Goal: Task Accomplishment & Management: Manage account settings

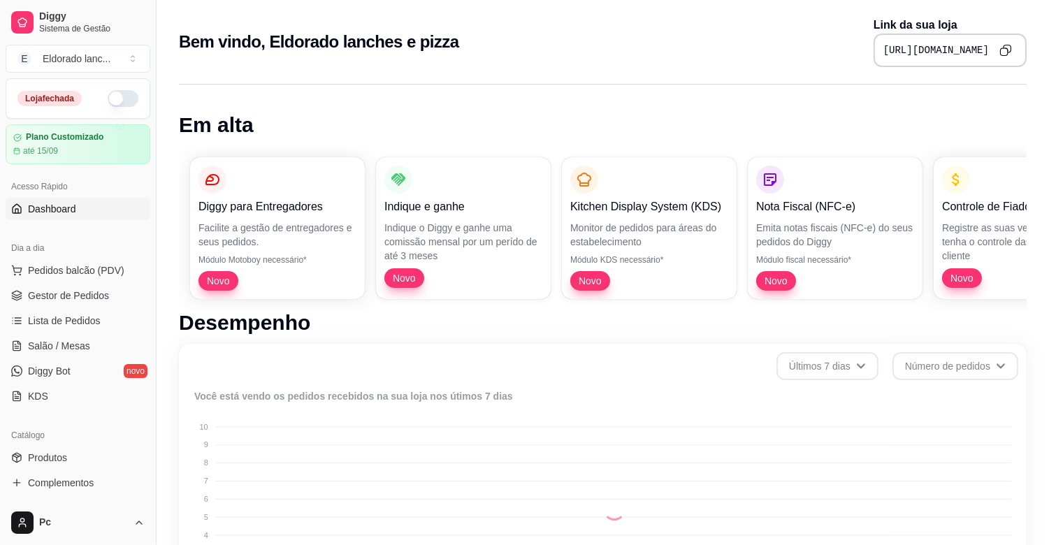
click at [110, 96] on button "button" at bounding box center [123, 98] width 31 height 17
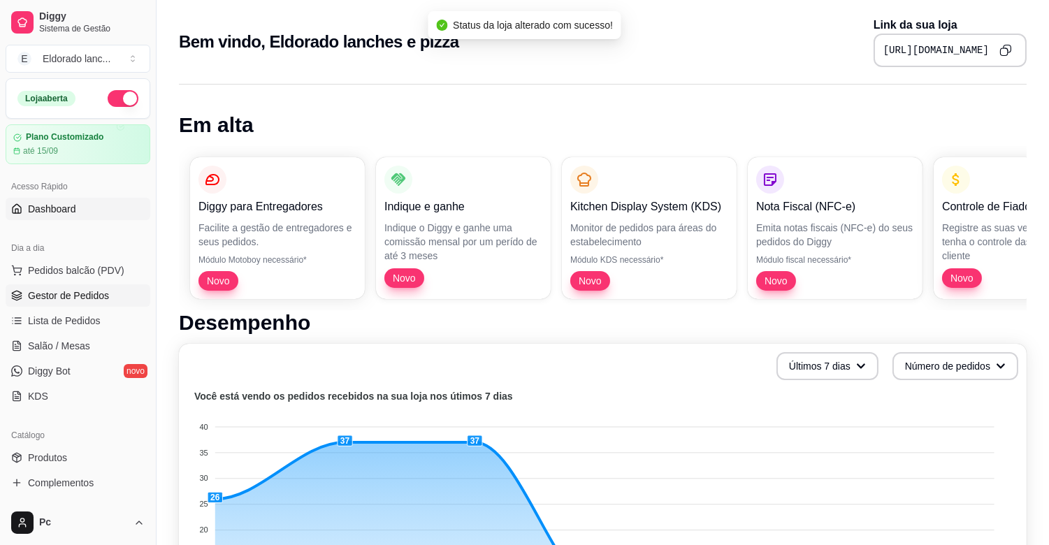
click at [110, 292] on link "Gestor de Pedidos" at bounding box center [78, 295] width 145 height 22
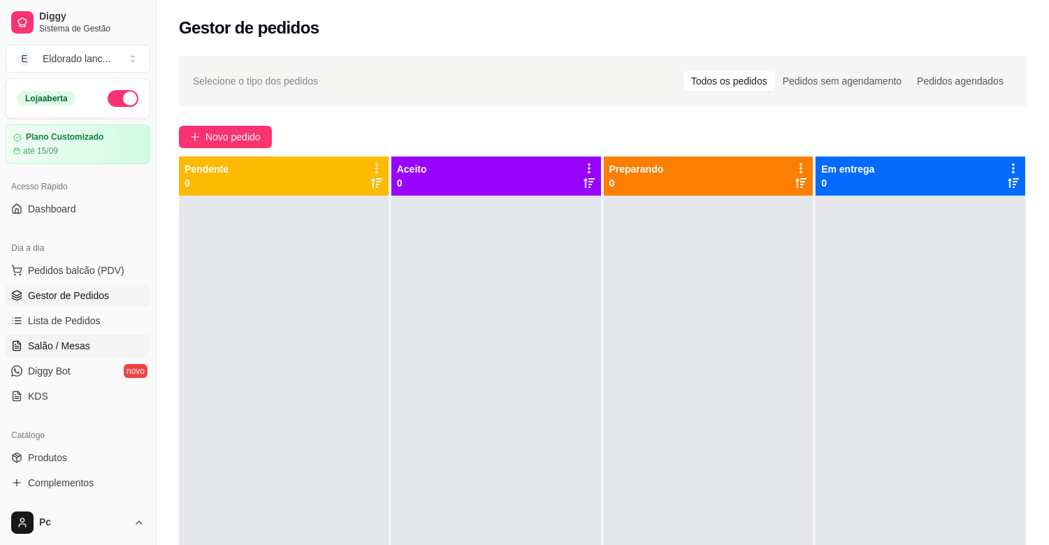
click at [48, 347] on span "Salão / Mesas" at bounding box center [59, 346] width 62 height 14
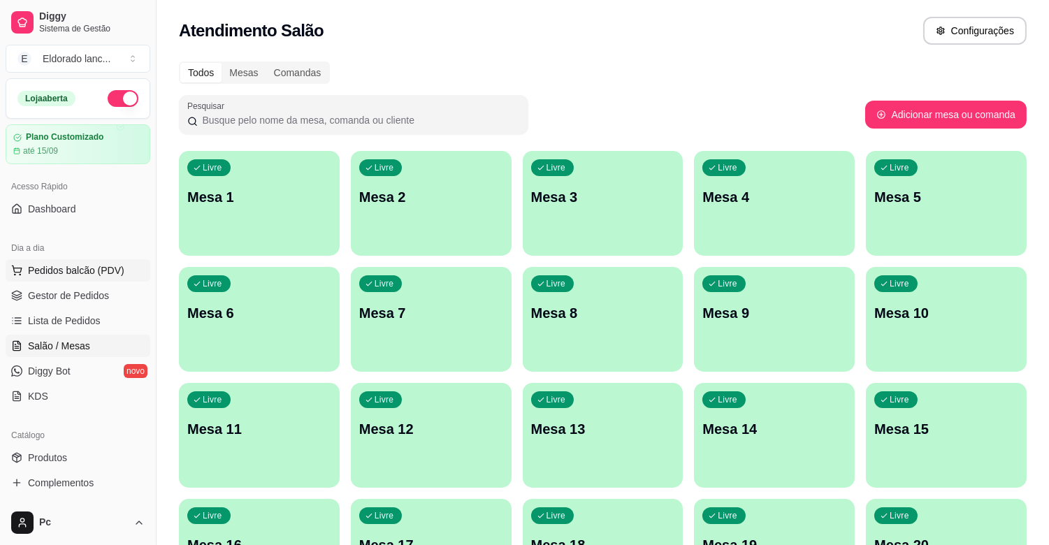
click at [61, 273] on span "Pedidos balcão (PDV)" at bounding box center [76, 270] width 96 height 14
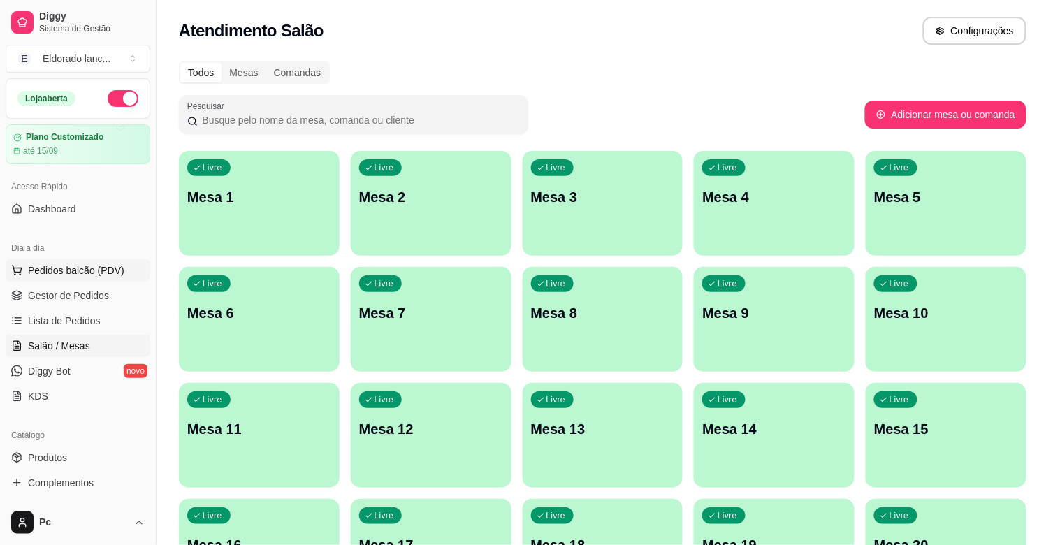
click at [61, 273] on div at bounding box center [109, 255] width 137 height 87
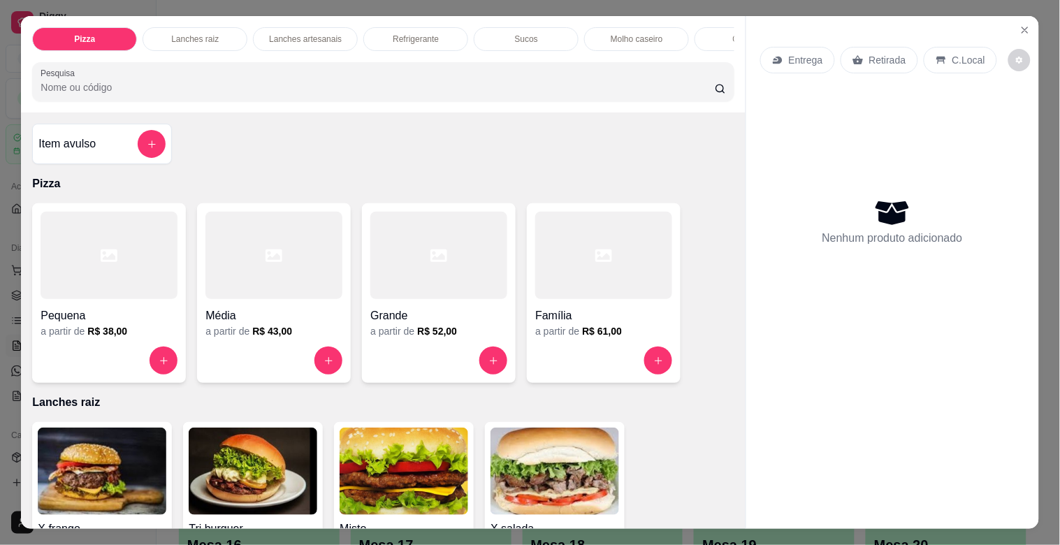
click at [584, 291] on div at bounding box center [603, 255] width 137 height 87
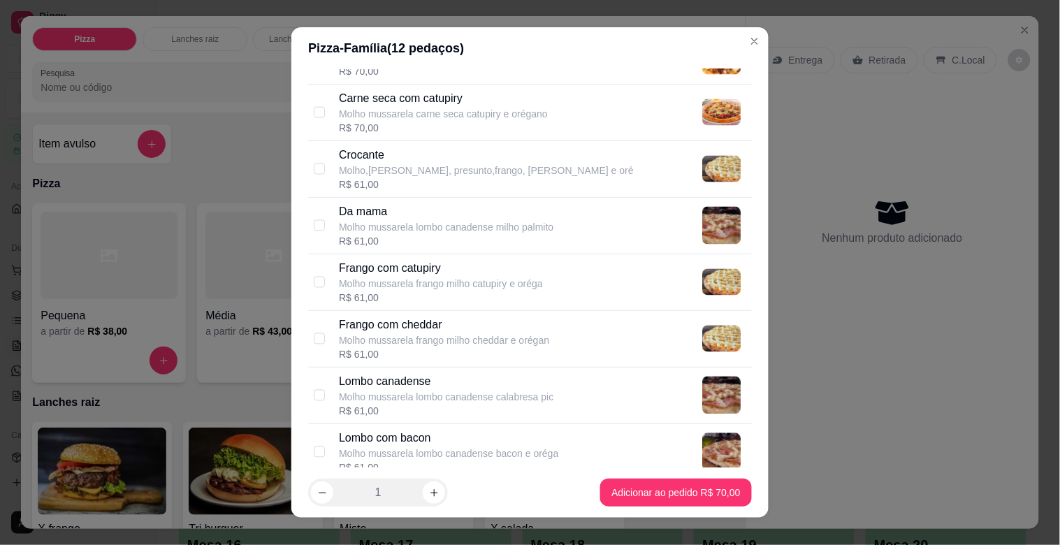
scroll to position [790, 0]
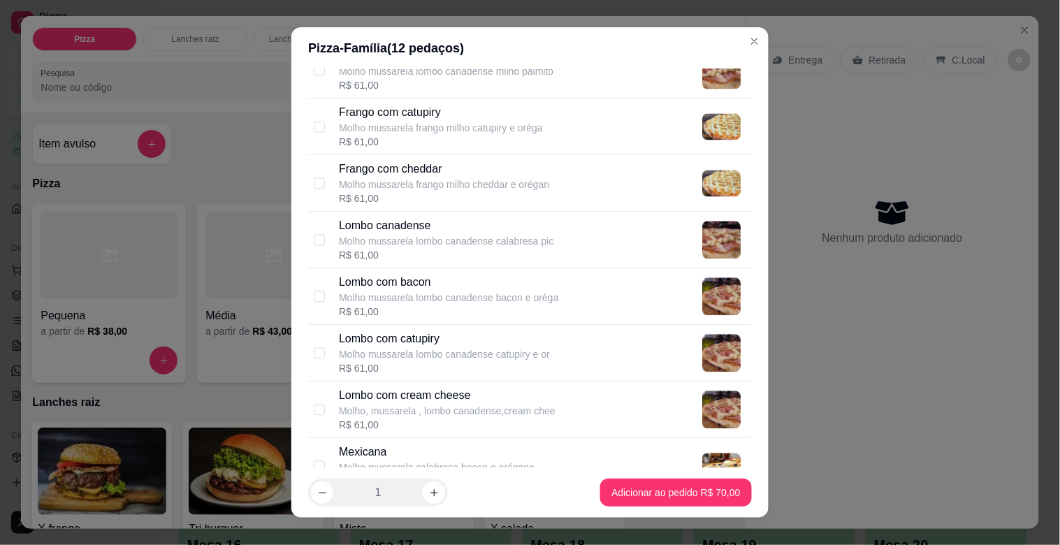
click at [416, 274] on p "Lombo com bacon" at bounding box center [448, 282] width 219 height 17
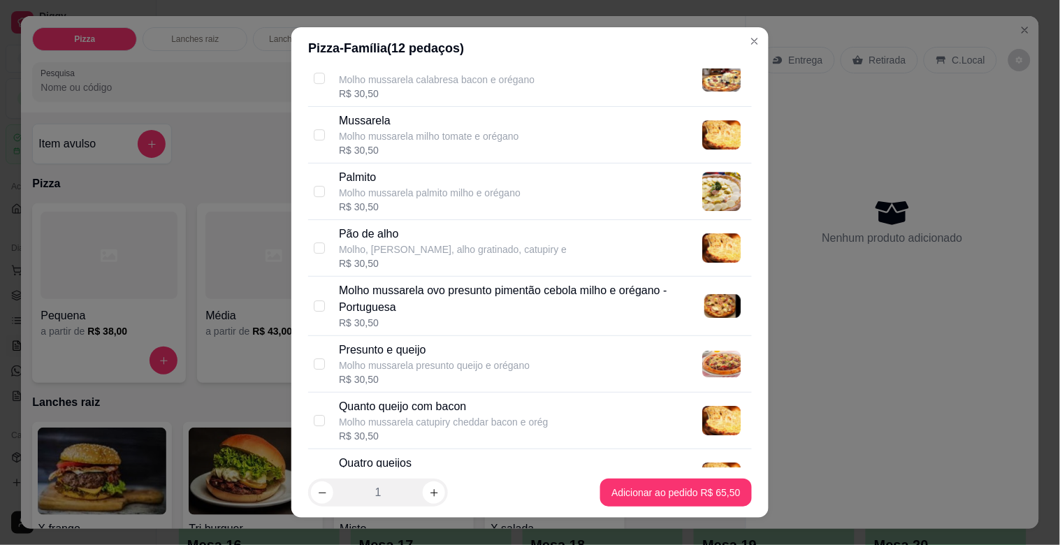
scroll to position [1333, 0]
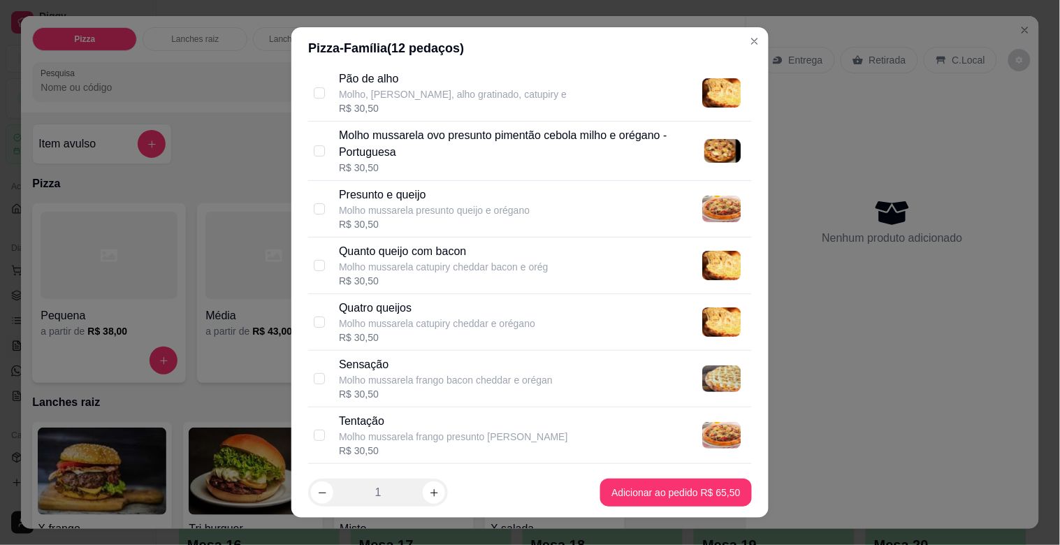
click at [387, 319] on p "Molho mussarela catupiry cheddar e orégano" at bounding box center [437, 324] width 196 height 14
checkbox input "false"
checkbox input "true"
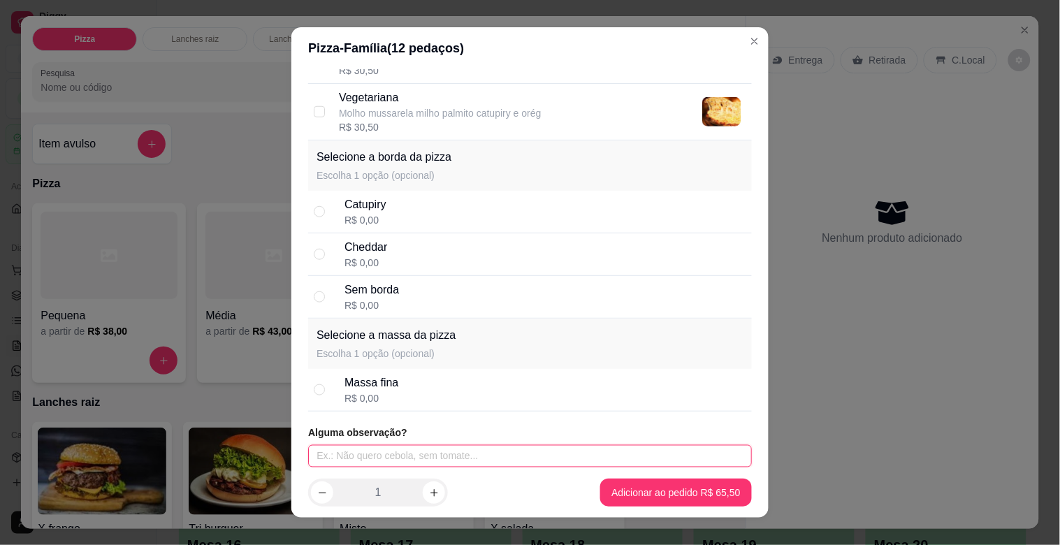
click at [514, 451] on input "text" at bounding box center [530, 456] width 444 height 22
type input "a"
type input "sem cebola"
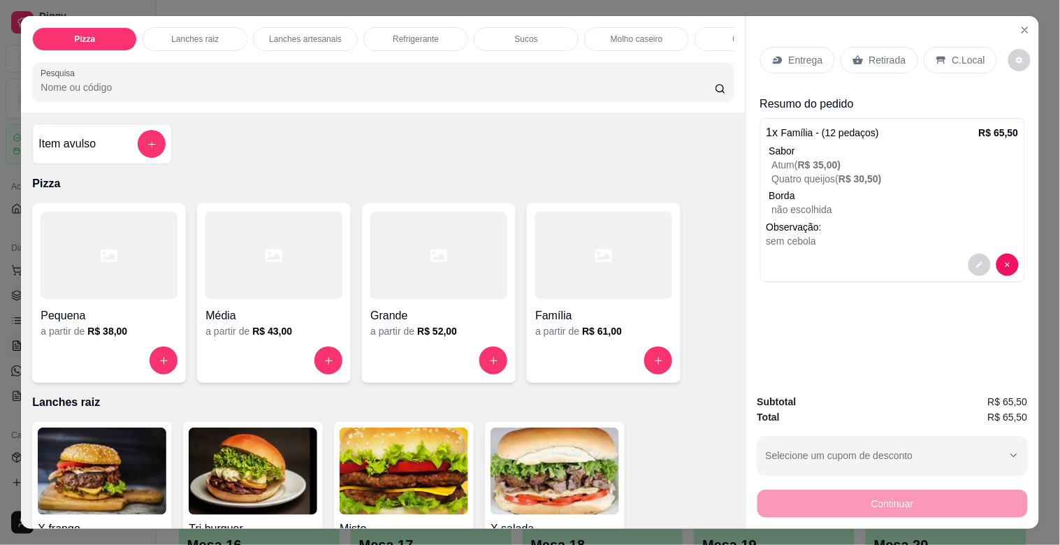
click at [781, 38] on div "Entrega Retirada C.Local" at bounding box center [892, 60] width 265 height 49
click at [798, 53] on p "Entrega" at bounding box center [806, 60] width 34 height 14
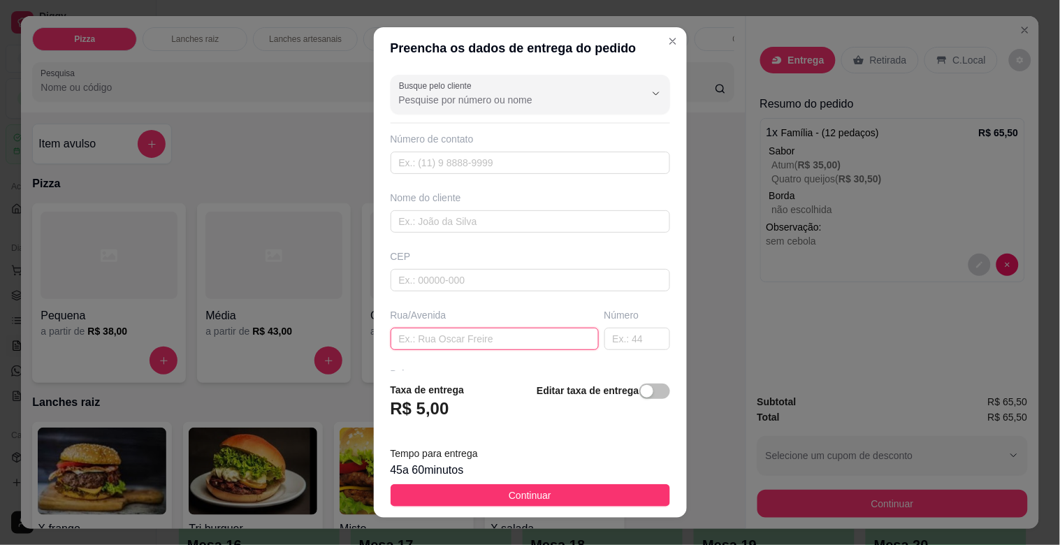
click at [472, 342] on input "text" at bounding box center [495, 339] width 208 height 22
type input "dolomita rodoviario"
click at [605, 339] on input "text" at bounding box center [638, 339] width 66 height 22
type input "180a"
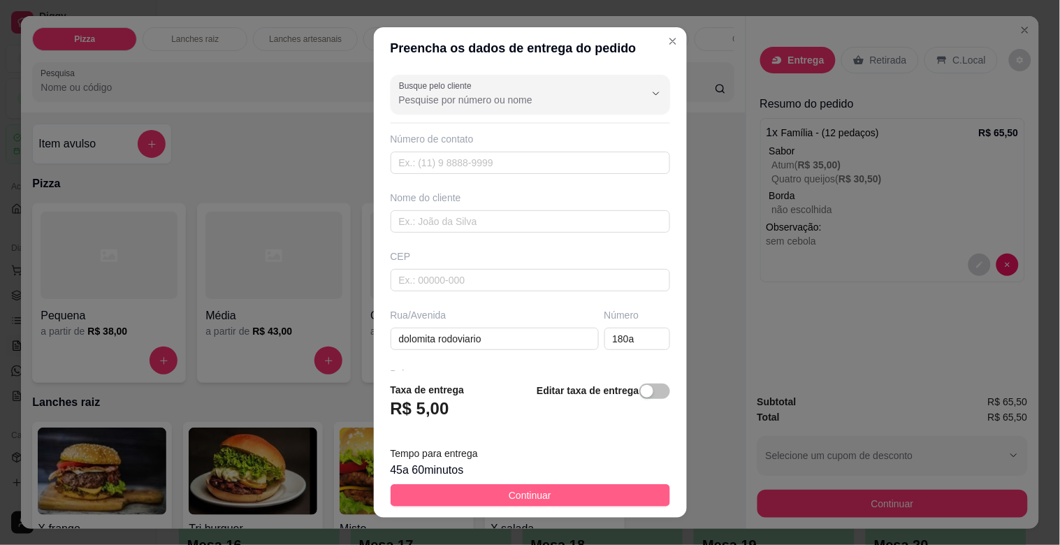
click at [584, 493] on button "Continuar" at bounding box center [531, 495] width 280 height 22
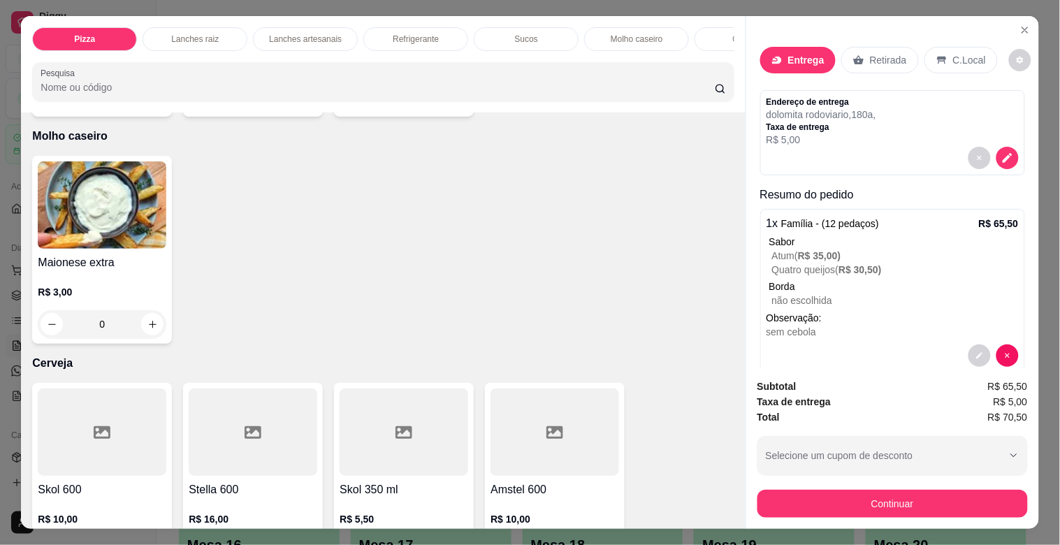
scroll to position [2562, 0]
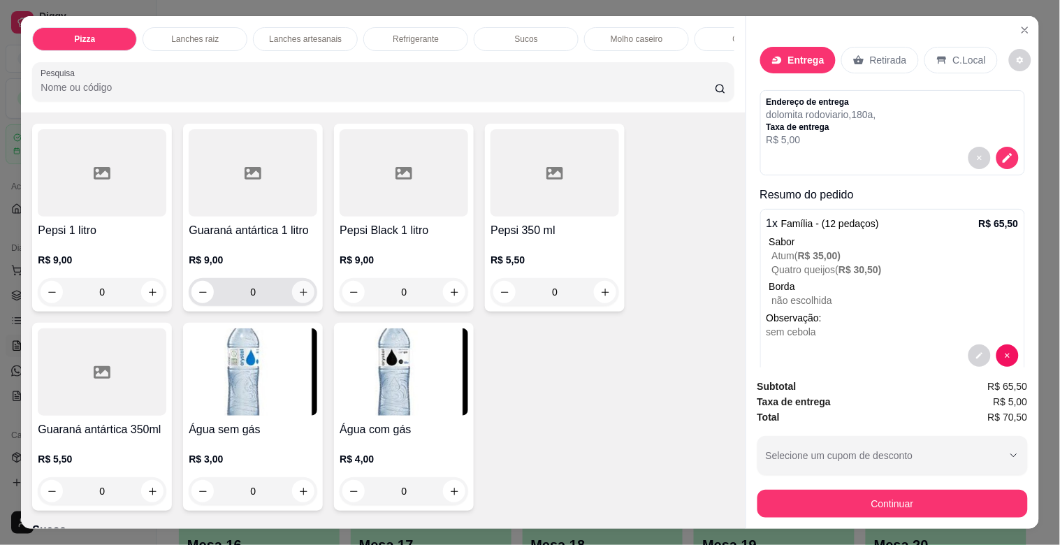
click at [303, 289] on button "increase-product-quantity" at bounding box center [303, 292] width 22 height 22
click at [302, 289] on button "increase-product-quantity" at bounding box center [302, 293] width 22 height 22
type input "2"
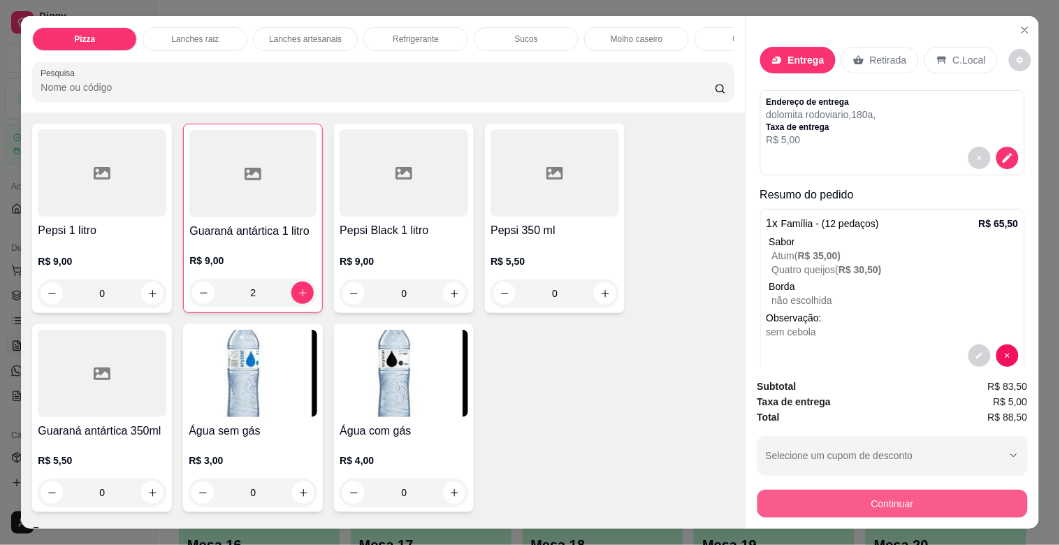
click at [953, 494] on button "Continuar" at bounding box center [893, 504] width 270 height 28
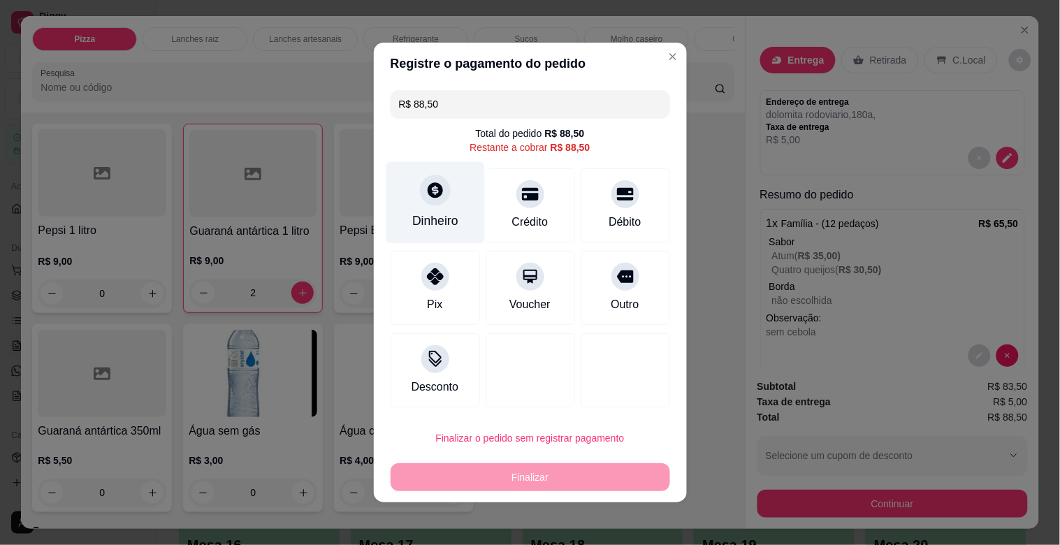
click at [447, 210] on div "Dinheiro" at bounding box center [435, 203] width 99 height 82
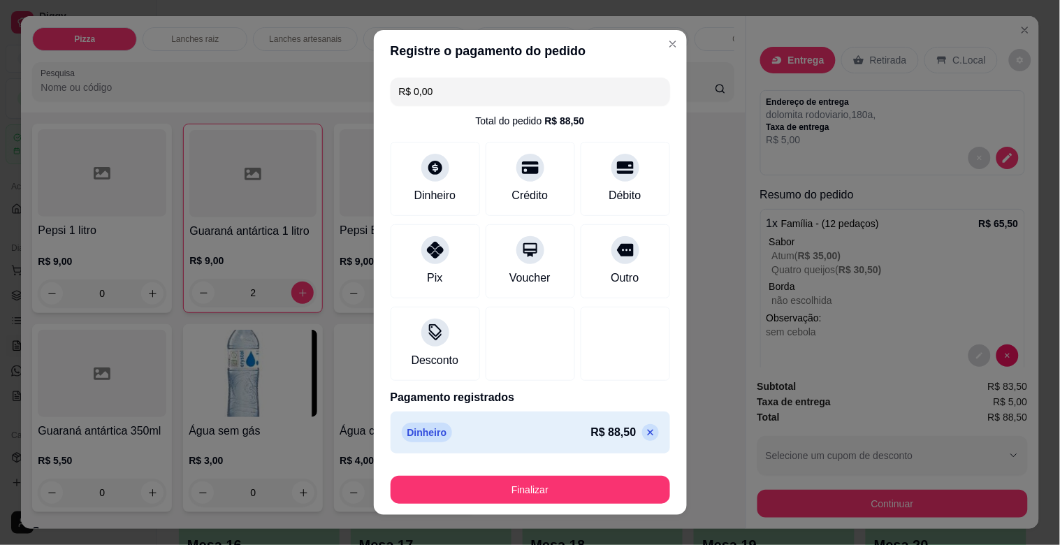
type input "R$ 0,00"
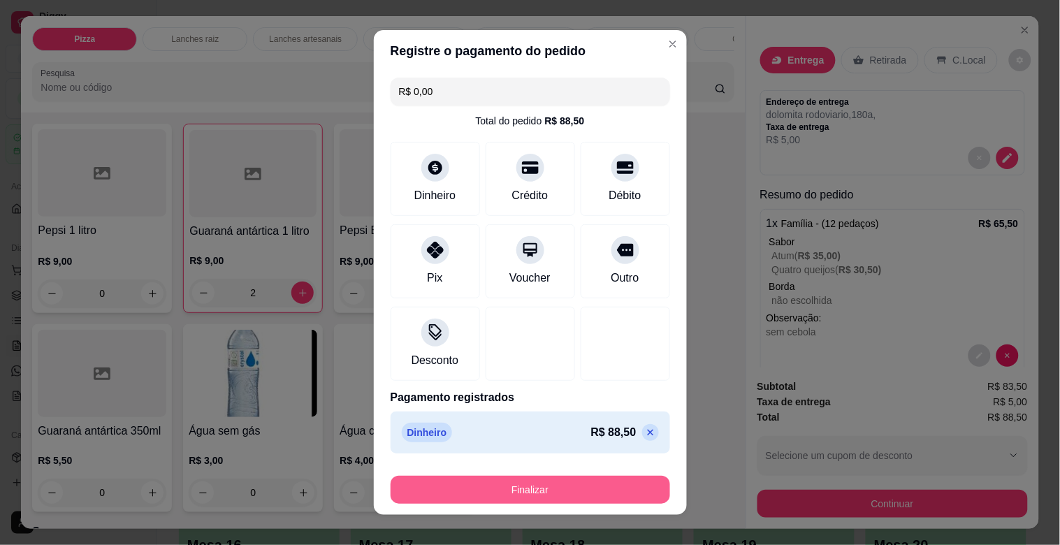
click at [571, 483] on button "Finalizar" at bounding box center [531, 490] width 280 height 28
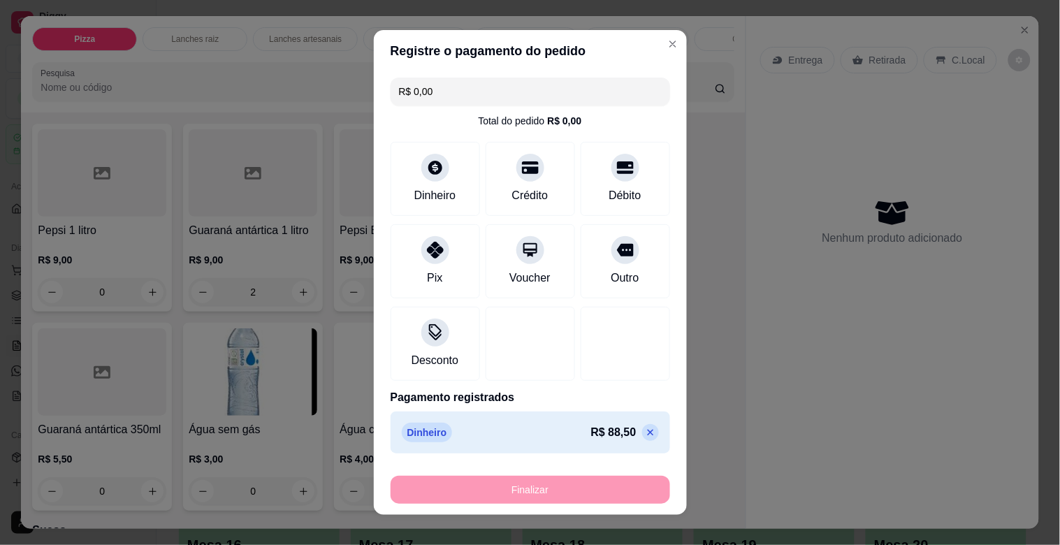
type input "0"
type input "-R$ 88,50"
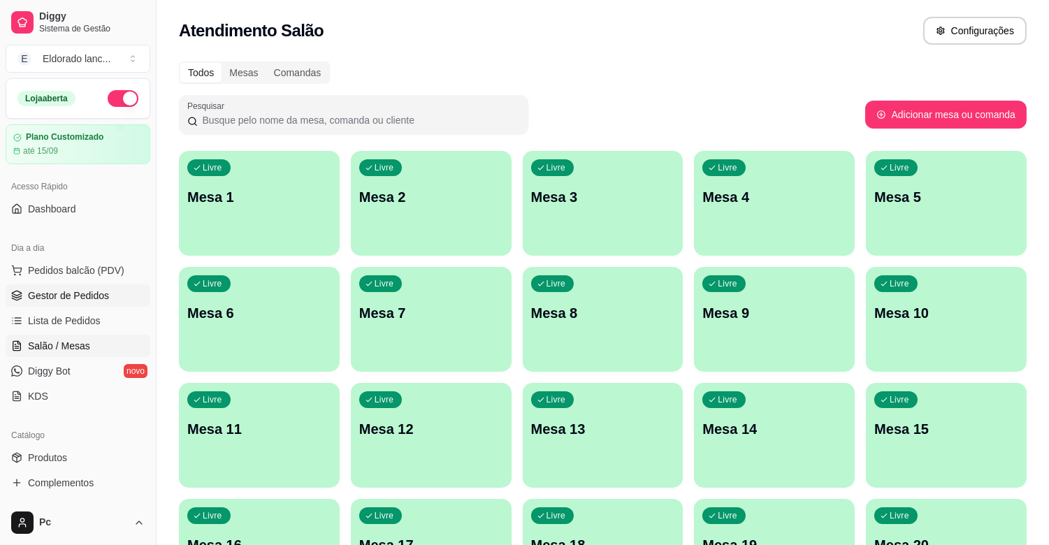
click at [71, 294] on span "Gestor de Pedidos" at bounding box center [68, 296] width 81 height 14
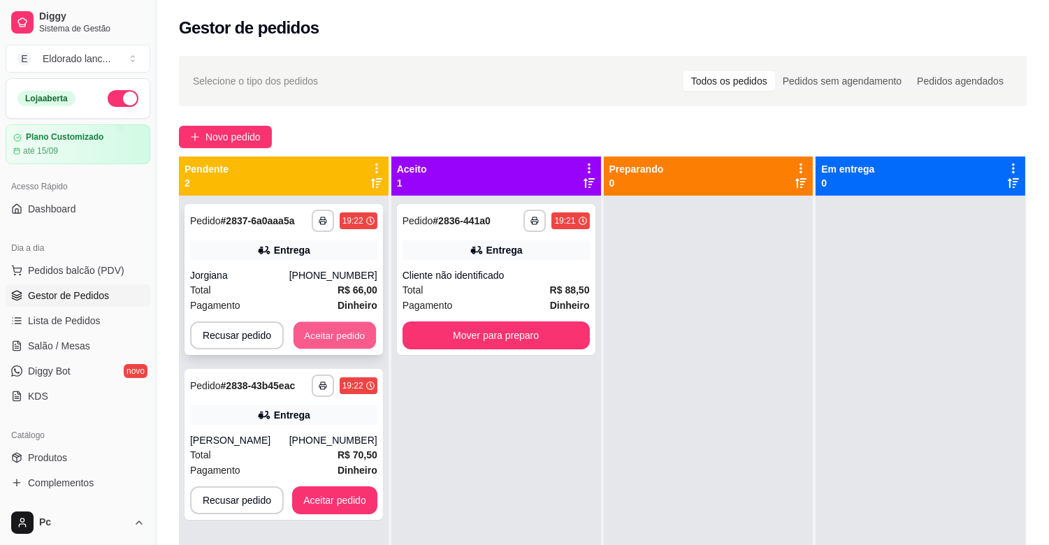
click at [357, 335] on button "Aceitar pedido" at bounding box center [335, 335] width 82 height 27
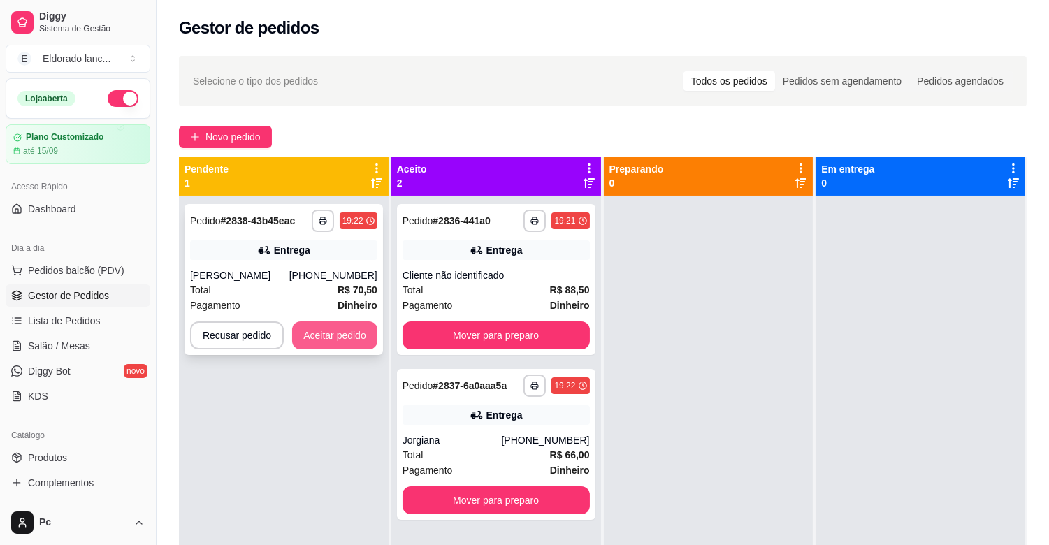
click at [352, 333] on button "Aceitar pedido" at bounding box center [334, 336] width 85 height 28
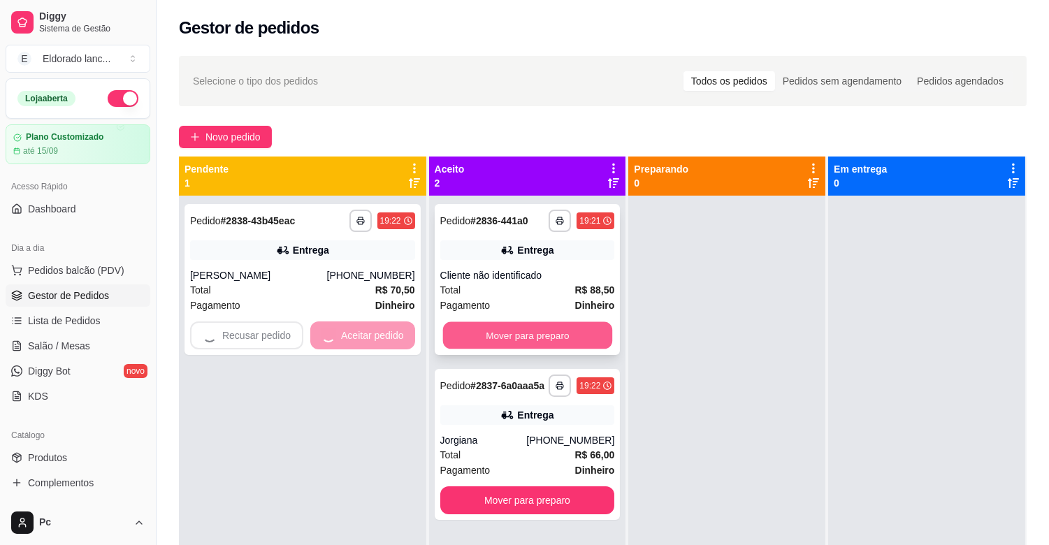
click at [506, 330] on button "Mover para preparo" at bounding box center [526, 335] width 169 height 27
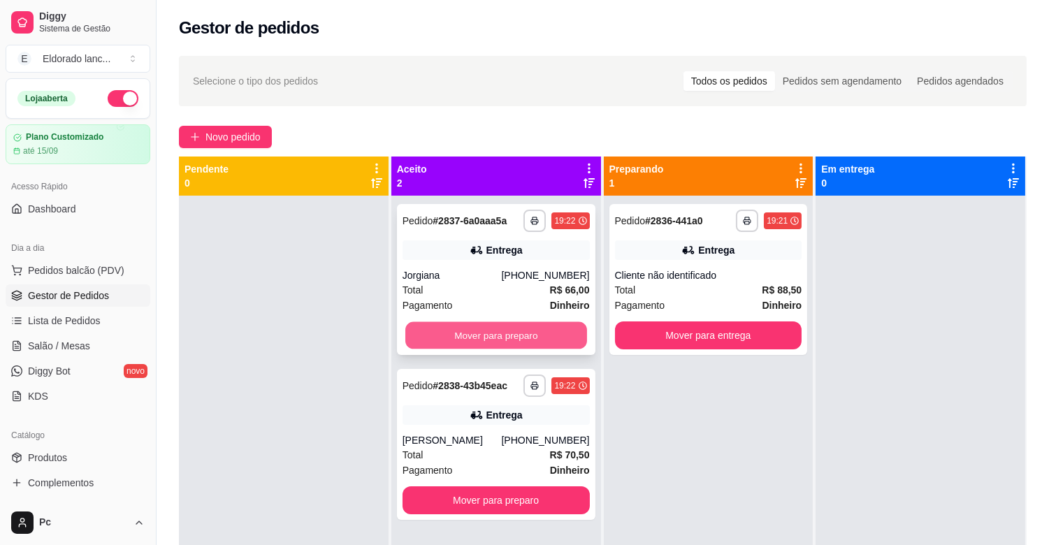
click at [536, 337] on button "Mover para preparo" at bounding box center [496, 335] width 182 height 27
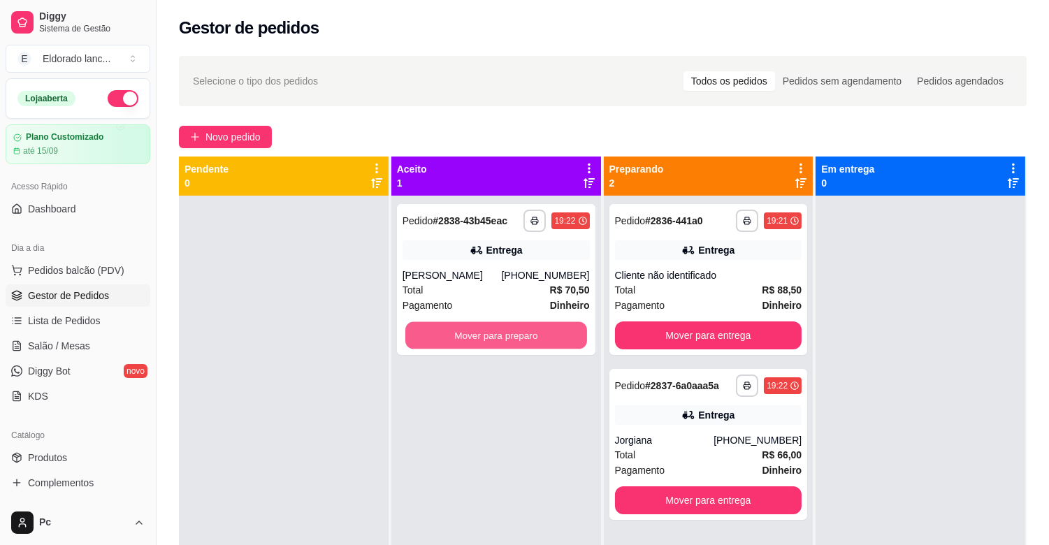
click at [536, 337] on button "Mover para preparo" at bounding box center [496, 335] width 182 height 27
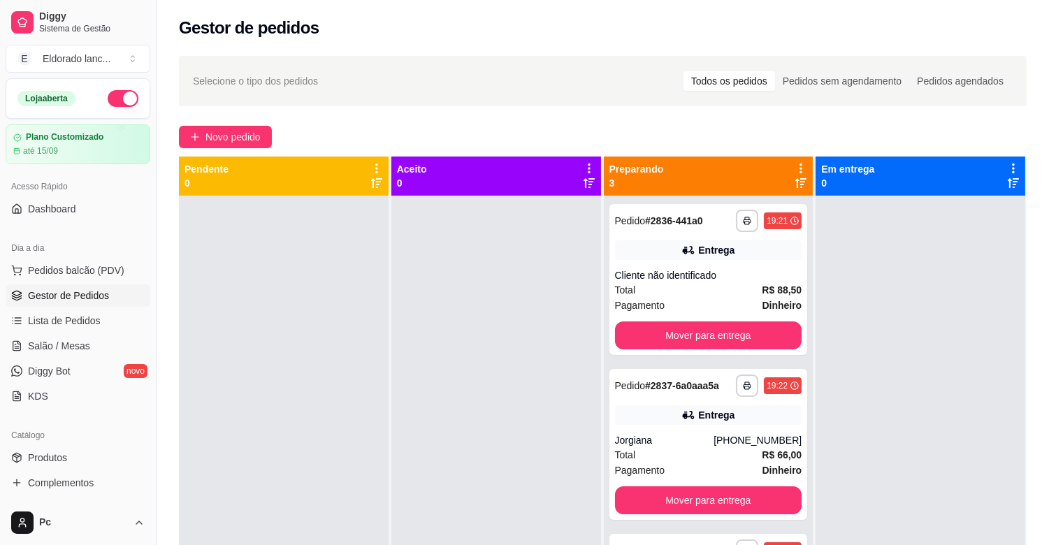
click at [525, 343] on div at bounding box center [496, 468] width 210 height 545
click at [77, 277] on button "Pedidos balcão (PDV)" at bounding box center [78, 270] width 145 height 22
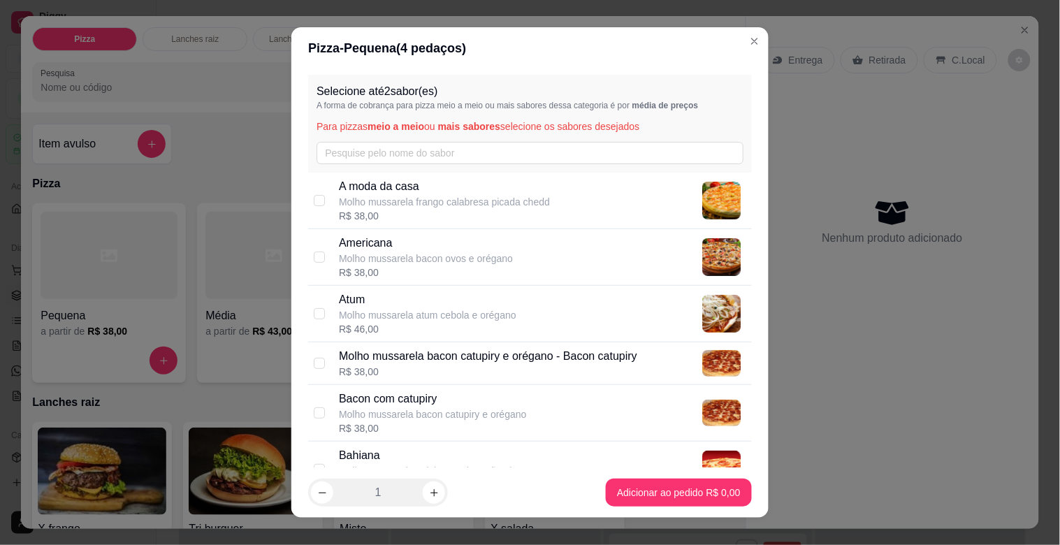
drag, startPoint x: 737, startPoint y: 38, endPoint x: 687, endPoint y: 228, distance: 196.5
click at [737, 38] on div "Pizza Lanches raiz Lanches artesanais Refrigerante Sucos Molho caseiro Cerveja …" at bounding box center [383, 64] width 724 height 96
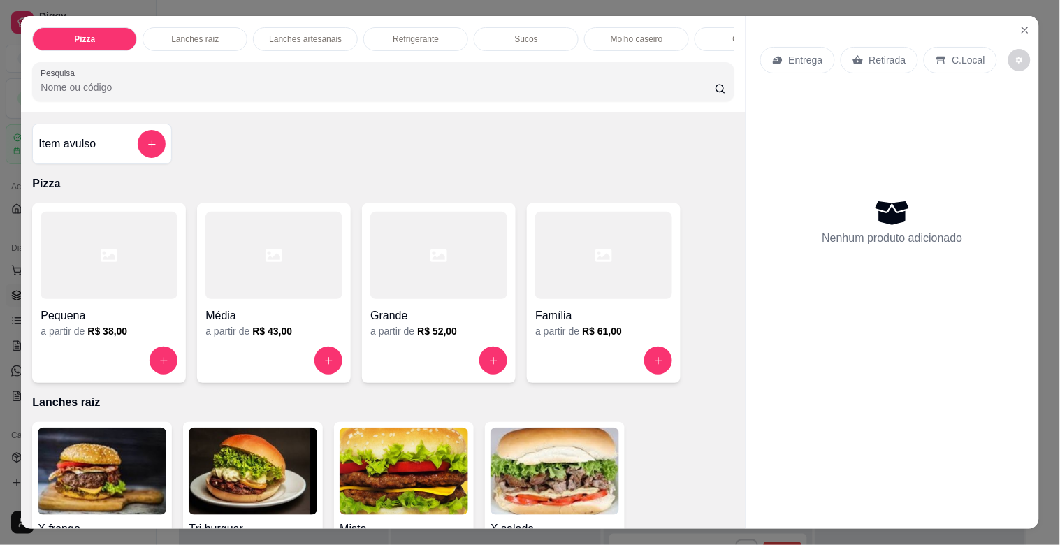
click at [586, 306] on div "Família" at bounding box center [603, 311] width 137 height 25
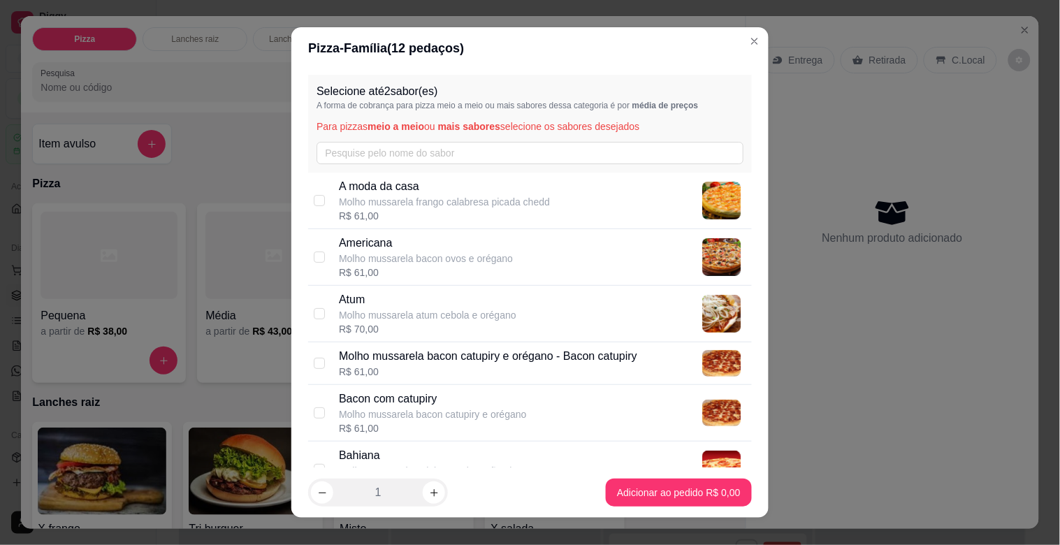
click at [723, 135] on div "Selecione até 2 sabor(es) A forma de cobrança para pizza meio a meio ou mais sa…" at bounding box center [530, 124] width 444 height 98
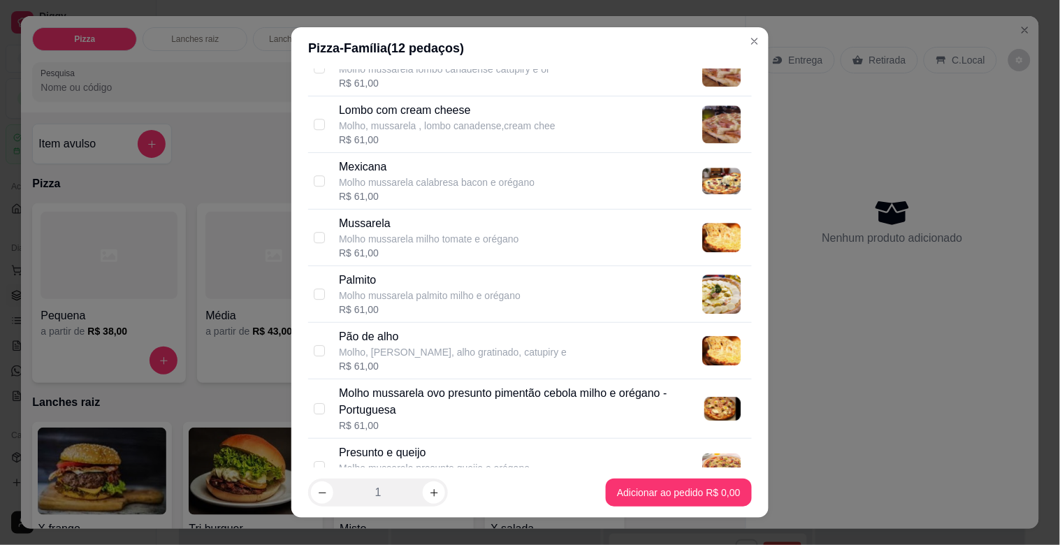
scroll to position [1106, 0]
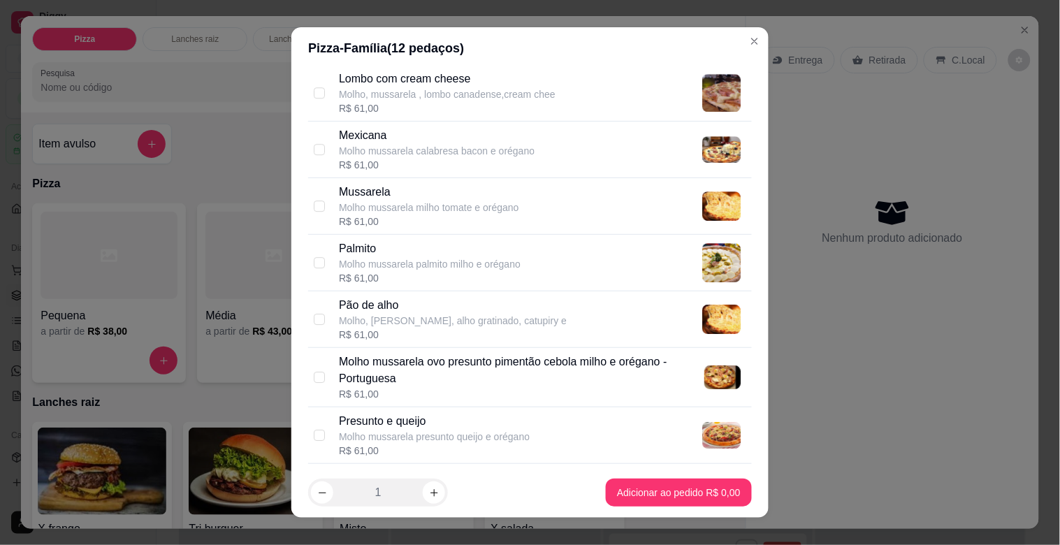
click at [521, 369] on p "Molho mussarela ovo presunto pimentão cebola milho e orégano - Portuguesa" at bounding box center [522, 371] width 366 height 34
checkbox input "true"
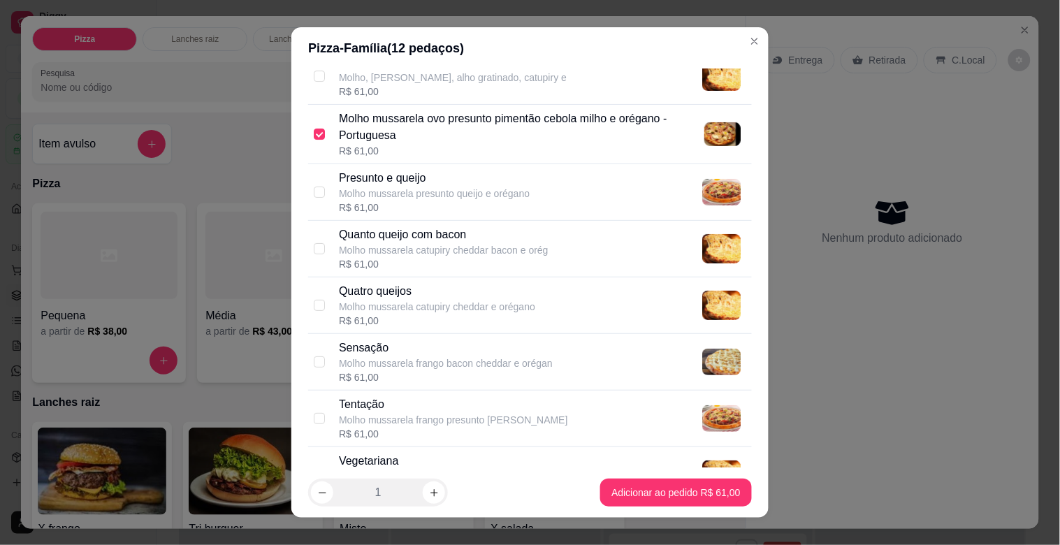
scroll to position [1350, 0]
click at [547, 313] on div "Quatro queijos Molho mussarela catupiry cheddar e orégano R$ 61,00" at bounding box center [542, 304] width 407 height 45
checkbox input "true"
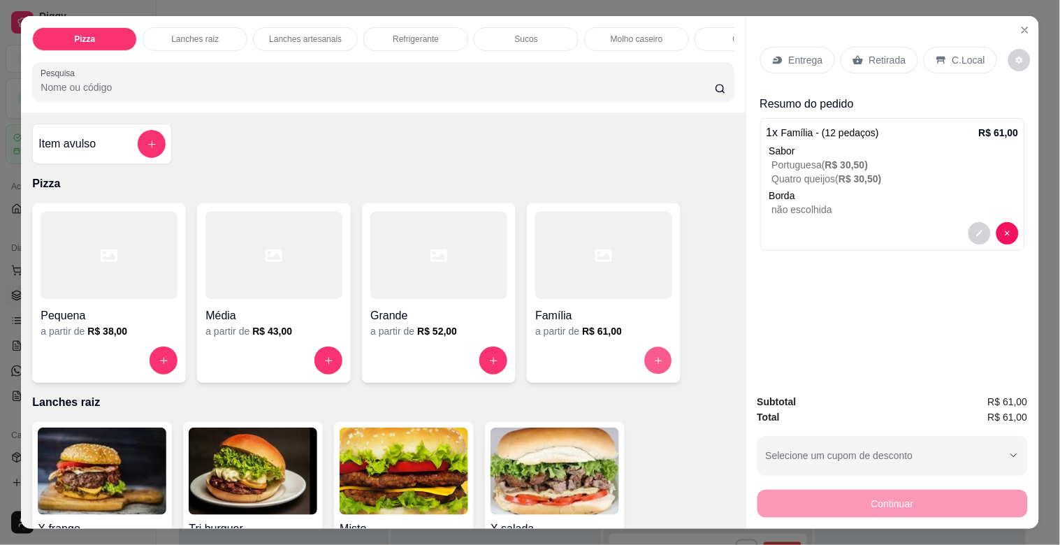
click at [654, 366] on icon "increase-product-quantity" at bounding box center [659, 361] width 10 height 10
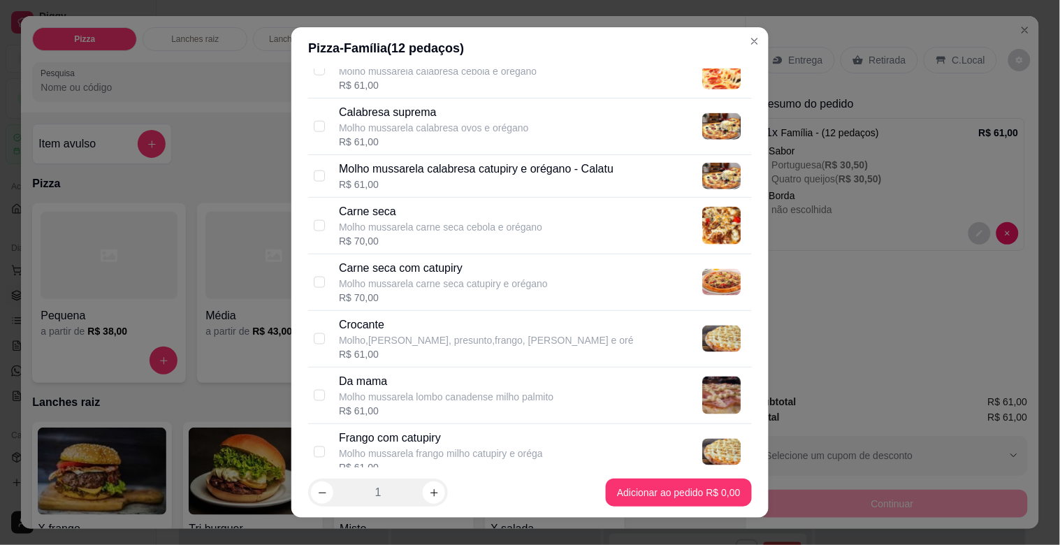
scroll to position [411, 0]
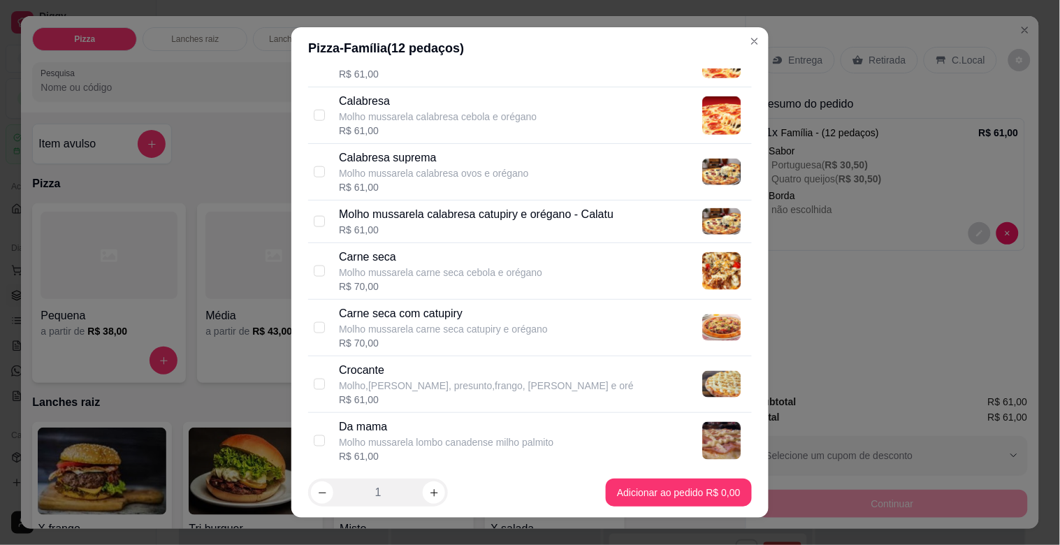
click at [542, 126] on div "Calabresa Molho mussarela calabresa cebola e orégano R$ 61,00" at bounding box center [542, 115] width 407 height 45
checkbox input "true"
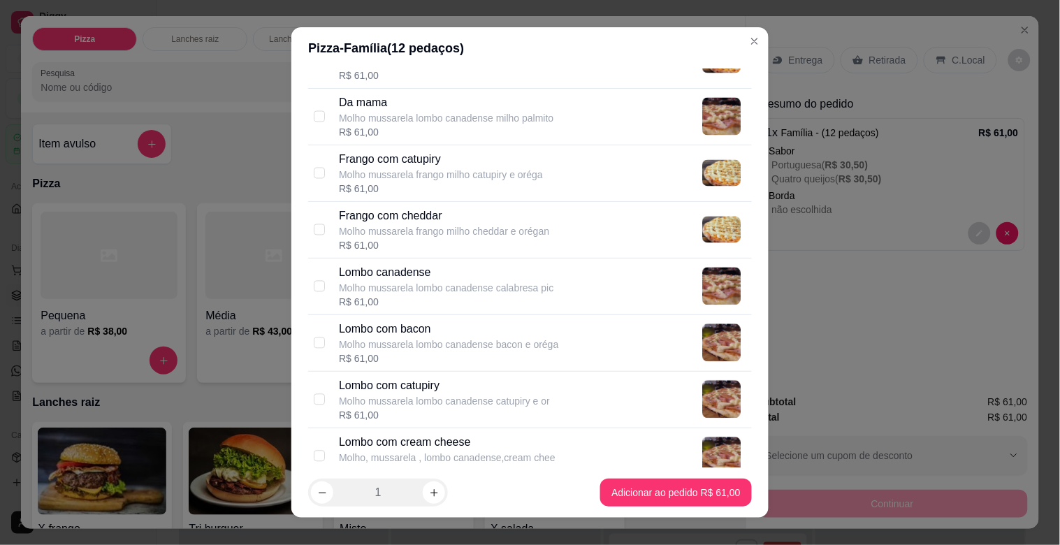
scroll to position [730, 0]
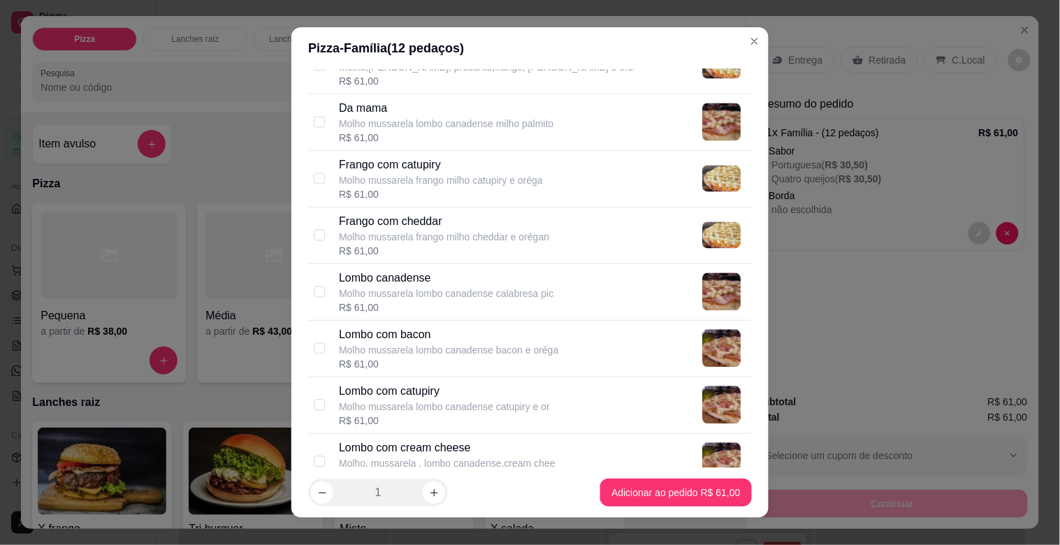
click at [617, 196] on div "Frango com catupiry Molho mussarela frango milho catupiry e oréga R$ 61,00" at bounding box center [542, 179] width 407 height 45
checkbox input "true"
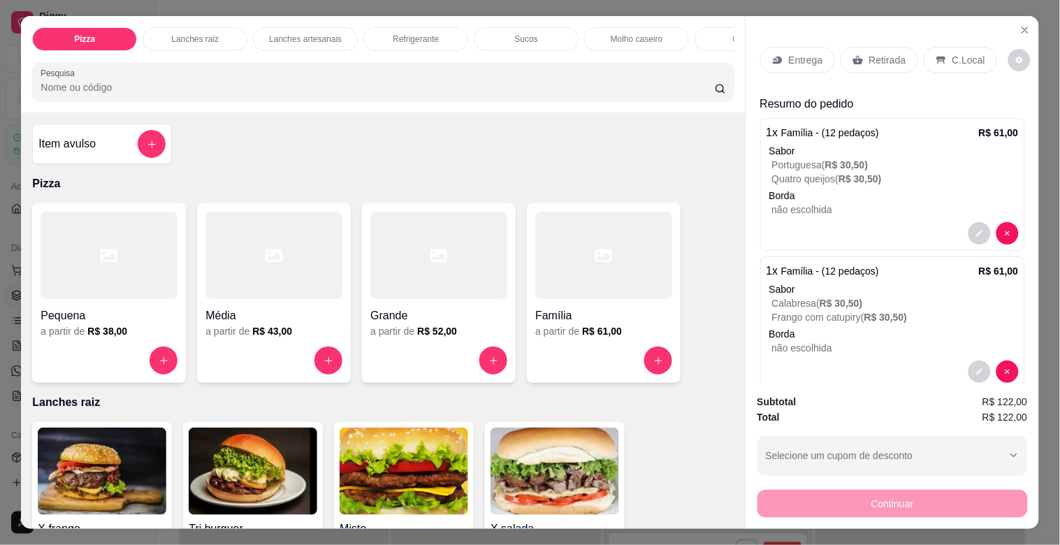
click at [789, 53] on p "Entrega" at bounding box center [806, 60] width 34 height 14
click at [976, 230] on icon "decrease-product-quantity" at bounding box center [980, 234] width 8 height 8
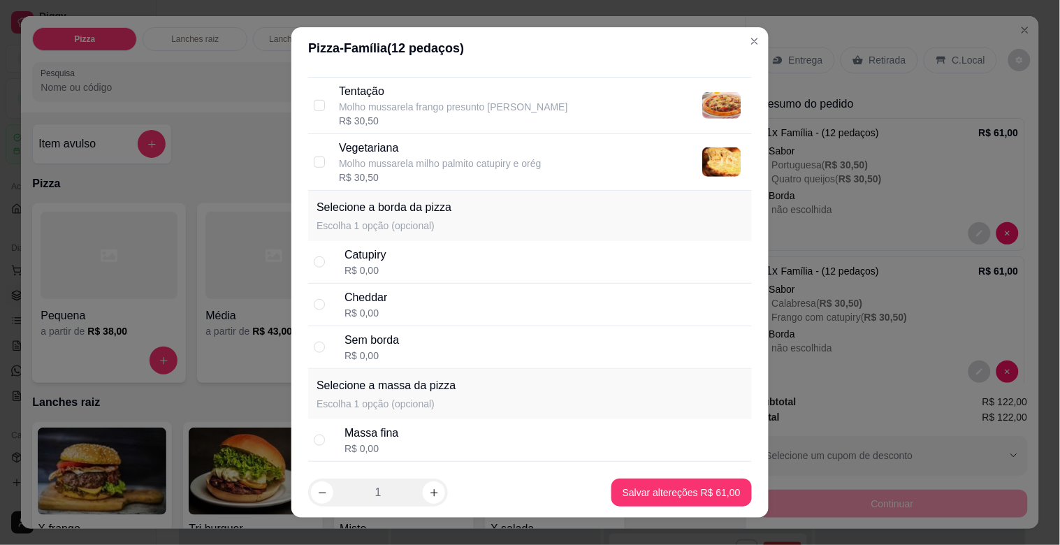
scroll to position [1677, 0]
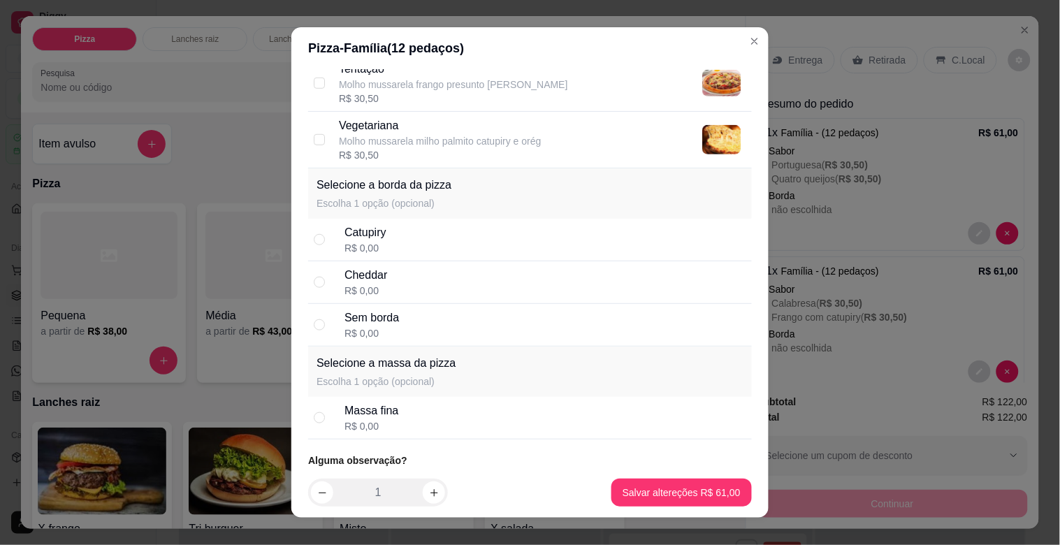
click at [473, 235] on div "Catupiry R$ 0,00" at bounding box center [546, 239] width 402 height 31
radio input "true"
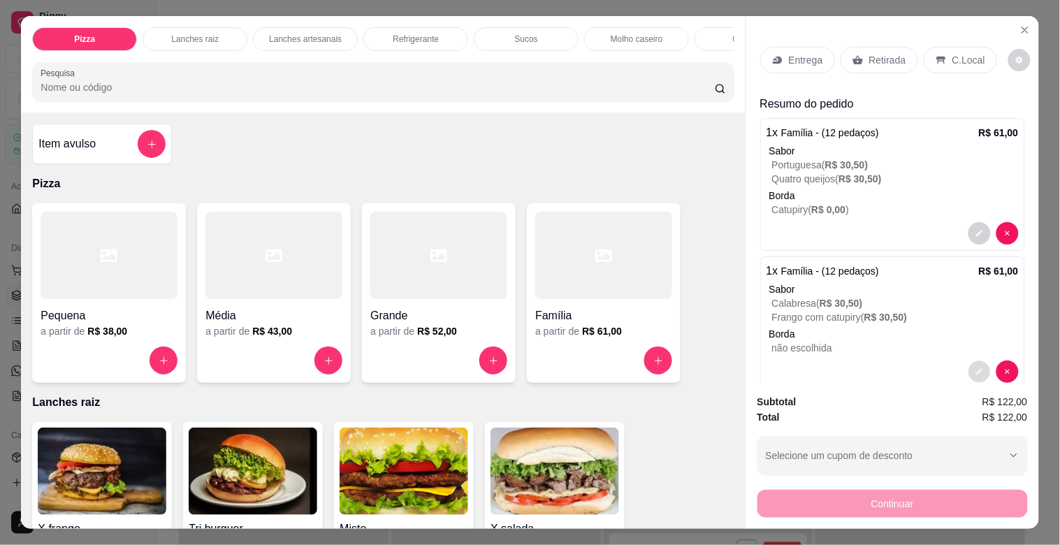
click at [969, 368] on button "decrease-product-quantity" at bounding box center [980, 372] width 22 height 22
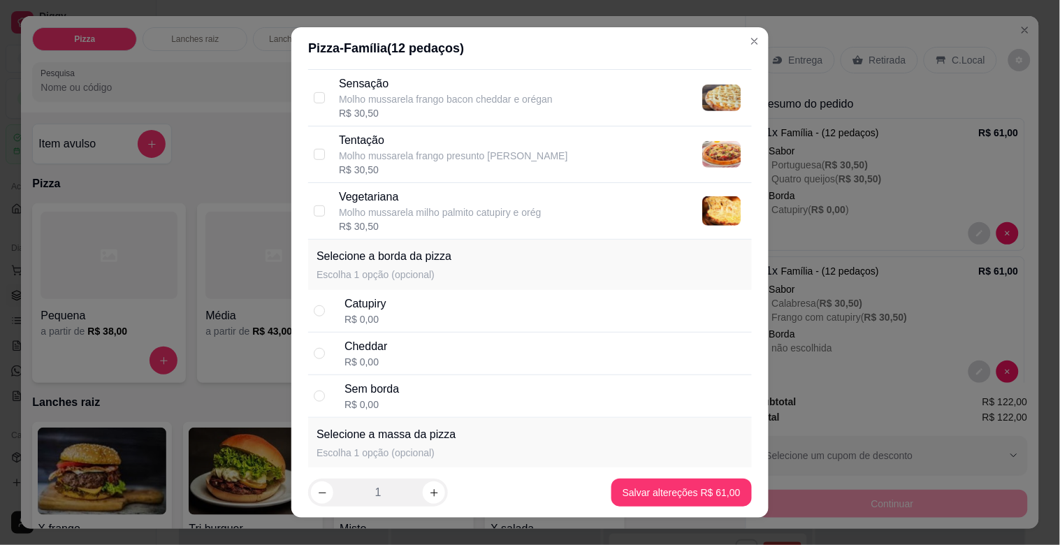
scroll to position [1642, 0]
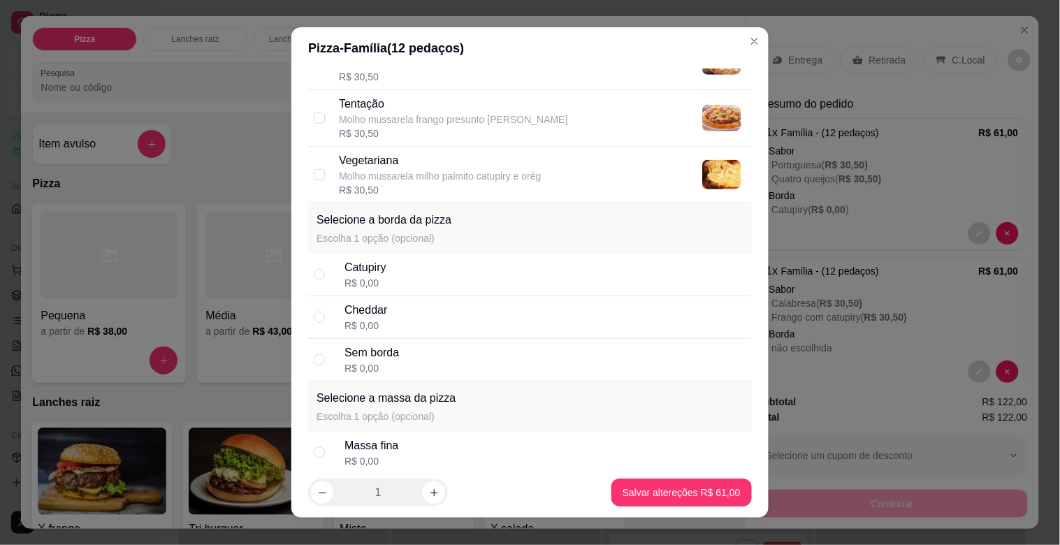
click at [456, 287] on div "Catupiry R$ 0,00" at bounding box center [546, 274] width 402 height 31
radio input "true"
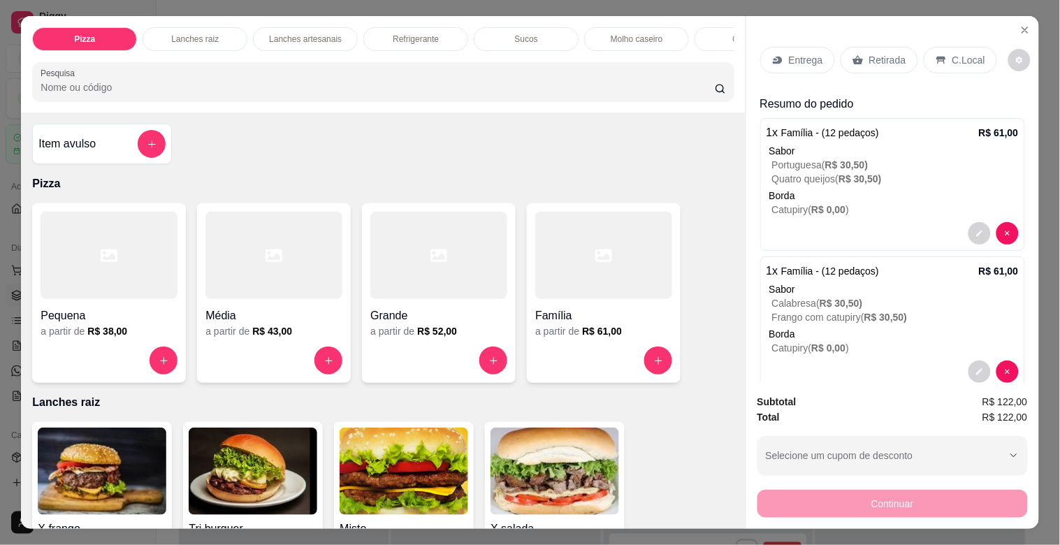
click at [800, 53] on p "Entrega" at bounding box center [806, 60] width 34 height 14
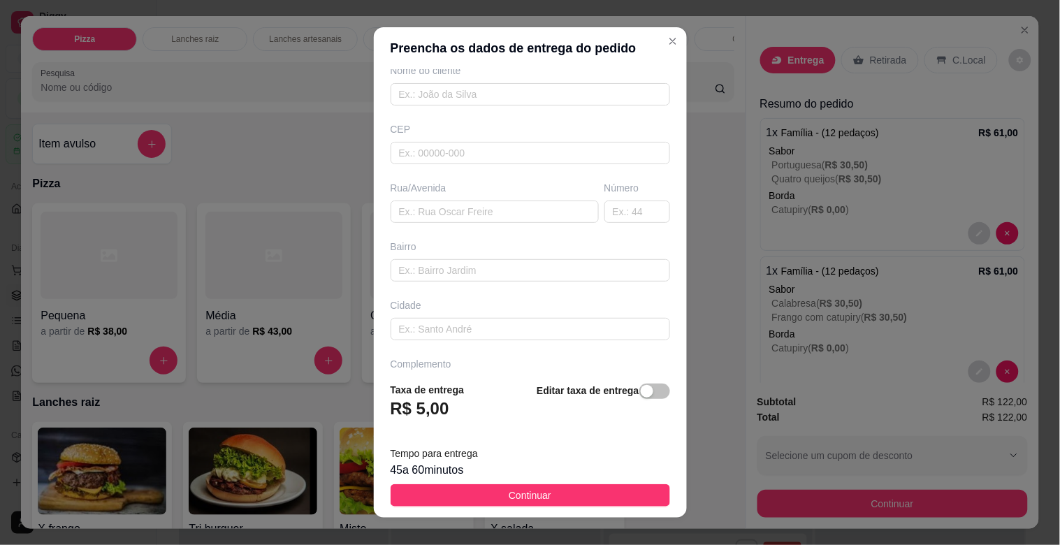
scroll to position [129, 0]
click at [427, 228] on div "Busque pelo cliente Número de contato Nome do cliente CEP Rua/[GEOGRAPHIC_DATA]" at bounding box center [530, 220] width 313 height 302
click at [427, 219] on input "text" at bounding box center [495, 209] width 208 height 22
type input "entregar na 021"
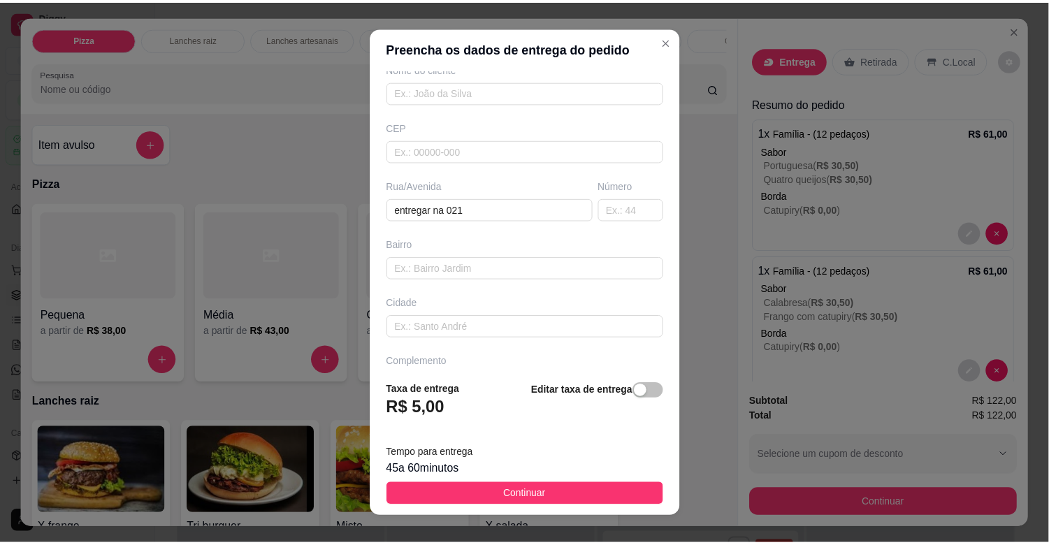
scroll to position [170, 0]
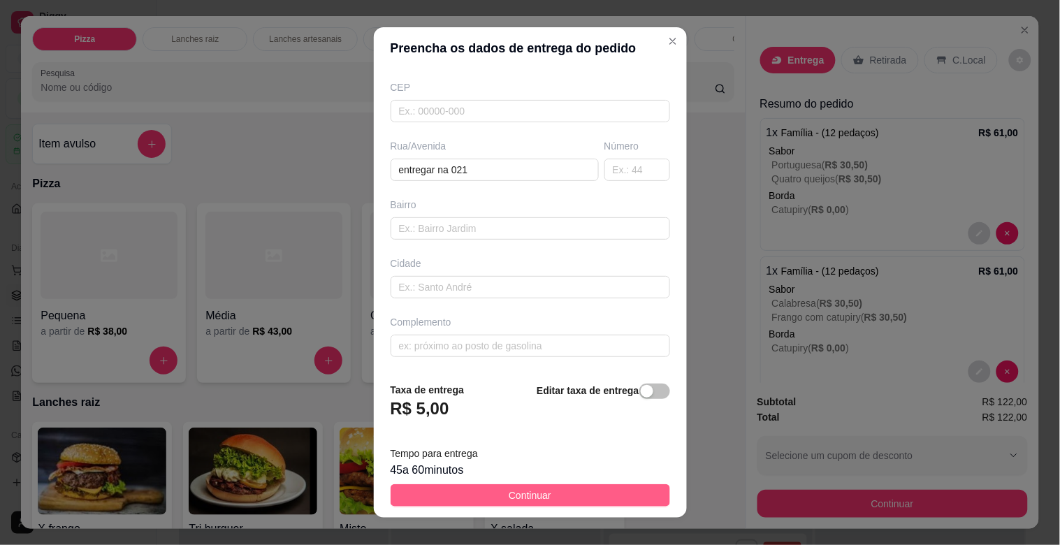
click at [584, 485] on button "Continuar" at bounding box center [531, 495] width 280 height 22
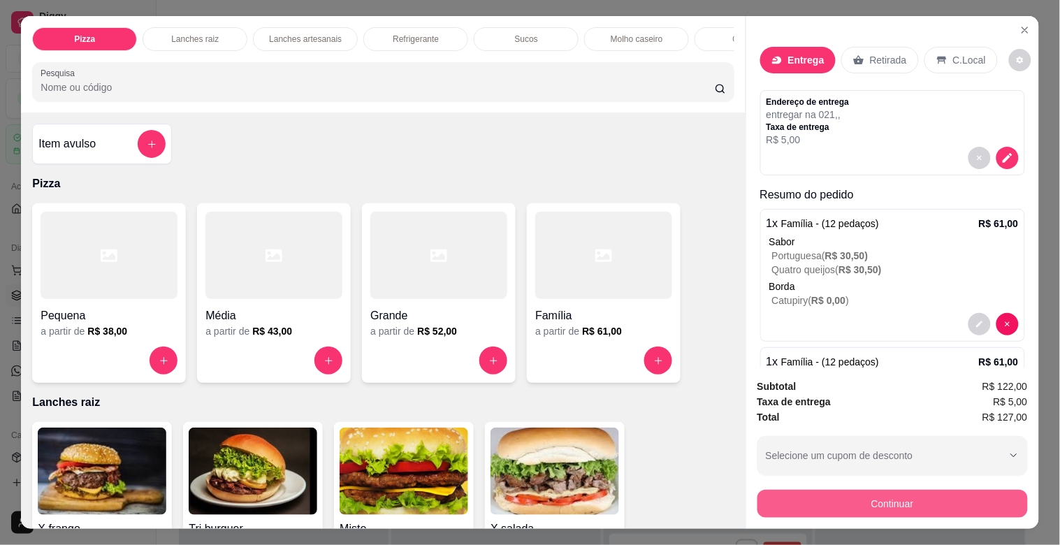
click at [843, 491] on button "Continuar" at bounding box center [893, 504] width 270 height 28
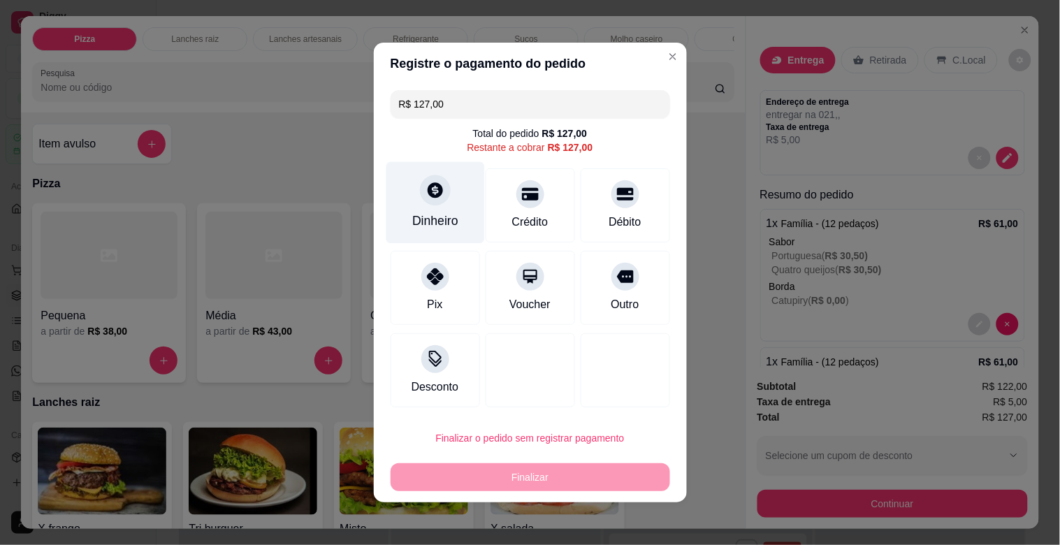
click at [434, 201] on div at bounding box center [435, 190] width 31 height 31
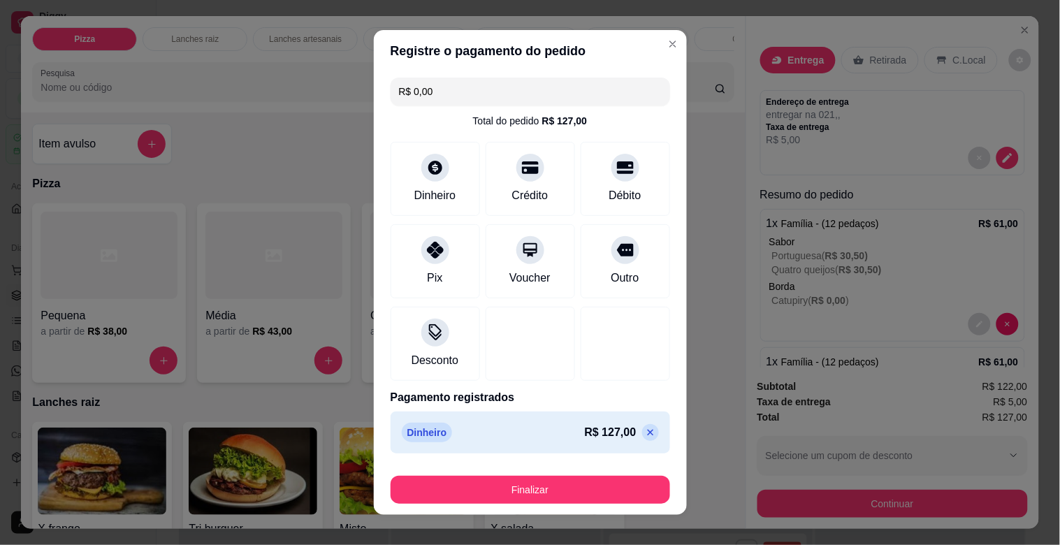
click at [567, 474] on div "Finalizar" at bounding box center [531, 487] width 280 height 34
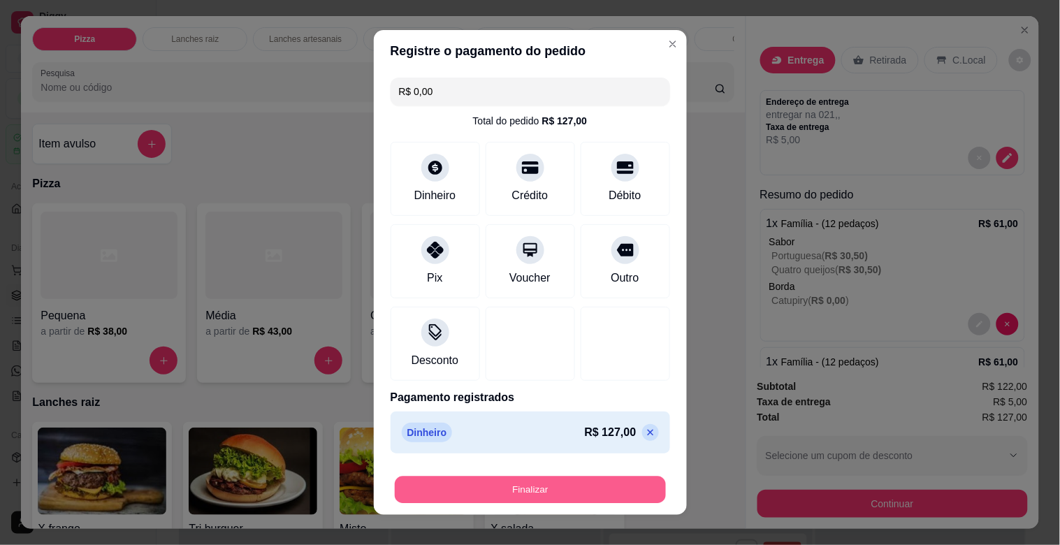
click at [566, 487] on button "Finalizar" at bounding box center [530, 490] width 271 height 27
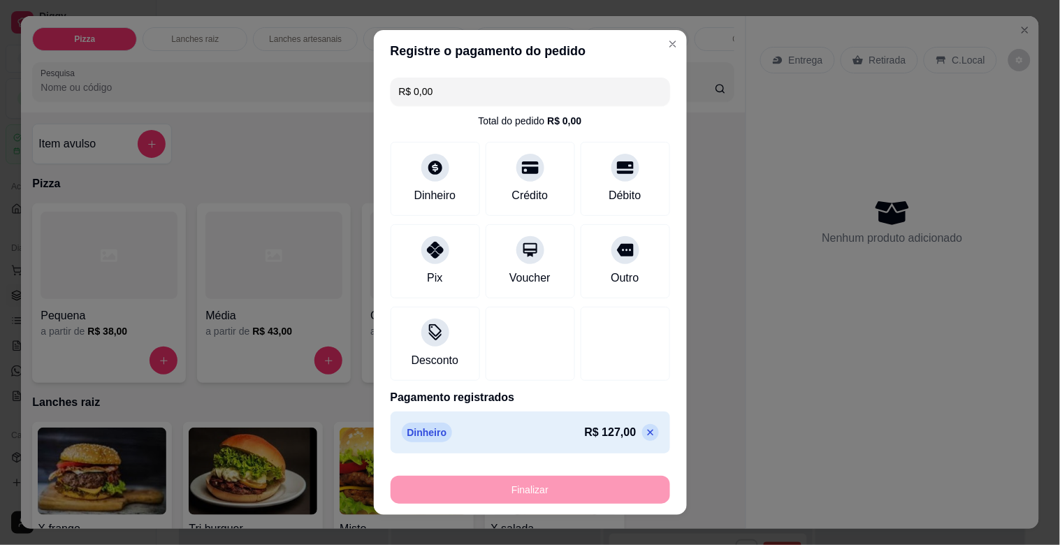
type input "-R$ 127,00"
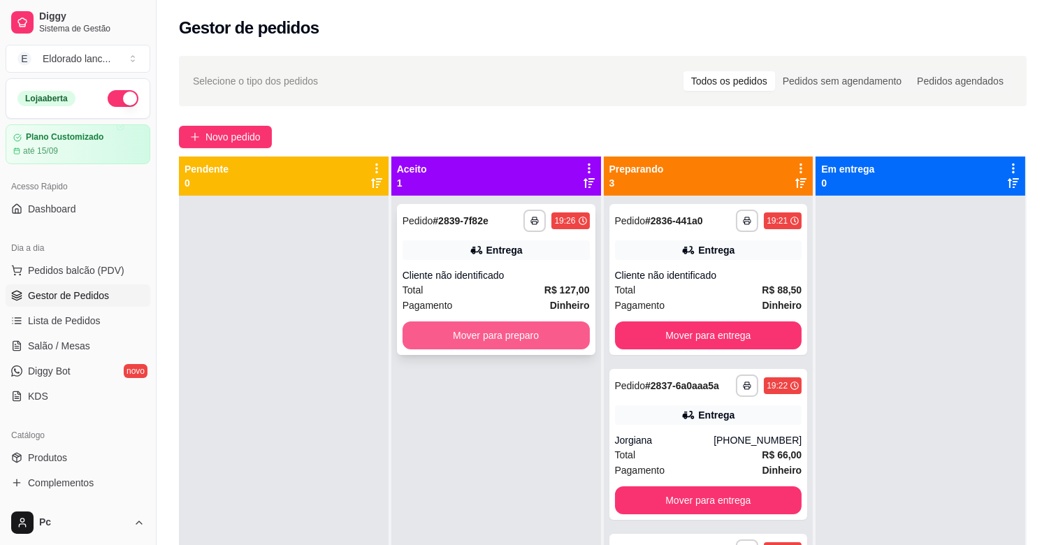
click at [507, 325] on button "Mover para preparo" at bounding box center [496, 336] width 187 height 28
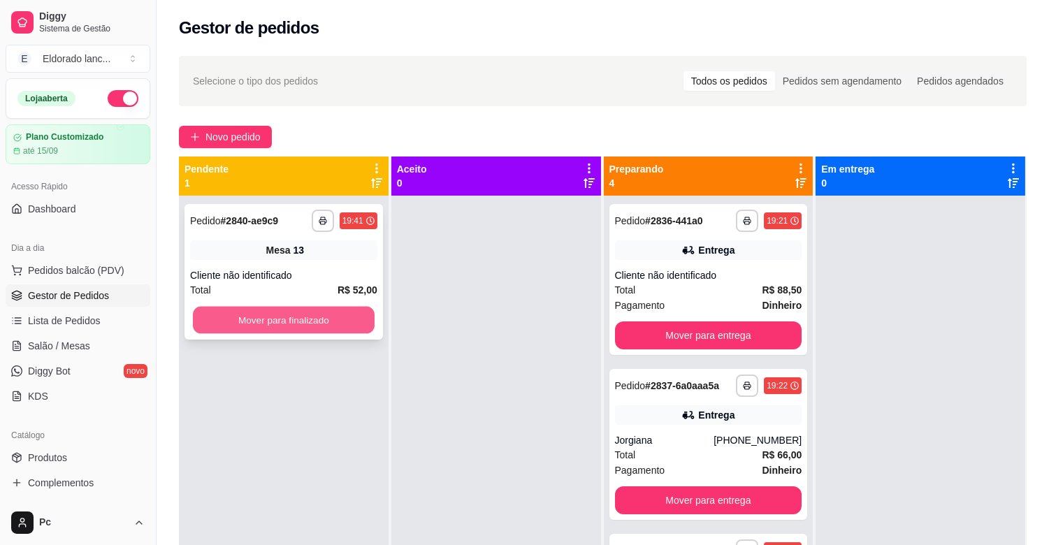
click at [315, 326] on button "Mover para finalizado" at bounding box center [284, 320] width 182 height 27
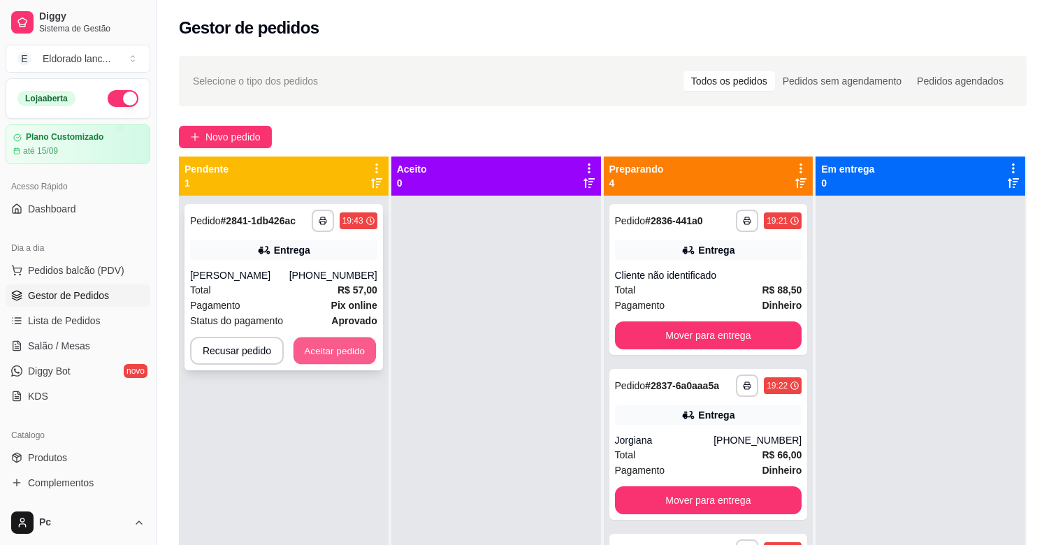
click at [317, 339] on button "Aceitar pedido" at bounding box center [335, 351] width 82 height 27
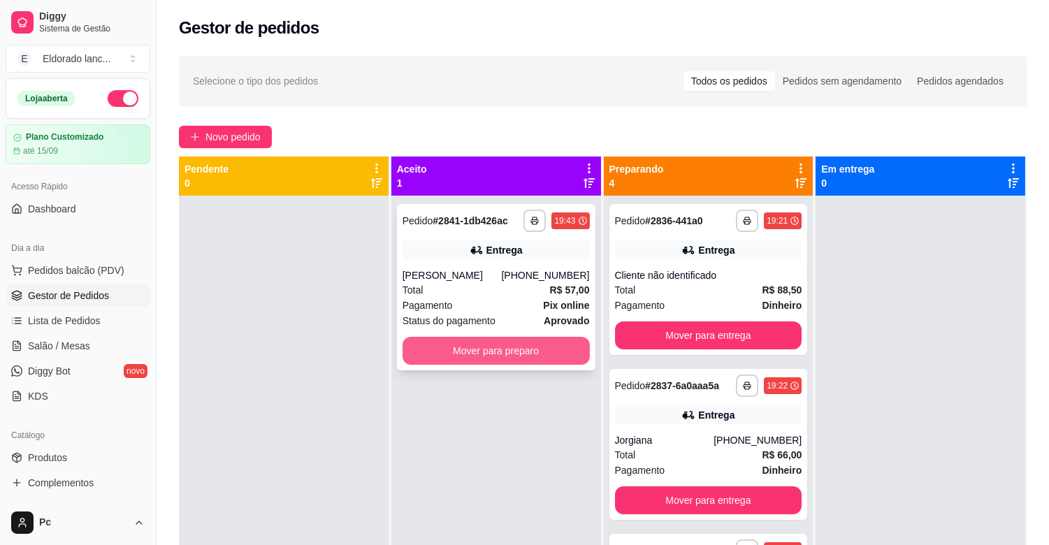
click at [463, 354] on button "Mover para preparo" at bounding box center [496, 351] width 187 height 28
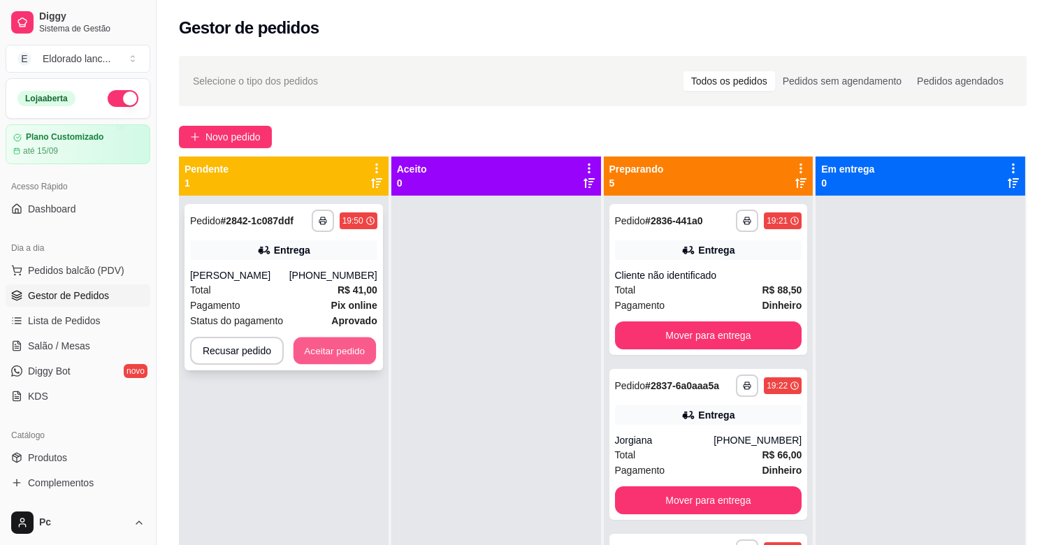
click at [328, 339] on button "Aceitar pedido" at bounding box center [335, 351] width 82 height 27
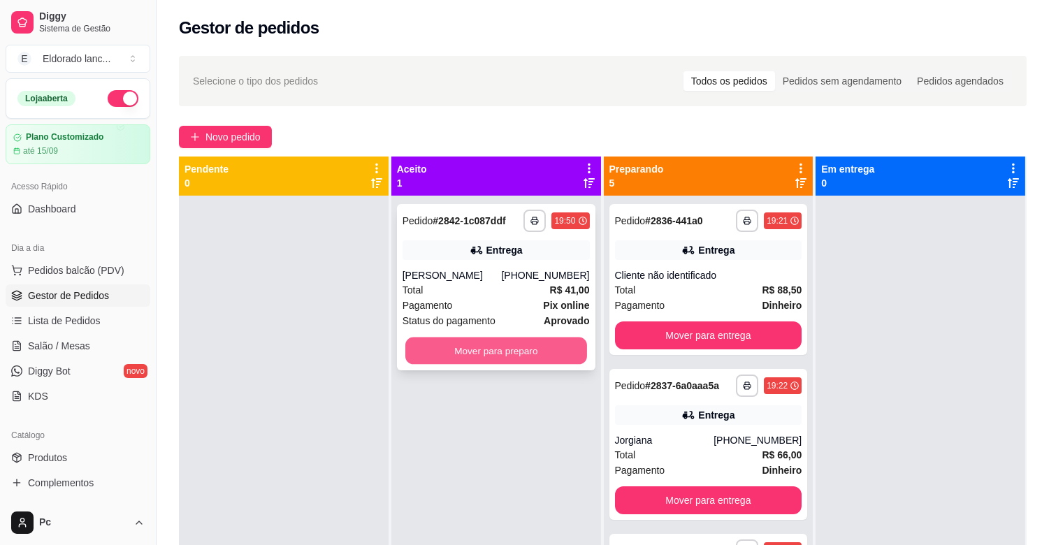
click at [451, 354] on button "Mover para preparo" at bounding box center [496, 351] width 182 height 27
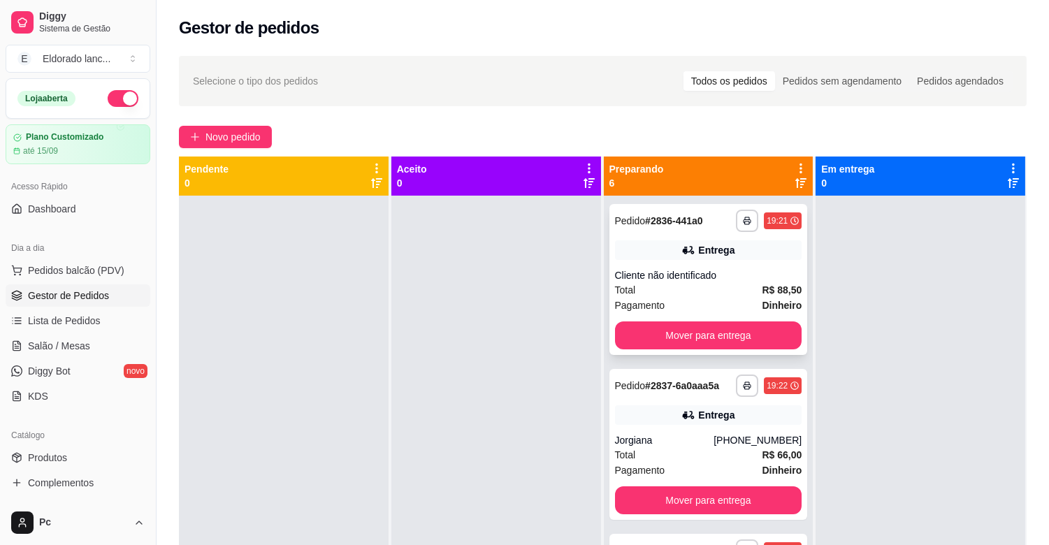
click at [748, 253] on div "Entrega" at bounding box center [708, 250] width 187 height 20
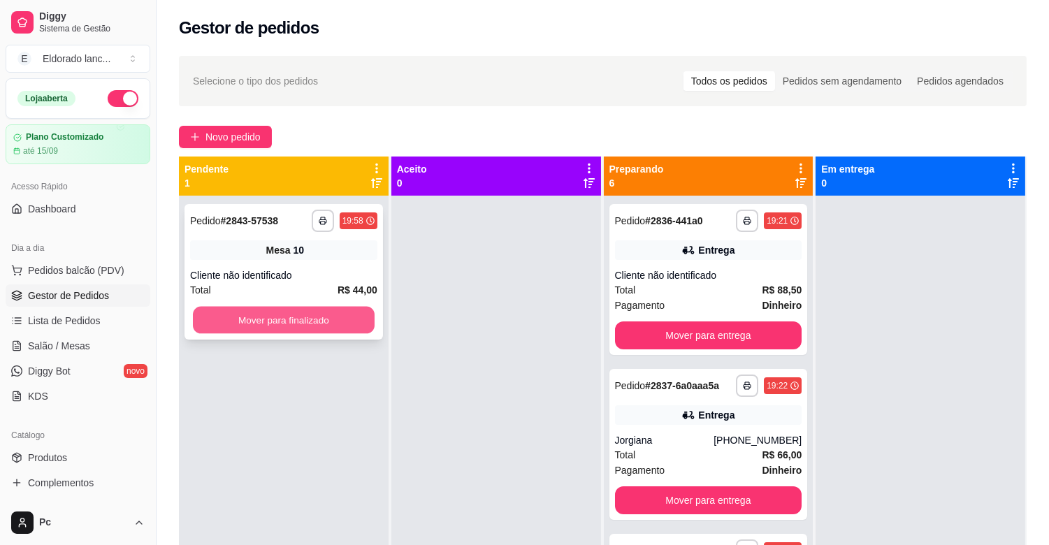
click at [329, 324] on button "Mover para finalizado" at bounding box center [284, 320] width 182 height 27
click at [329, 324] on button "Mover para finalizado" at bounding box center [283, 320] width 187 height 28
click at [310, 327] on button "Mover para finalizado" at bounding box center [284, 320] width 182 height 27
click at [311, 324] on button "Mover para finalizado" at bounding box center [284, 320] width 182 height 27
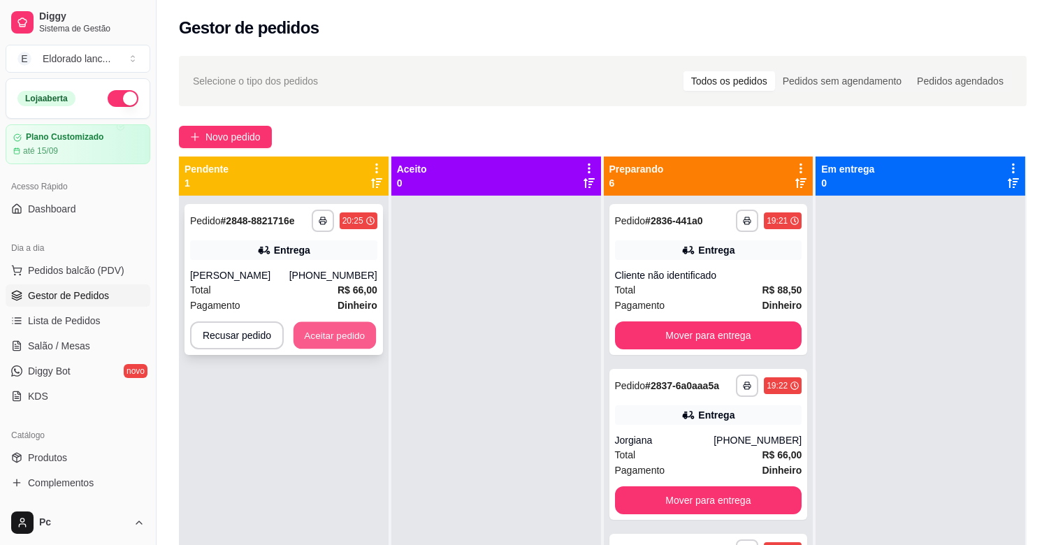
click at [339, 328] on button "Aceitar pedido" at bounding box center [335, 335] width 82 height 27
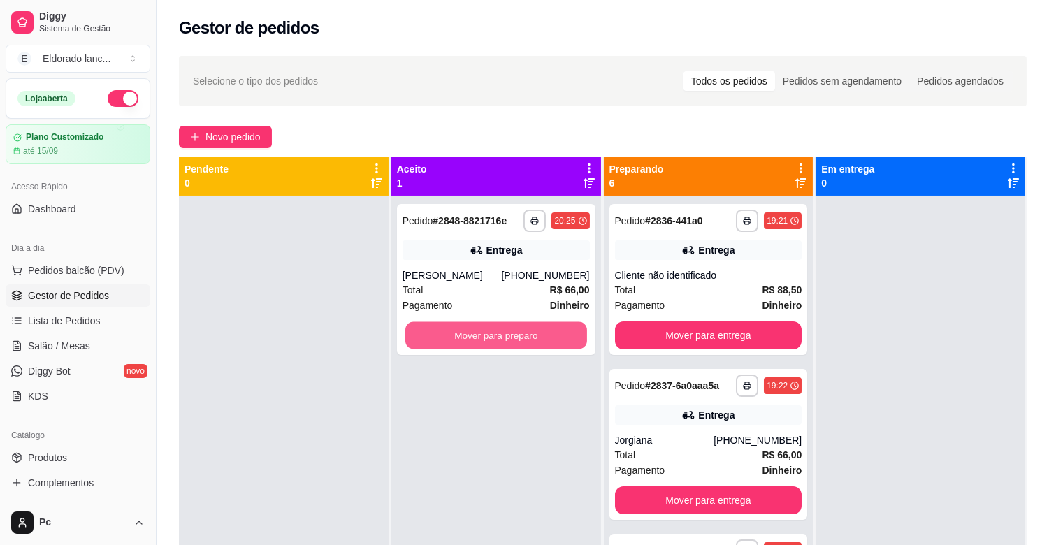
click at [496, 340] on button "Mover para preparo" at bounding box center [496, 335] width 182 height 27
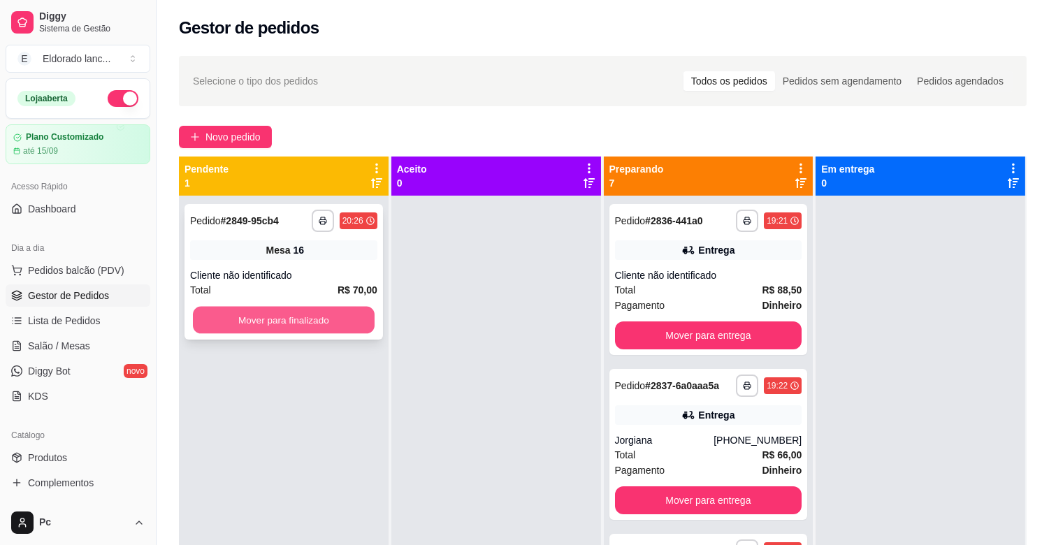
click at [361, 316] on button "Mover para finalizado" at bounding box center [284, 320] width 182 height 27
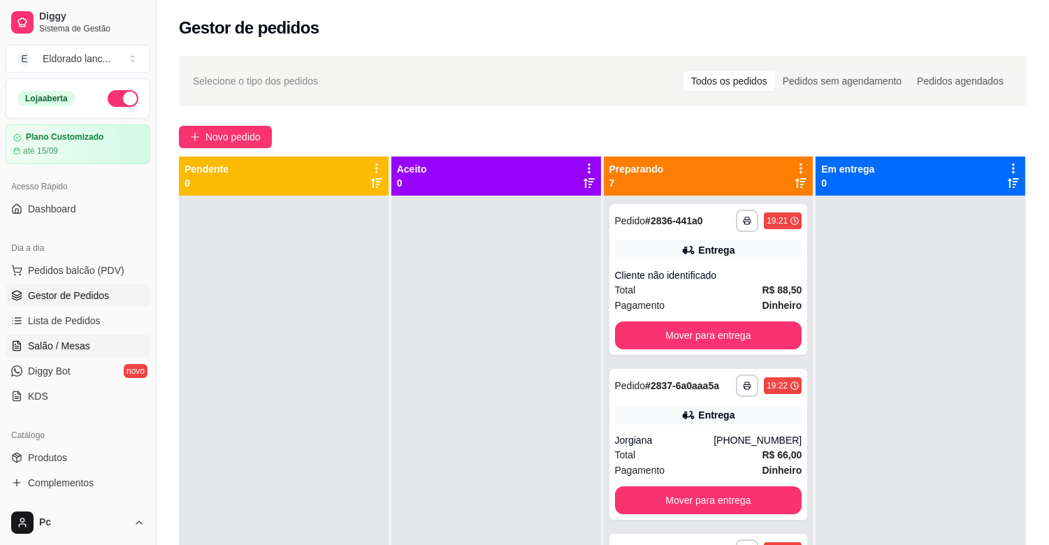
click at [94, 346] on link "Salão / Mesas" at bounding box center [78, 346] width 145 height 22
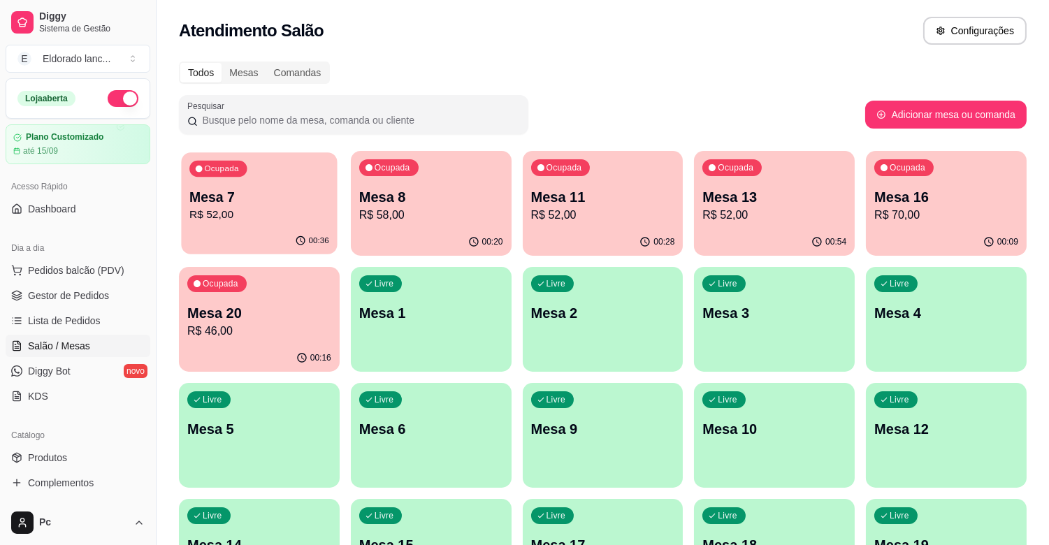
click at [257, 227] on button "Ocupada Mesa 7 R$ 52,00 00:36" at bounding box center [259, 203] width 156 height 102
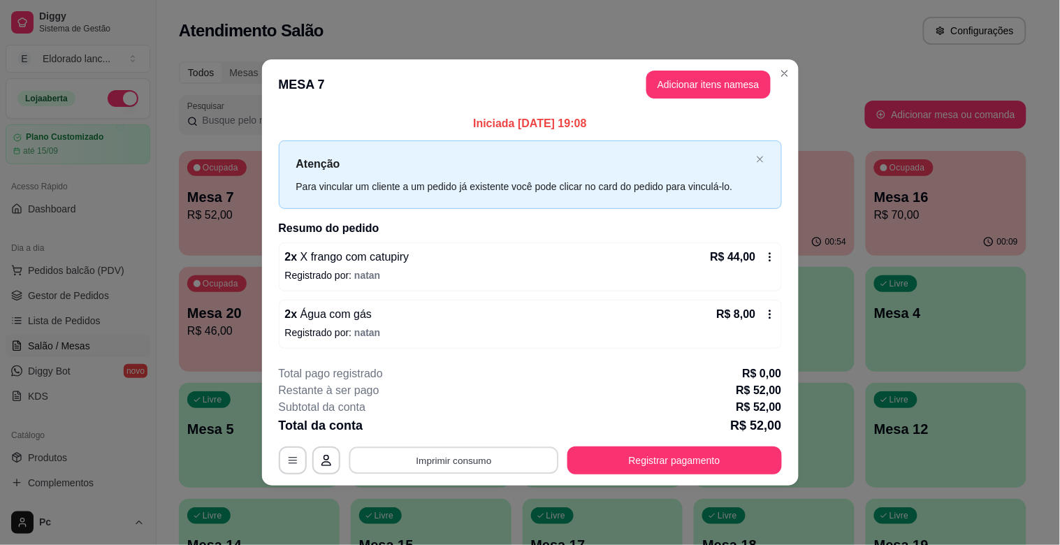
click at [514, 458] on button "Imprimir consumo" at bounding box center [454, 460] width 210 height 27
click at [479, 422] on button "IMPRESSORA" at bounding box center [458, 428] width 98 height 22
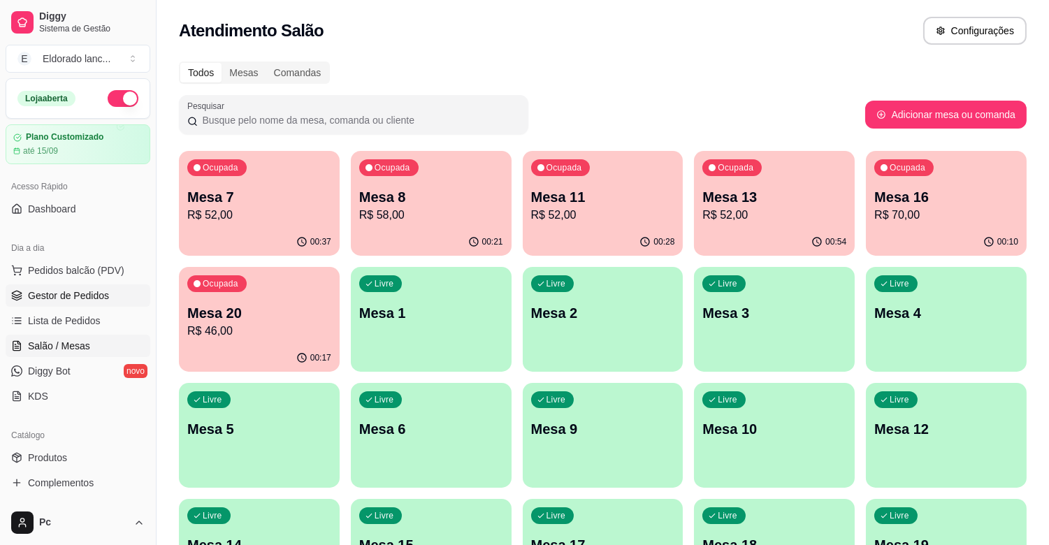
click at [101, 301] on span "Gestor de Pedidos" at bounding box center [68, 296] width 81 height 14
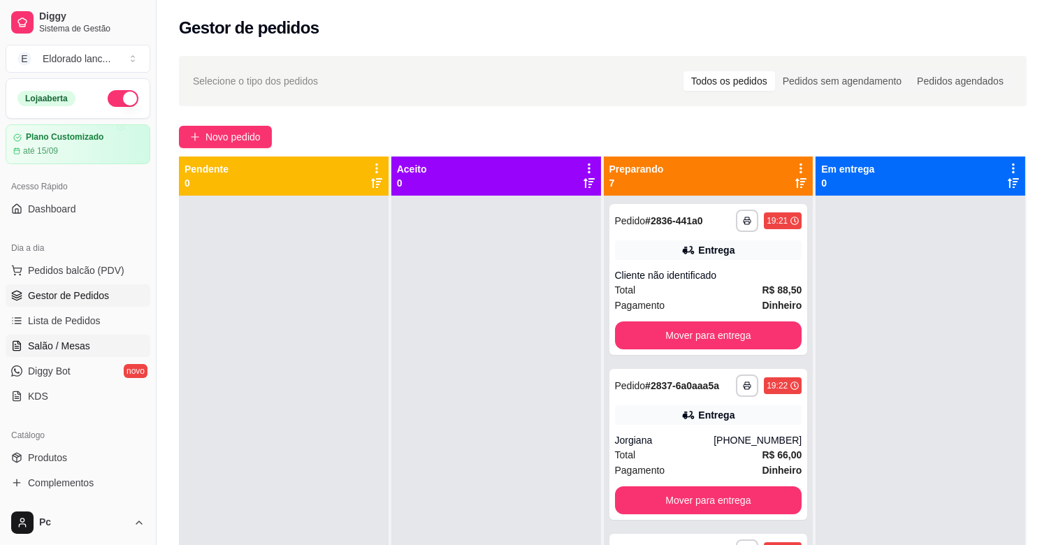
click at [71, 339] on span "Salão / Mesas" at bounding box center [59, 346] width 62 height 14
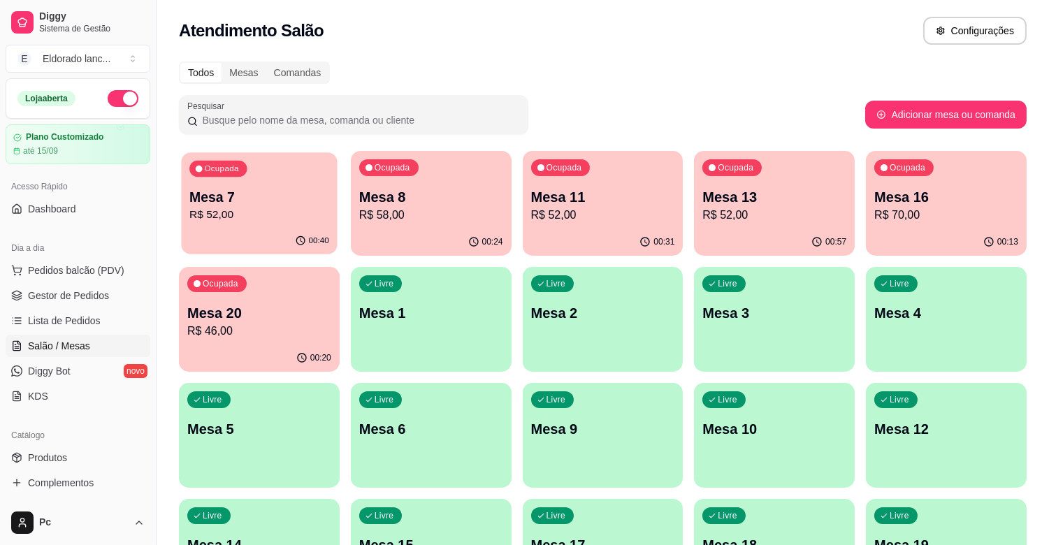
click at [235, 205] on p "Mesa 7" at bounding box center [259, 197] width 140 height 19
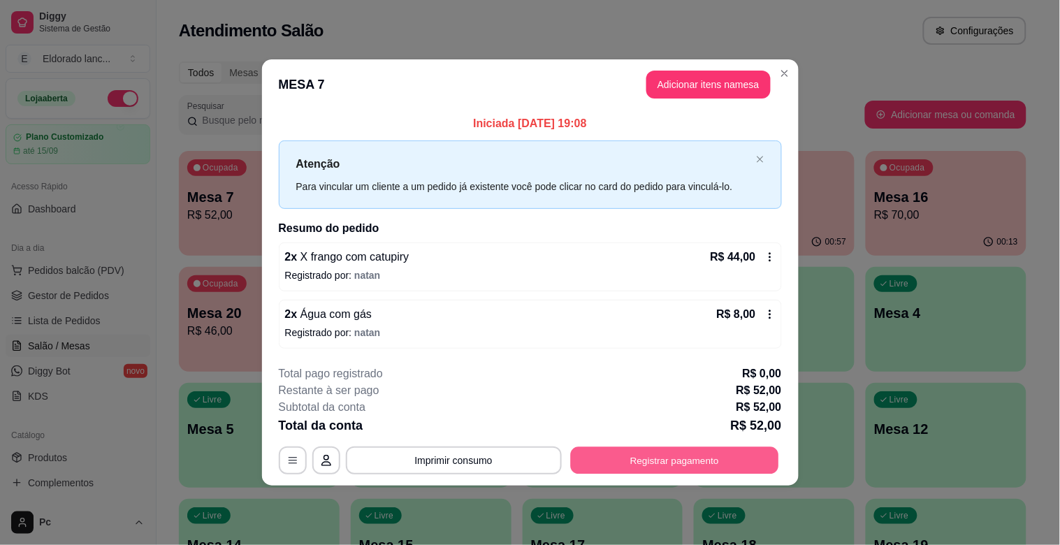
click at [648, 455] on button "Registrar pagamento" at bounding box center [674, 460] width 208 height 27
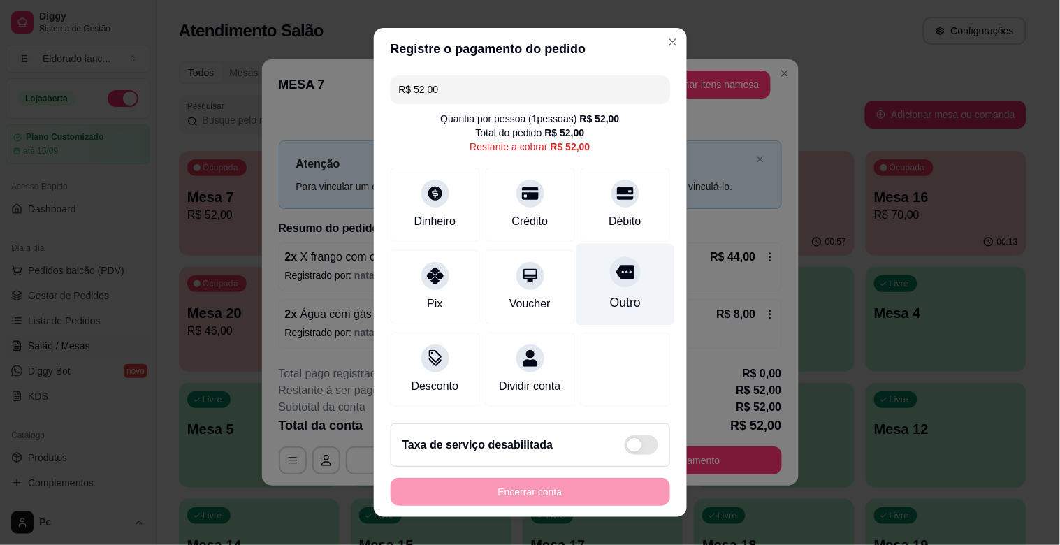
click at [618, 294] on div "Outro" at bounding box center [625, 285] width 99 height 82
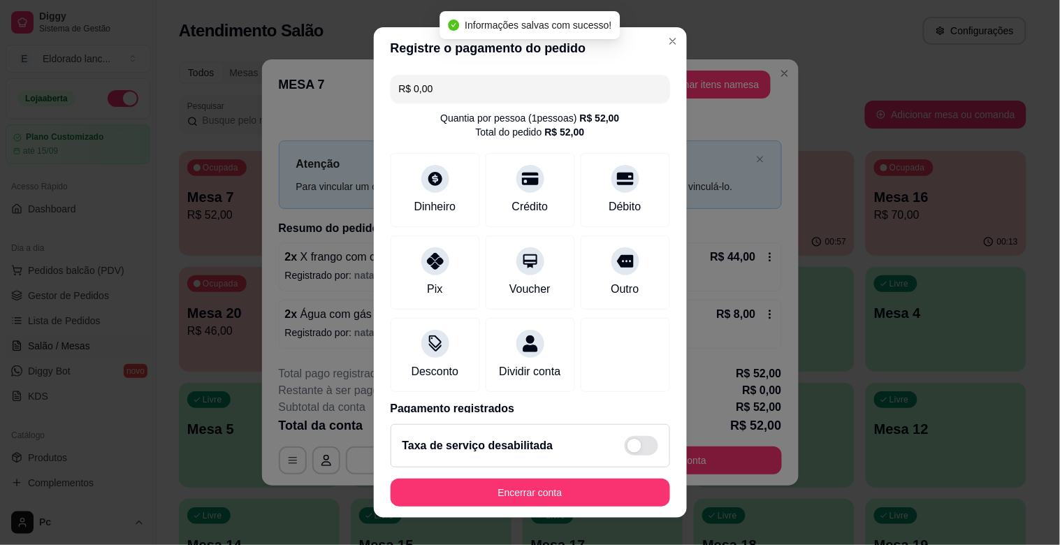
type input "R$ 0,00"
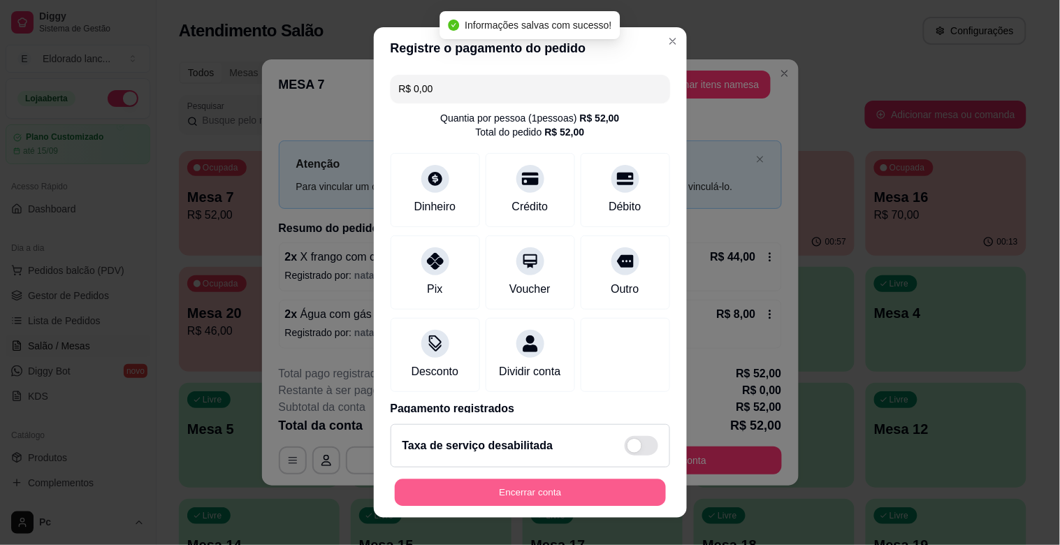
click at [597, 492] on button "Encerrar conta" at bounding box center [530, 492] width 271 height 27
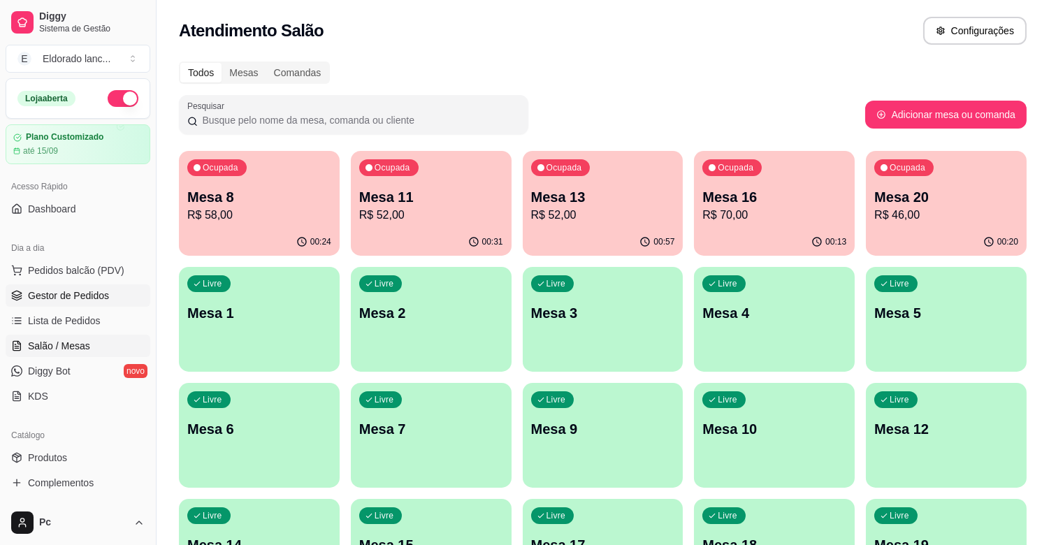
click at [89, 305] on link "Gestor de Pedidos" at bounding box center [78, 295] width 145 height 22
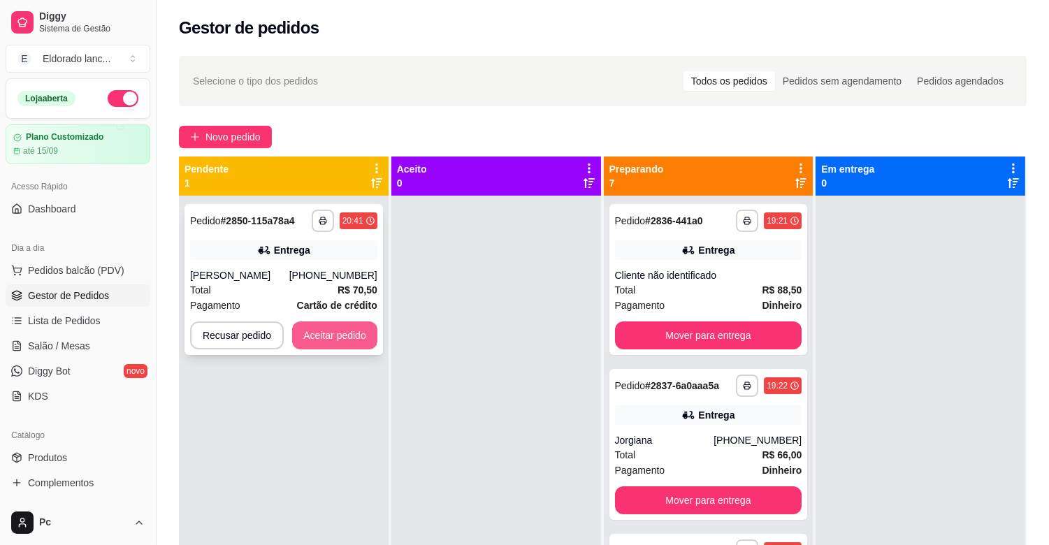
click at [354, 324] on button "Aceitar pedido" at bounding box center [334, 336] width 85 height 28
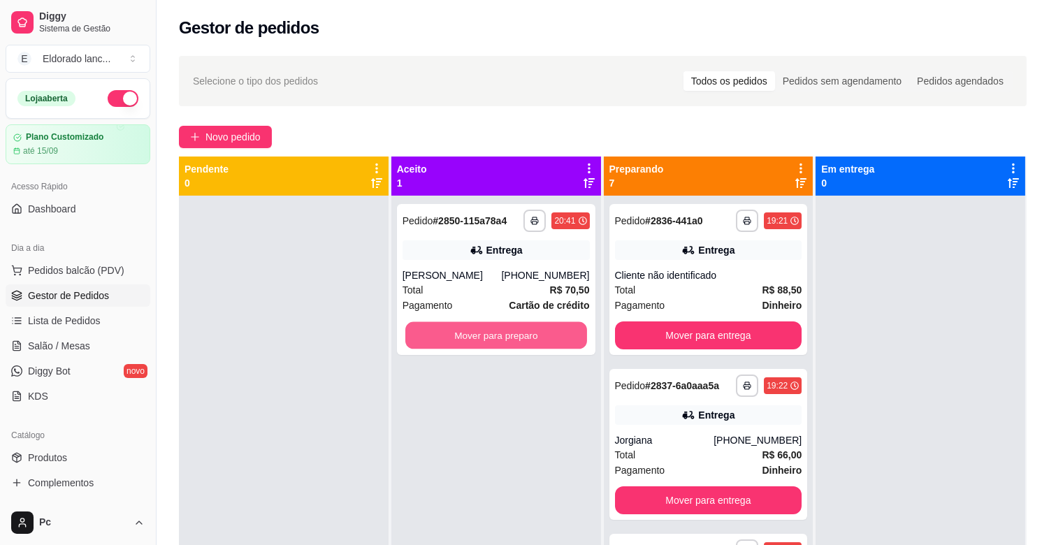
click at [476, 330] on button "Mover para preparo" at bounding box center [496, 335] width 182 height 27
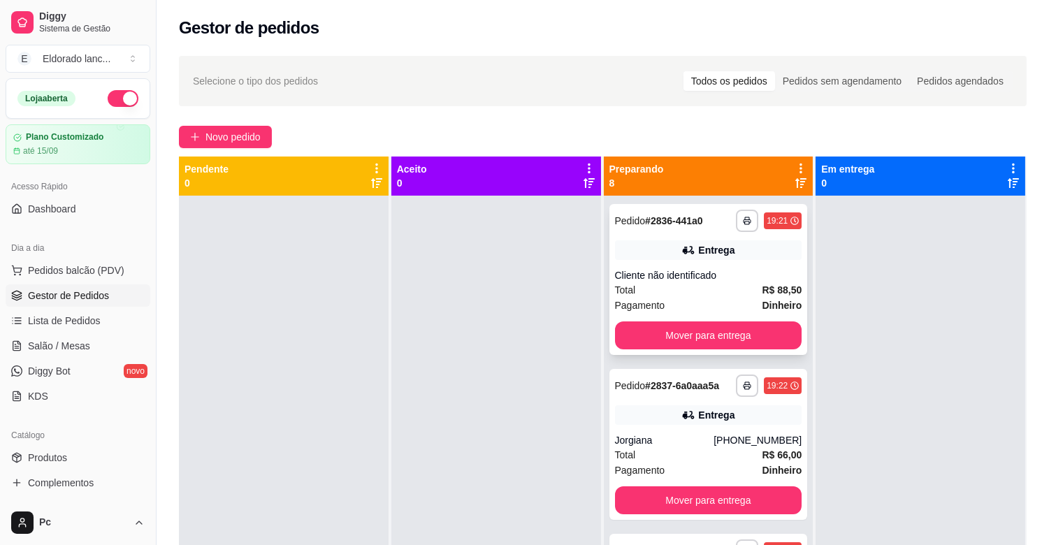
click at [751, 270] on div "Cliente não identificado" at bounding box center [708, 275] width 187 height 14
click at [711, 341] on button "Mover para entrega" at bounding box center [709, 335] width 182 height 27
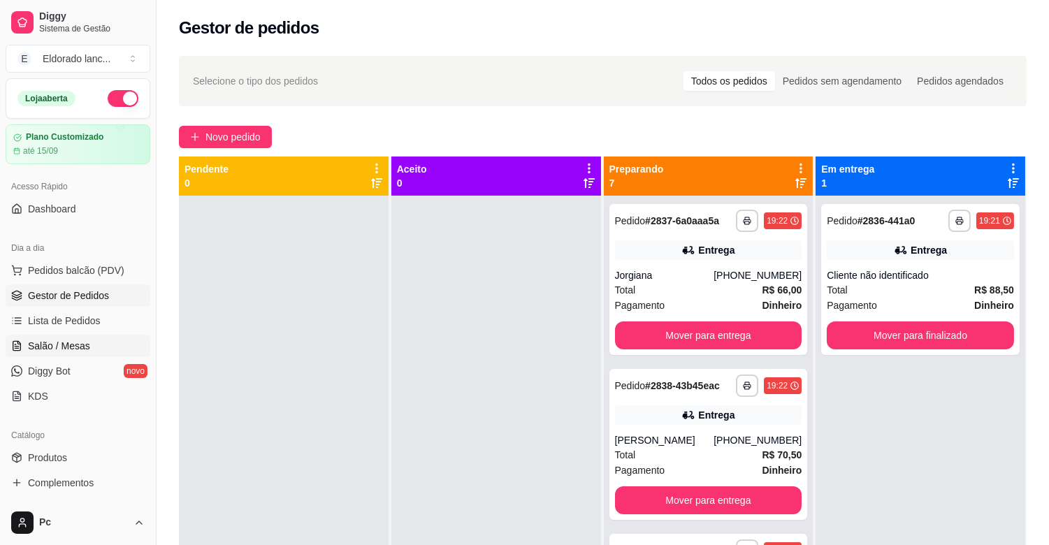
click at [57, 347] on span "Salão / Mesas" at bounding box center [59, 346] width 62 height 14
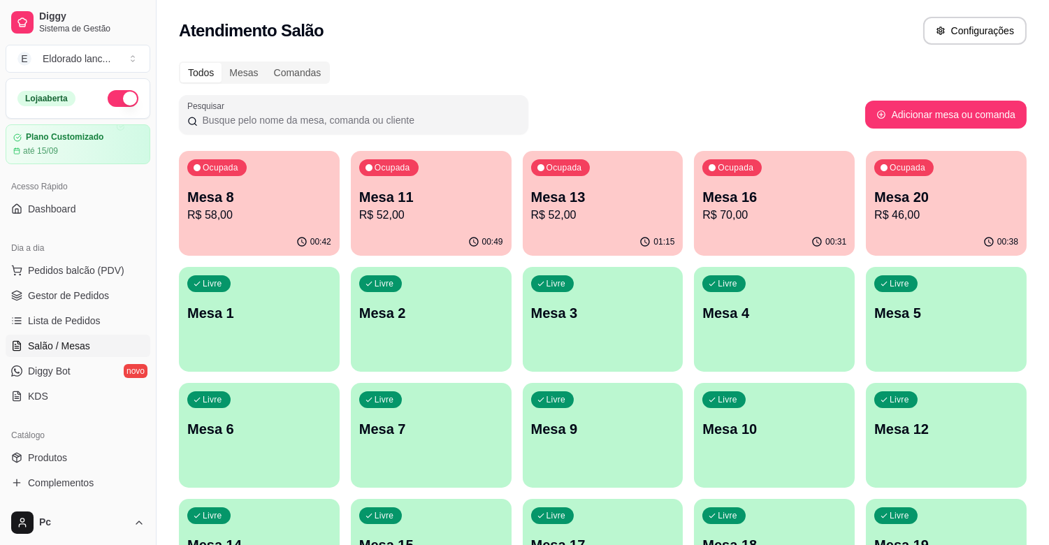
click at [435, 212] on p "R$ 52,00" at bounding box center [431, 215] width 144 height 17
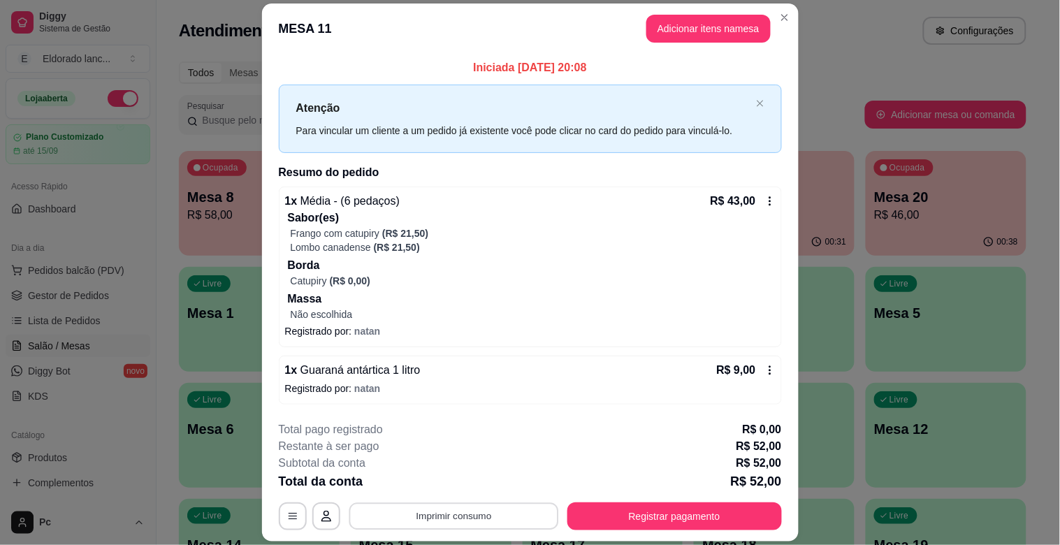
click at [454, 520] on button "Imprimir consumo" at bounding box center [454, 516] width 210 height 27
click at [450, 482] on button "IMPRESSORA" at bounding box center [452, 484] width 98 height 22
click at [481, 515] on button "Imprimir consumo" at bounding box center [454, 516] width 210 height 27
click at [914, 453] on div "**********" at bounding box center [530, 272] width 1060 height 545
click at [681, 512] on button "Registrar pagamento" at bounding box center [674, 516] width 208 height 27
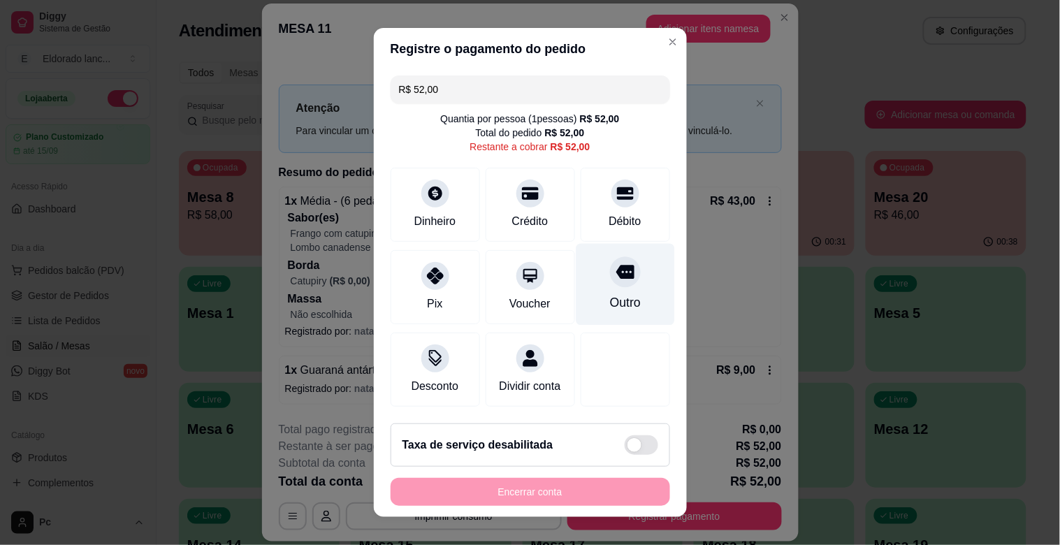
click at [616, 271] on icon at bounding box center [625, 273] width 18 height 14
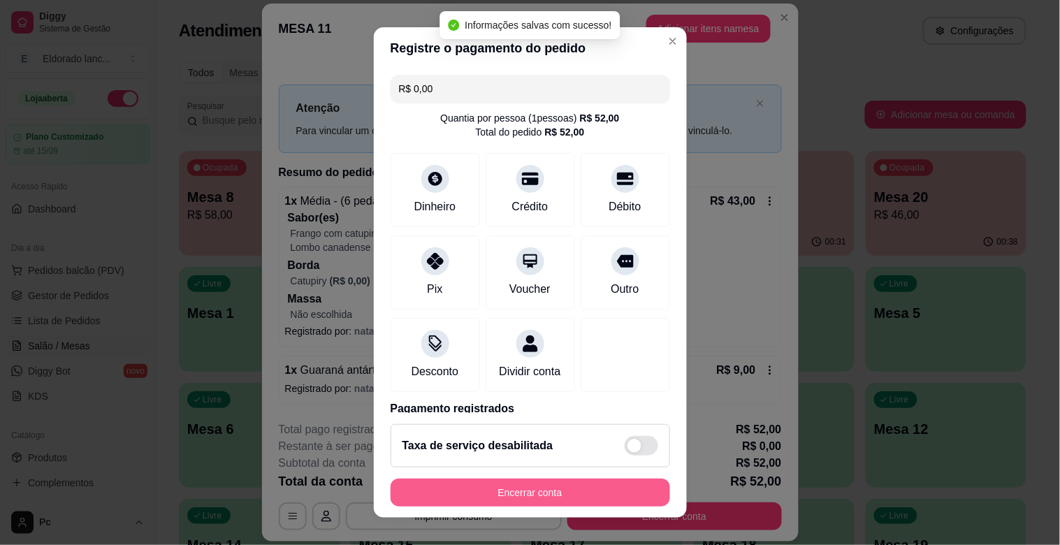
type input "R$ 0,00"
click at [604, 484] on button "Encerrar conta" at bounding box center [531, 493] width 280 height 28
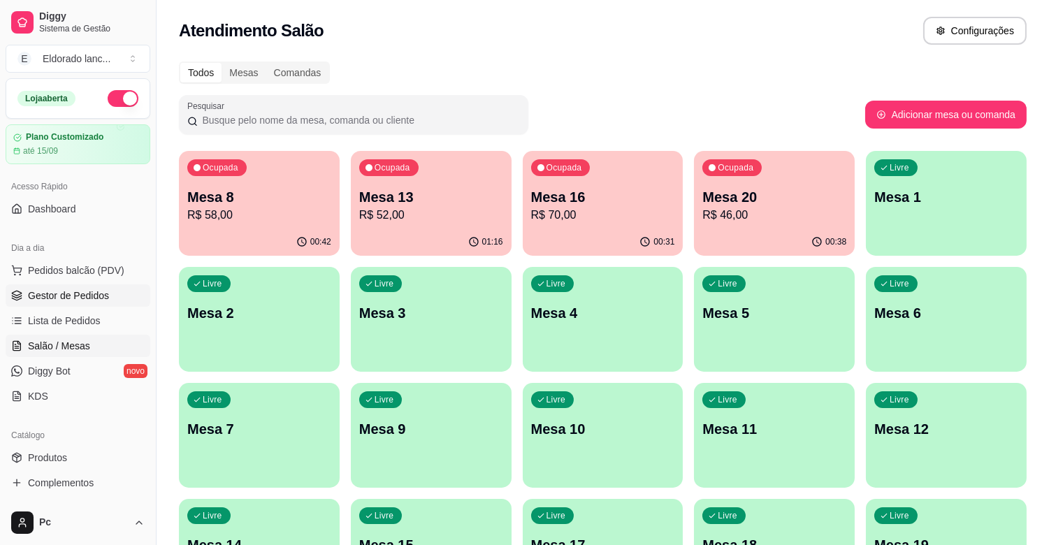
click at [77, 298] on span "Gestor de Pedidos" at bounding box center [68, 296] width 81 height 14
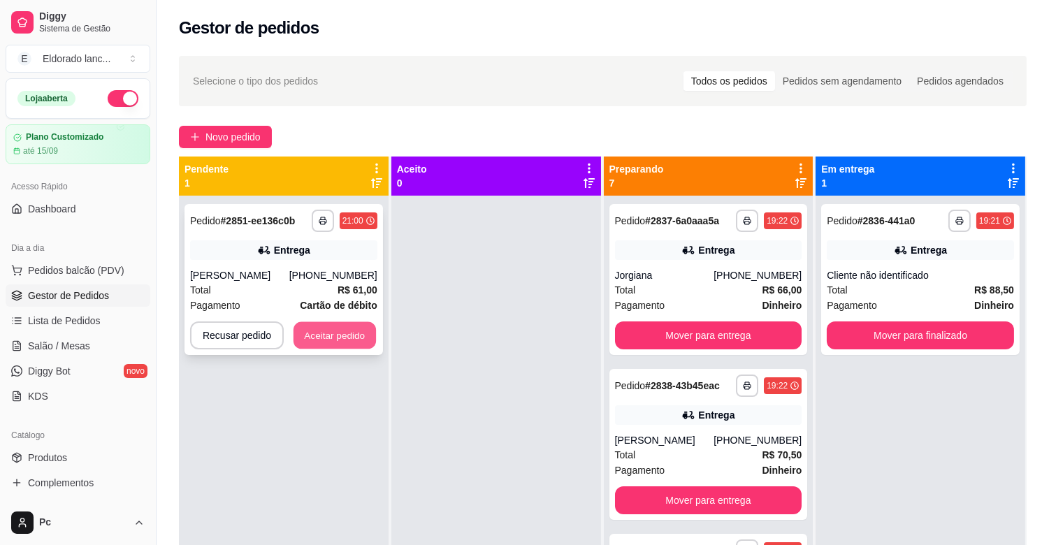
click at [298, 332] on button "Aceitar pedido" at bounding box center [335, 335] width 82 height 27
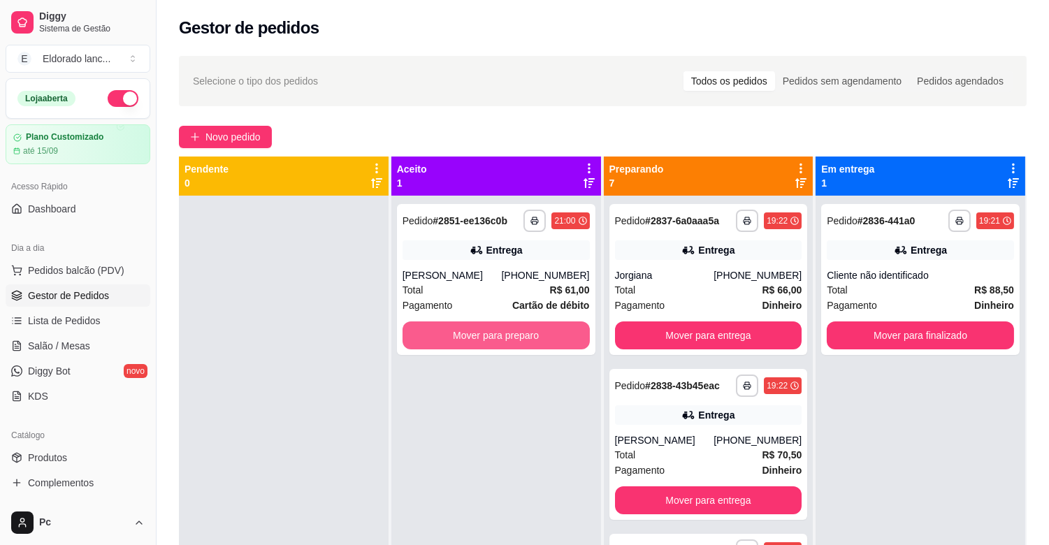
click at [467, 337] on button "Mover para preparo" at bounding box center [496, 336] width 187 height 28
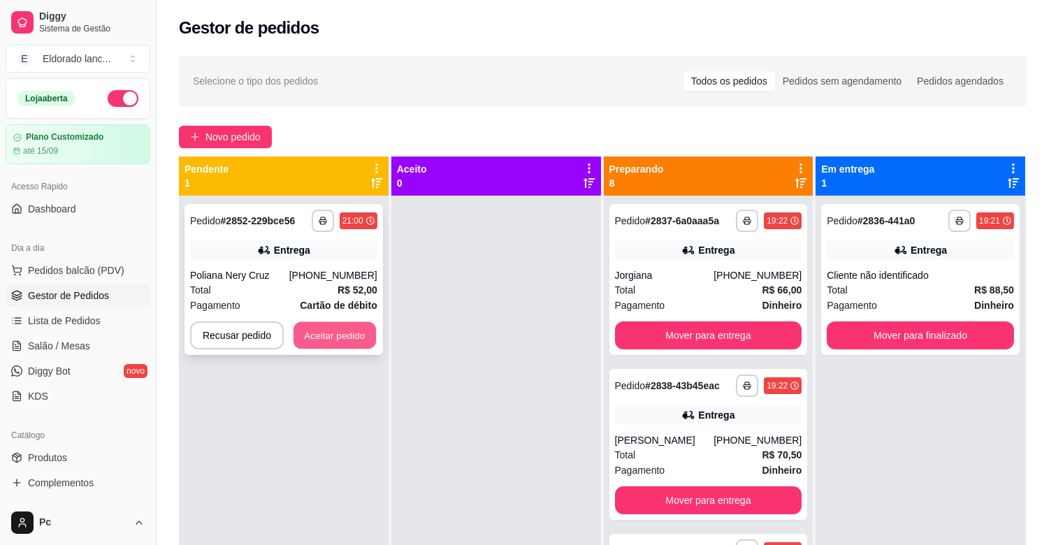
click at [354, 335] on button "Aceitar pedido" at bounding box center [335, 335] width 82 height 27
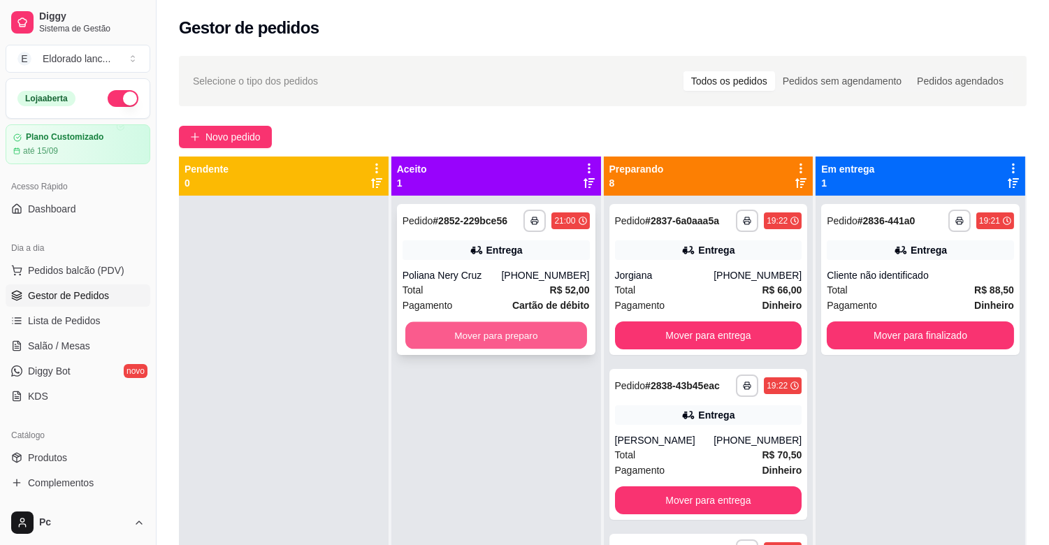
click at [465, 342] on button "Mover para preparo" at bounding box center [496, 335] width 182 height 27
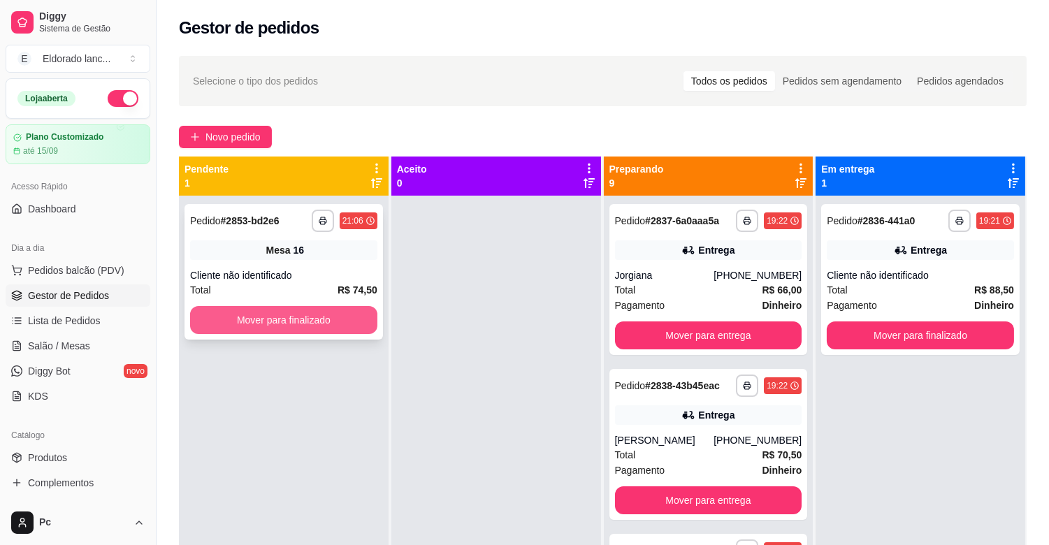
click at [336, 316] on button "Mover para finalizado" at bounding box center [283, 320] width 187 height 28
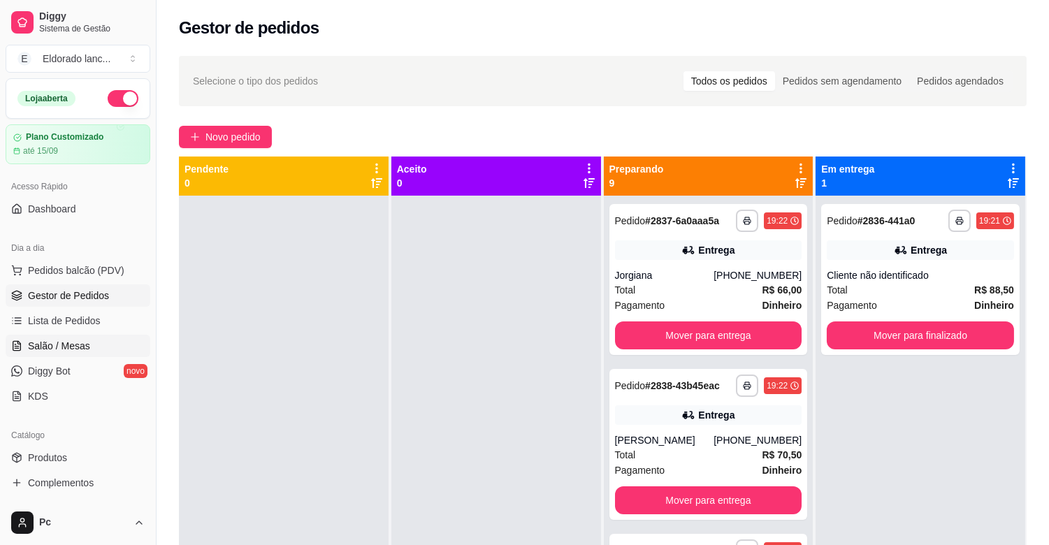
click at [99, 347] on link "Salão / Mesas" at bounding box center [78, 346] width 145 height 22
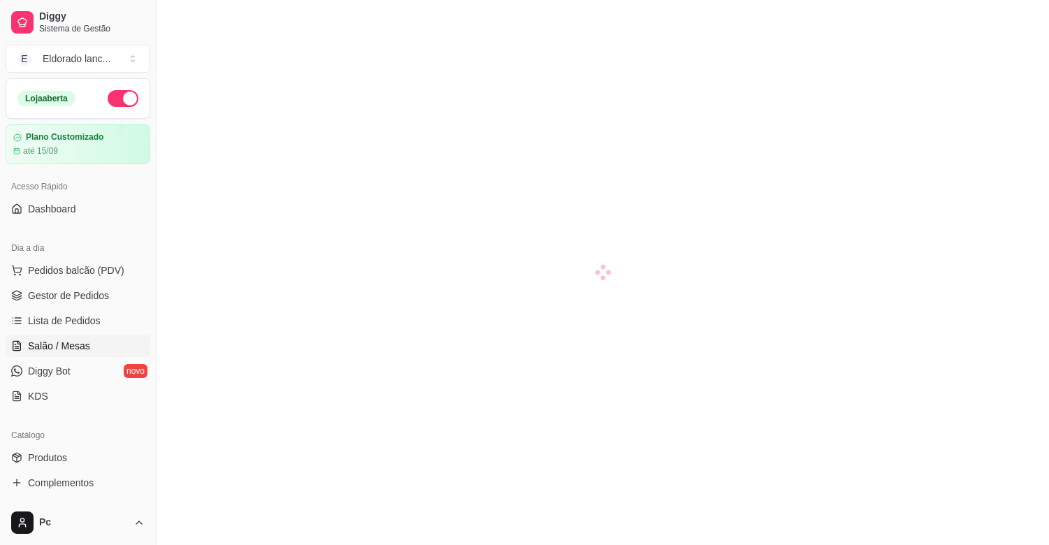
click at [87, 346] on span "Salão / Mesas" at bounding box center [59, 346] width 62 height 14
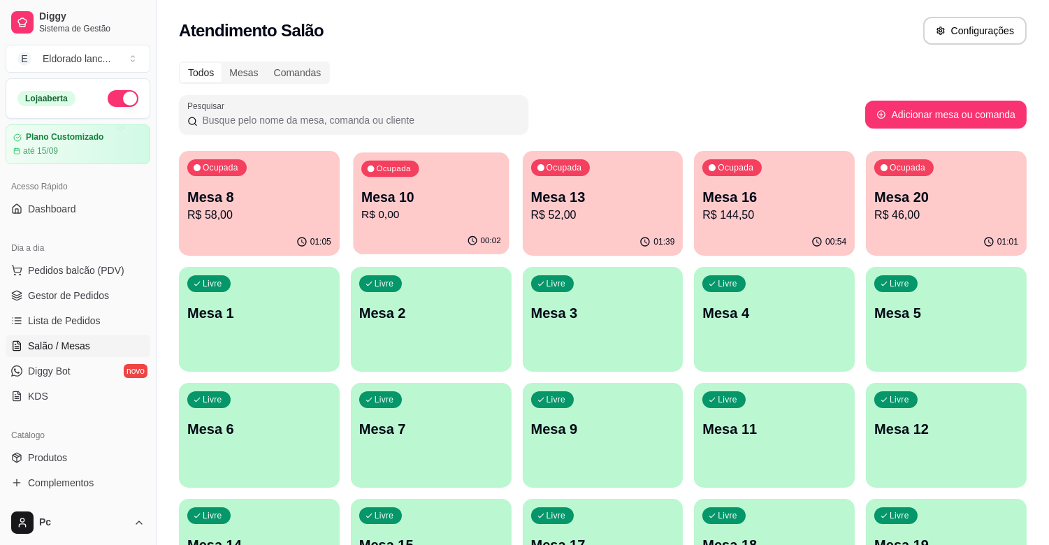
click at [419, 232] on div "00:02" at bounding box center [431, 241] width 156 height 27
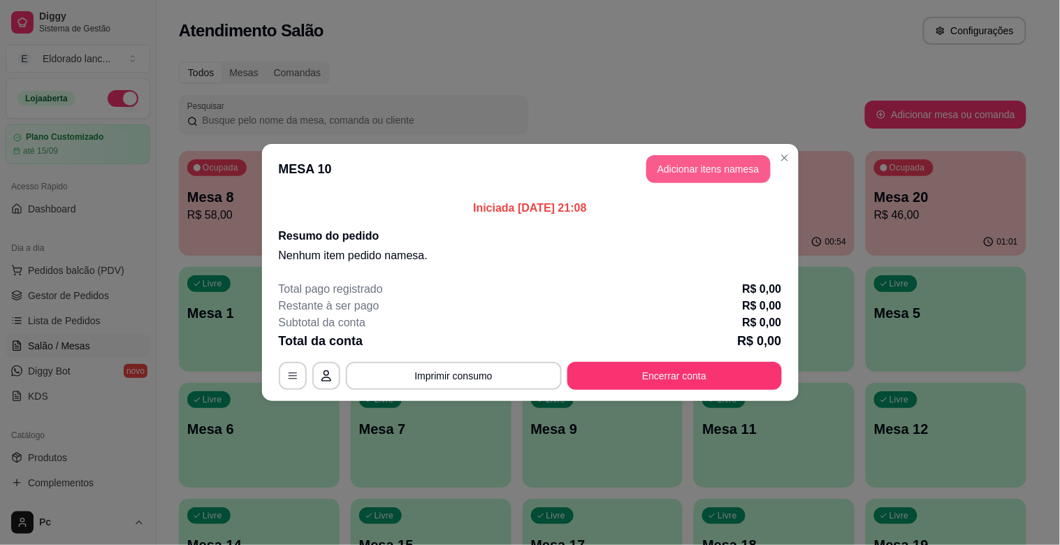
click at [705, 172] on button "Adicionar itens na mesa" at bounding box center [709, 169] width 124 height 28
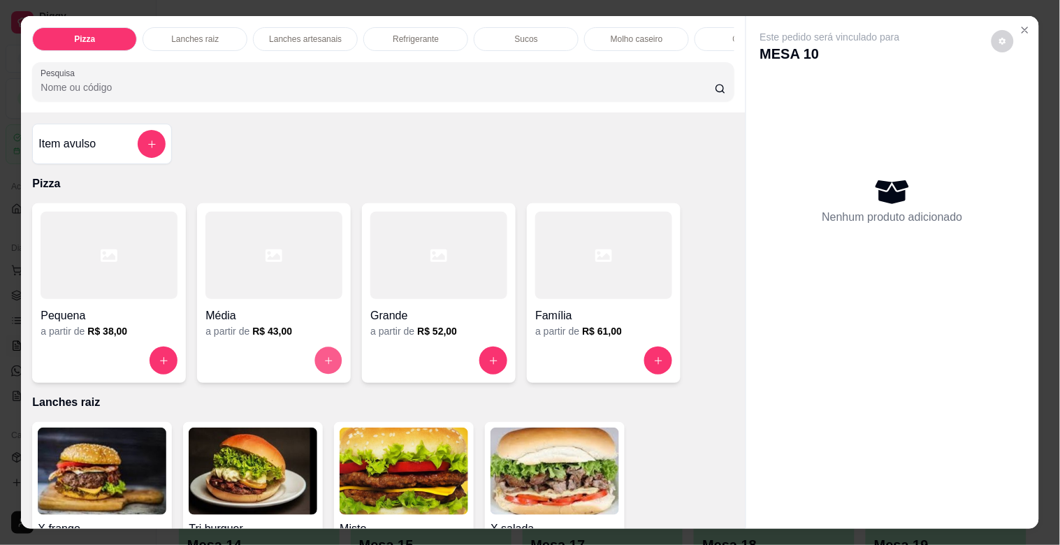
click at [324, 366] on icon "increase-product-quantity" at bounding box center [329, 361] width 10 height 10
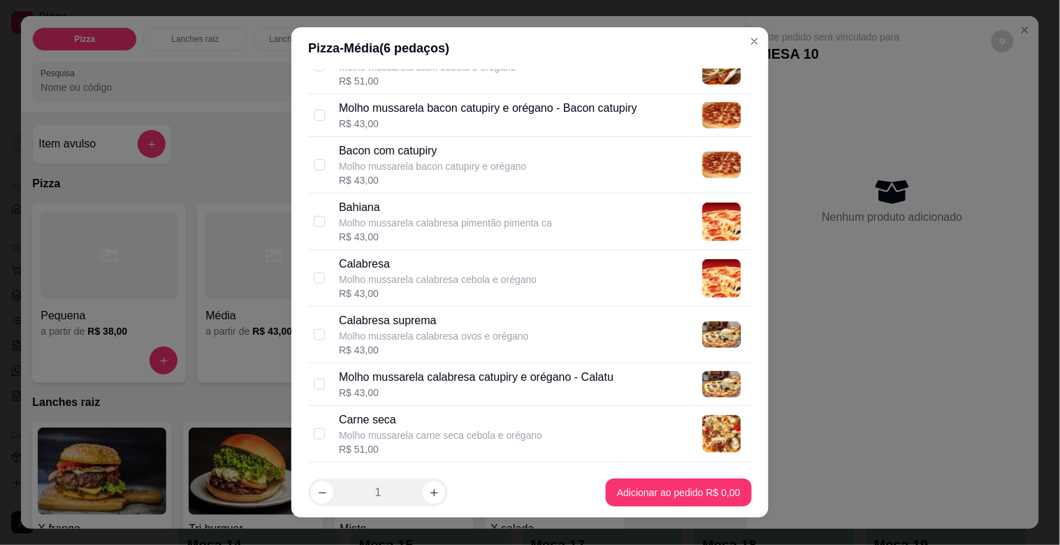
scroll to position [310, 0]
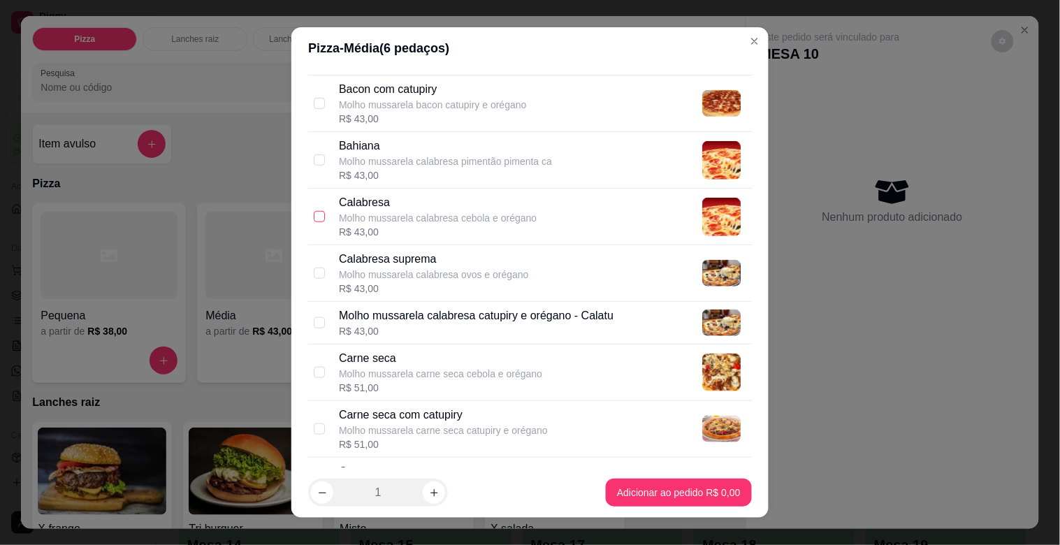
click at [317, 213] on input "checkbox" at bounding box center [319, 216] width 11 height 11
checkbox input "true"
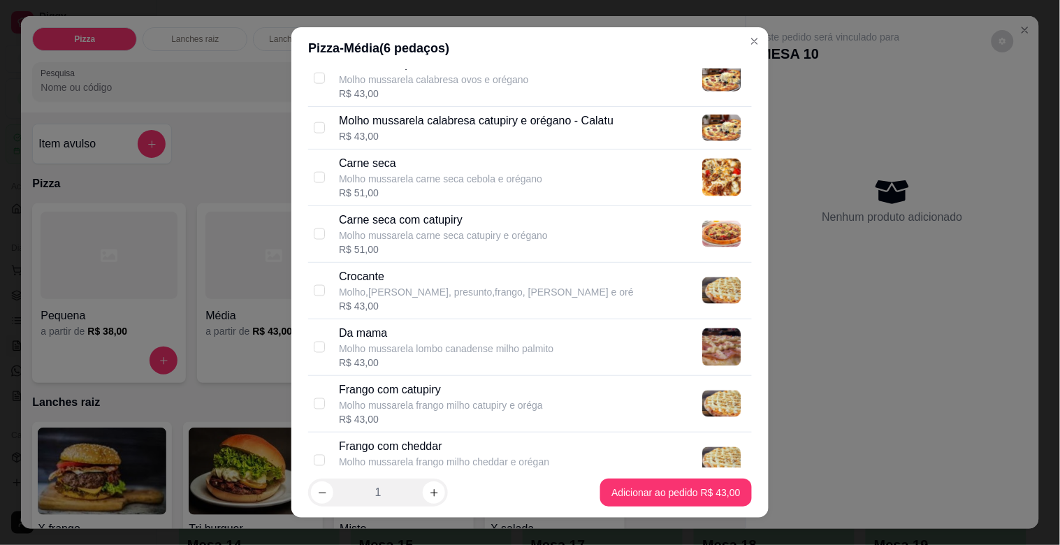
scroll to position [535, 0]
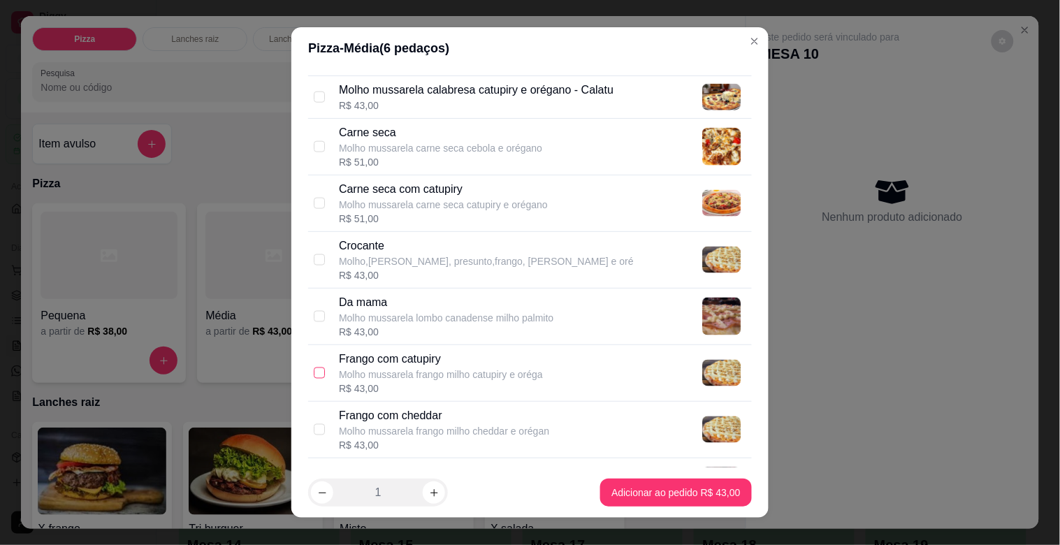
click at [316, 367] on label at bounding box center [319, 373] width 11 height 15
click at [316, 368] on input "checkbox" at bounding box center [319, 373] width 11 height 11
click at [320, 373] on div "Frango com catupiry Molho mussarela frango milho catupiry e oréga R$ 43,00" at bounding box center [530, 373] width 444 height 57
checkbox input "true"
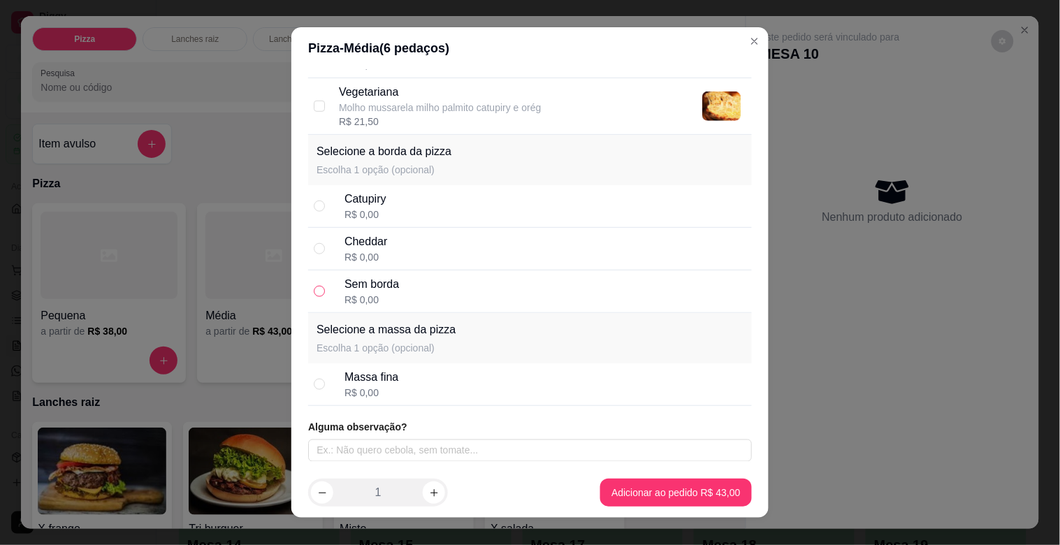
click at [317, 289] on input "radio" at bounding box center [319, 291] width 11 height 11
radio input "true"
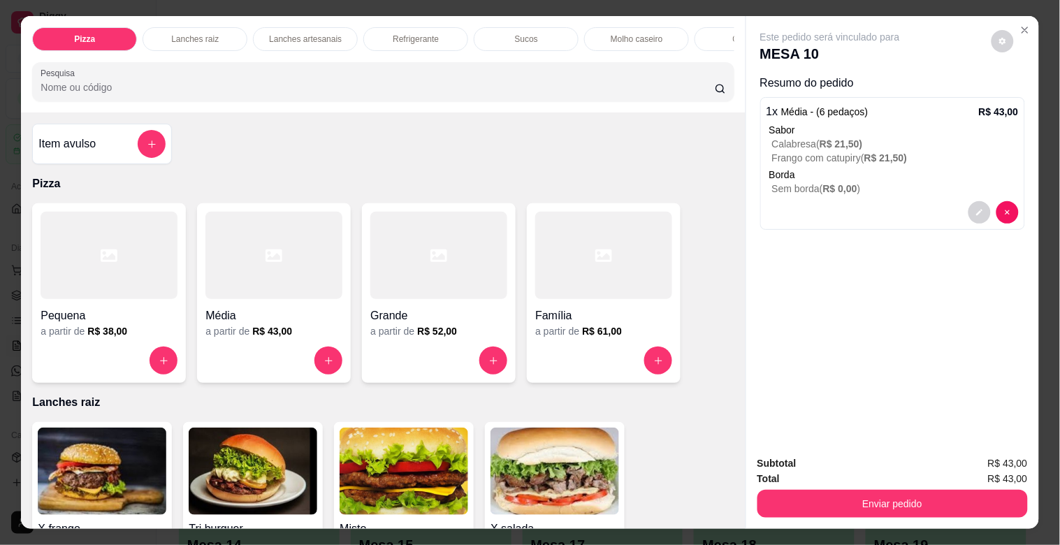
click at [616, 480] on div "X salada R$ 18,00 0" at bounding box center [555, 516] width 140 height 188
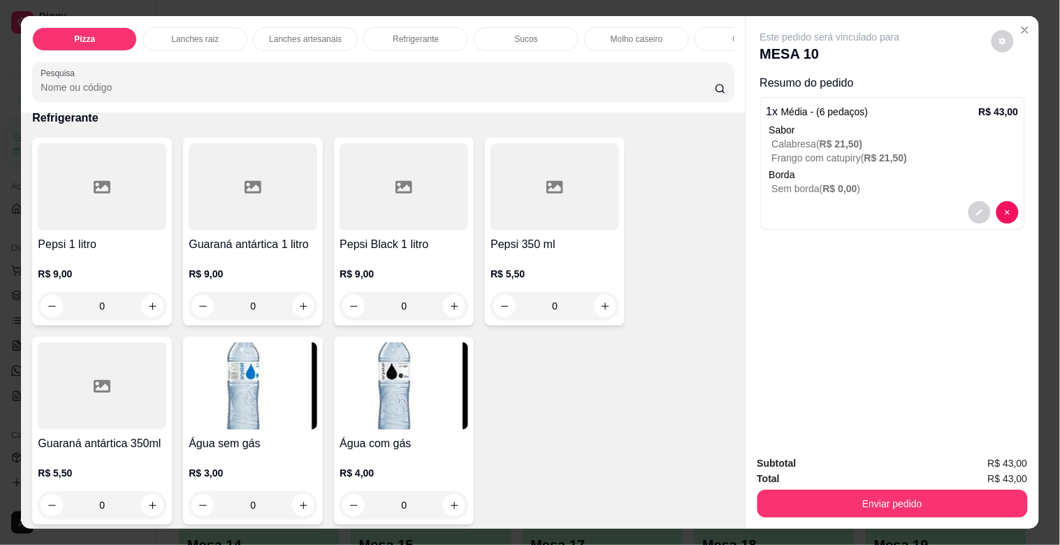
scroll to position [2539, 0]
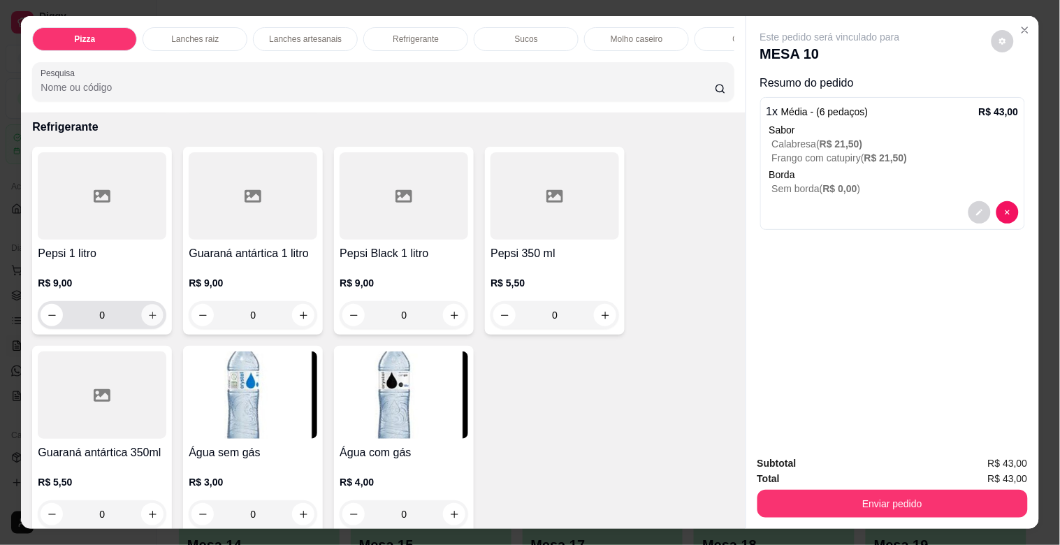
click at [147, 317] on icon "increase-product-quantity" at bounding box center [152, 315] width 10 height 10
type input "1"
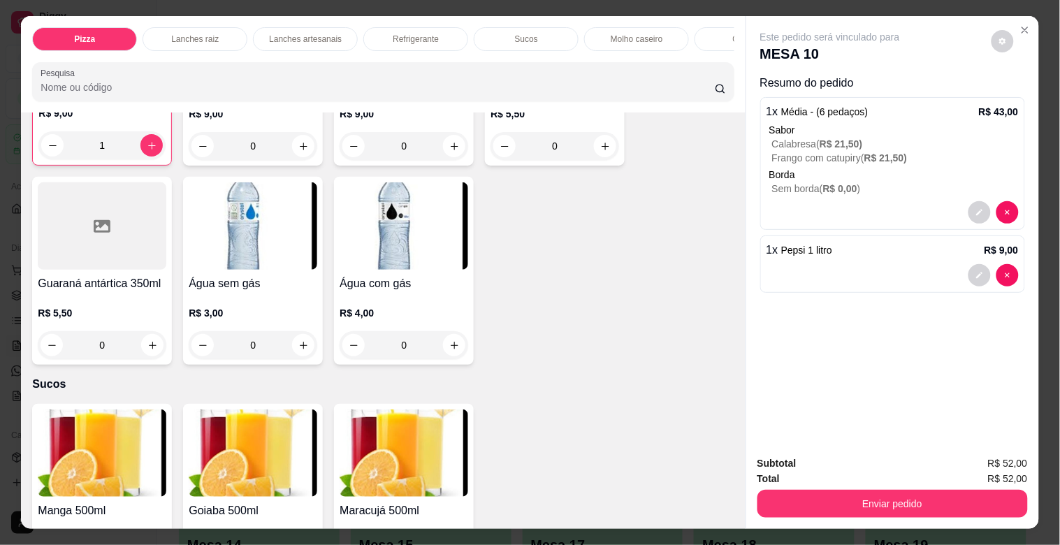
scroll to position [2778, 0]
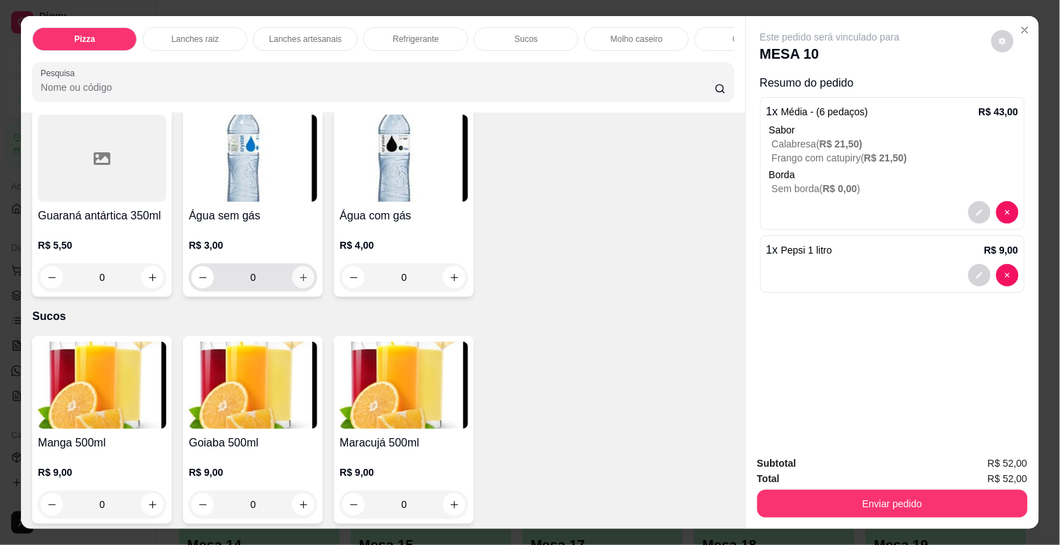
click at [299, 282] on icon "increase-product-quantity" at bounding box center [303, 278] width 10 height 10
type input "1"
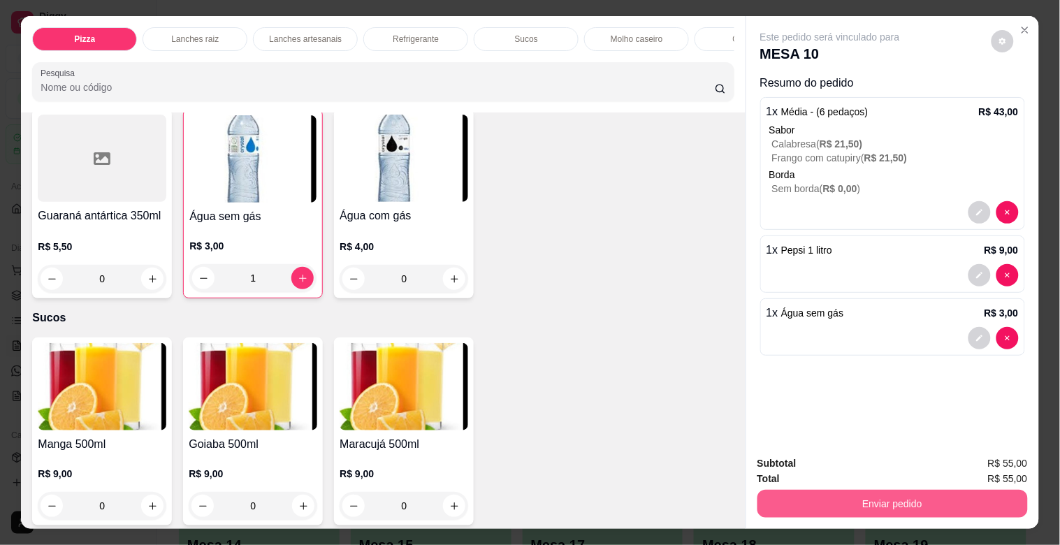
click at [832, 493] on button "Enviar pedido" at bounding box center [893, 504] width 270 height 28
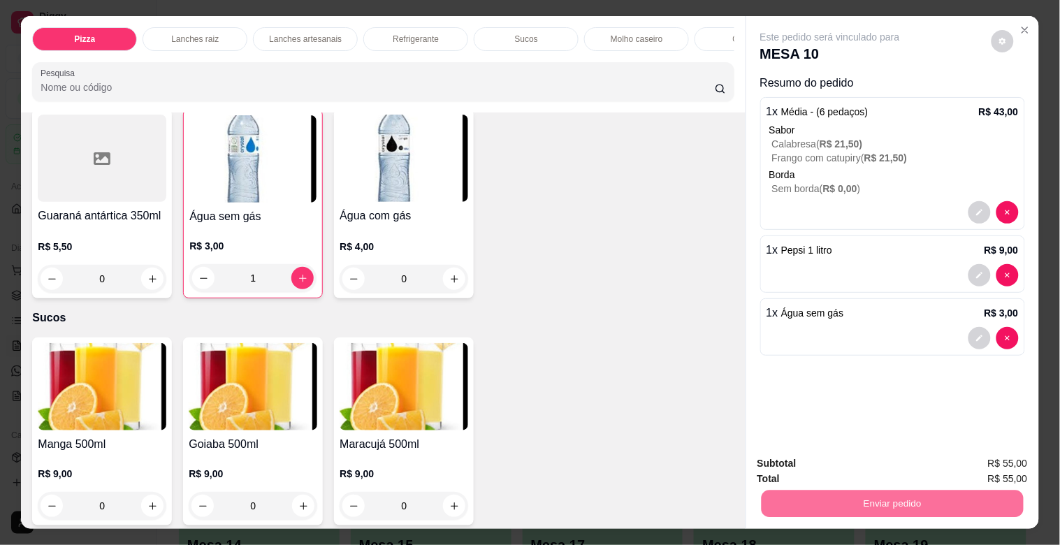
click at [827, 462] on button "Não registrar e enviar pedido" at bounding box center [846, 463] width 145 height 27
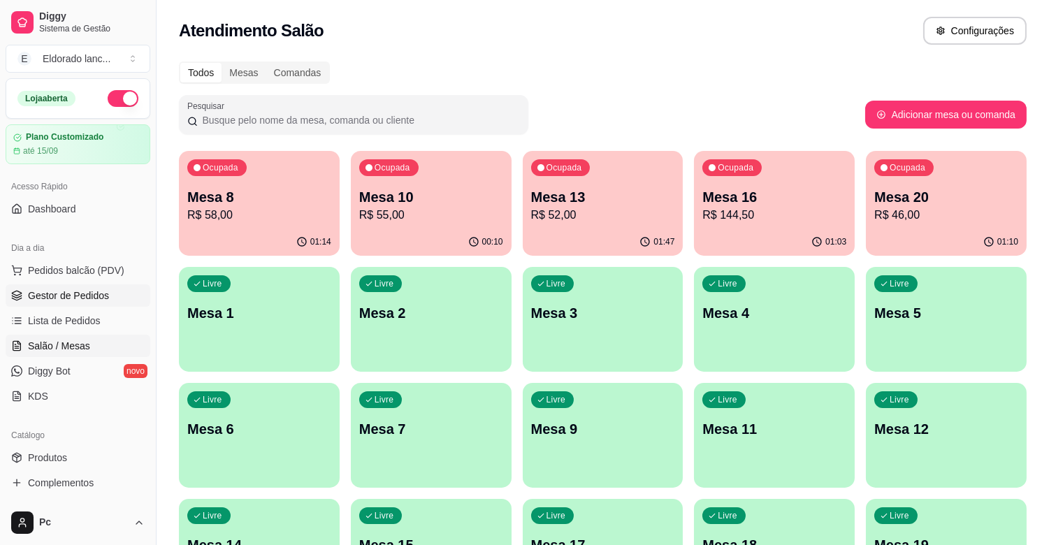
click at [109, 298] on link "Gestor de Pedidos" at bounding box center [78, 295] width 145 height 22
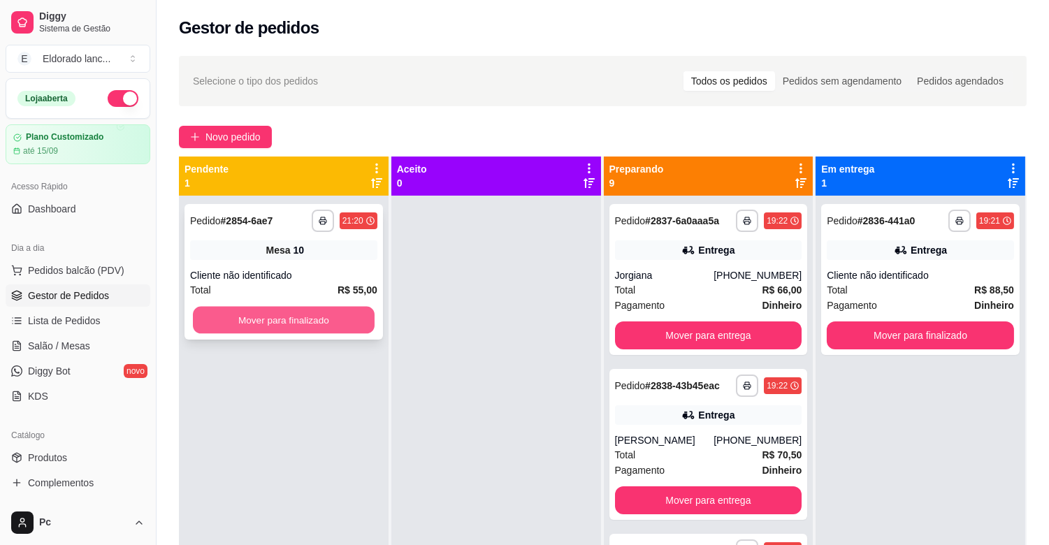
click at [224, 308] on button "Mover para finalizado" at bounding box center [284, 320] width 182 height 27
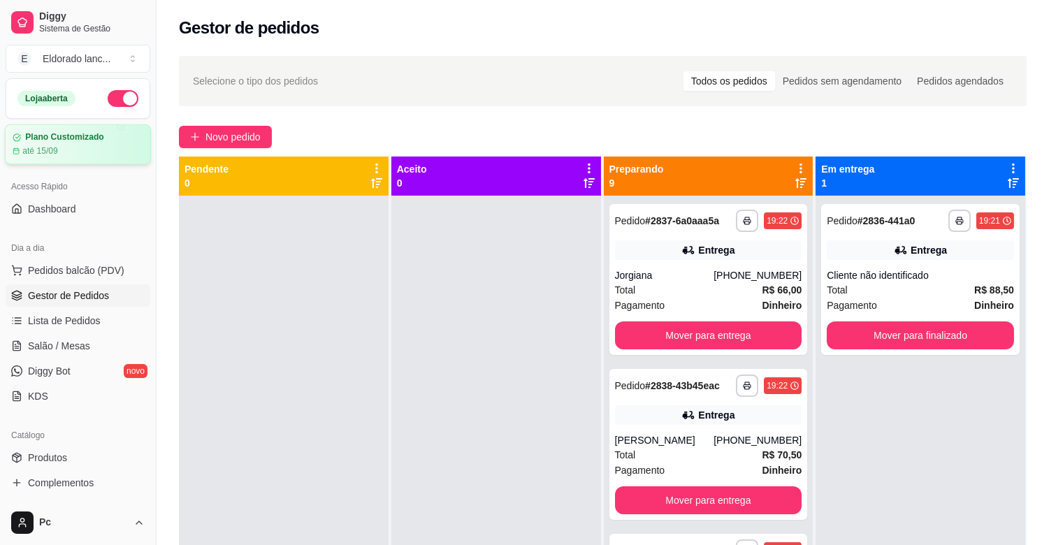
click at [106, 152] on div "até 15/09" at bounding box center [78, 150] width 131 height 11
click at [43, 340] on span "Salão / Mesas" at bounding box center [59, 346] width 62 height 14
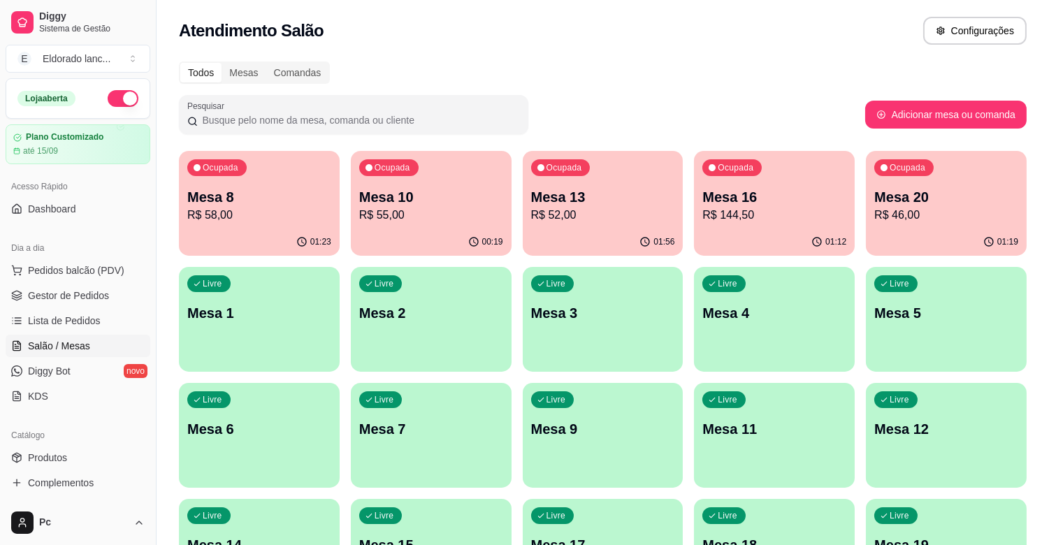
click at [701, 205] on div "Ocupada Mesa 16 R$ 144,50" at bounding box center [774, 190] width 161 height 78
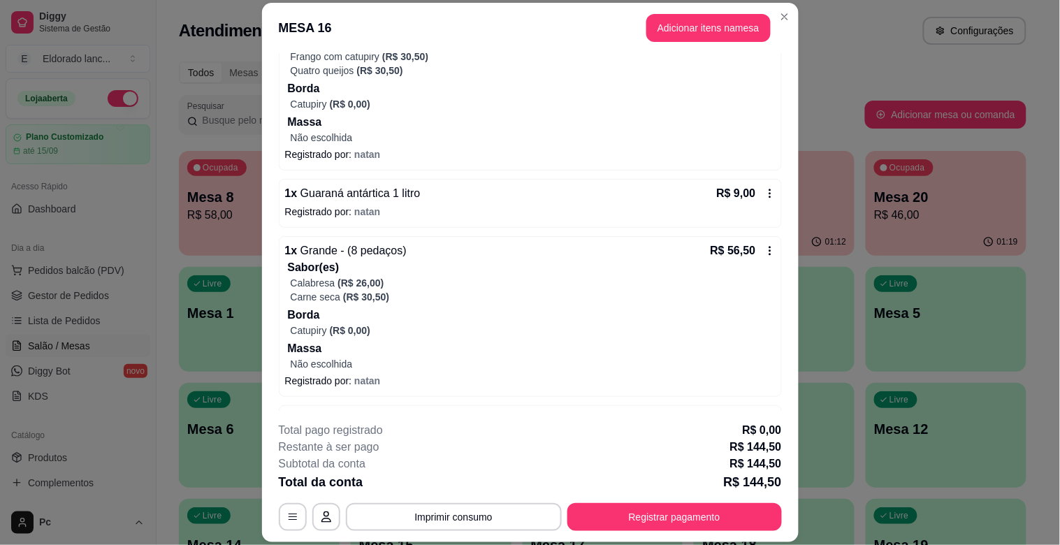
scroll to position [282, 0]
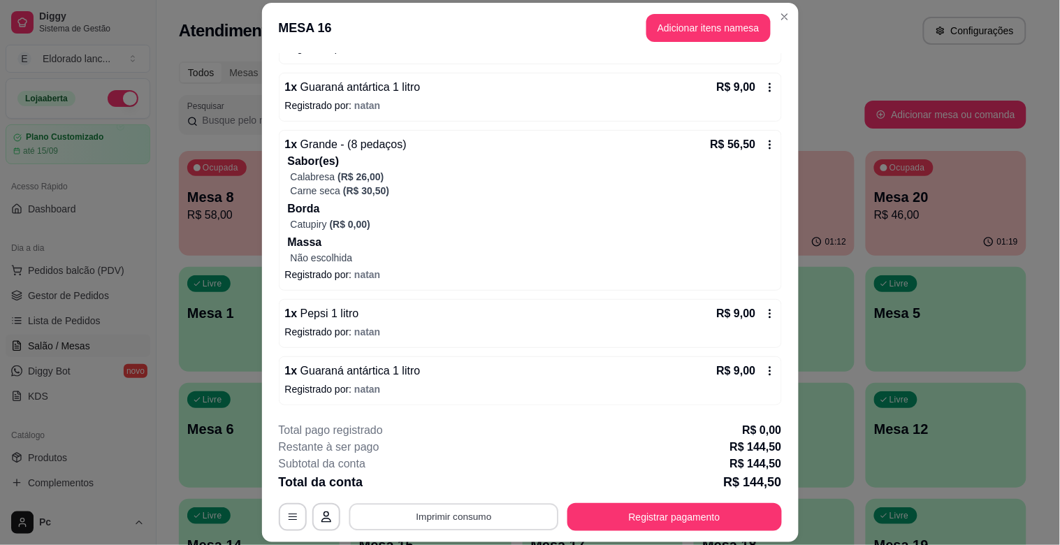
click at [477, 515] on button "Imprimir consumo" at bounding box center [454, 517] width 210 height 27
click at [480, 485] on button "IMPRESSORA" at bounding box center [452, 485] width 101 height 22
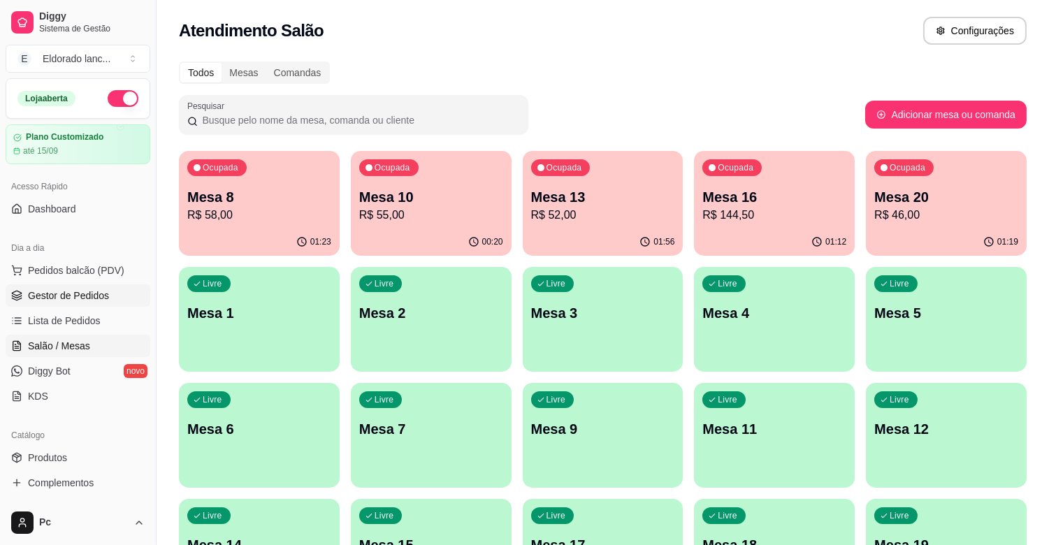
click at [74, 294] on span "Gestor de Pedidos" at bounding box center [68, 296] width 81 height 14
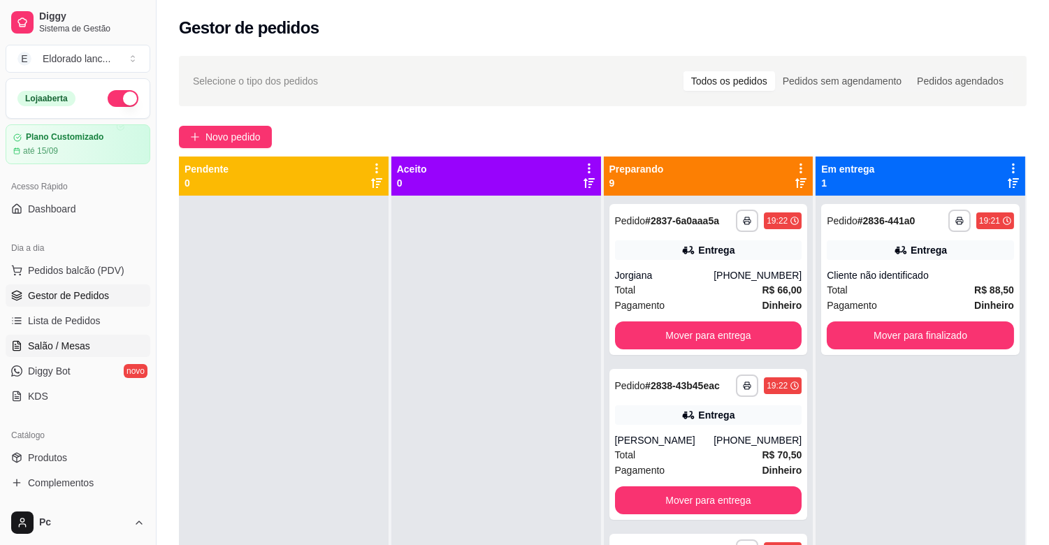
click at [64, 342] on span "Salão / Mesas" at bounding box center [59, 346] width 62 height 14
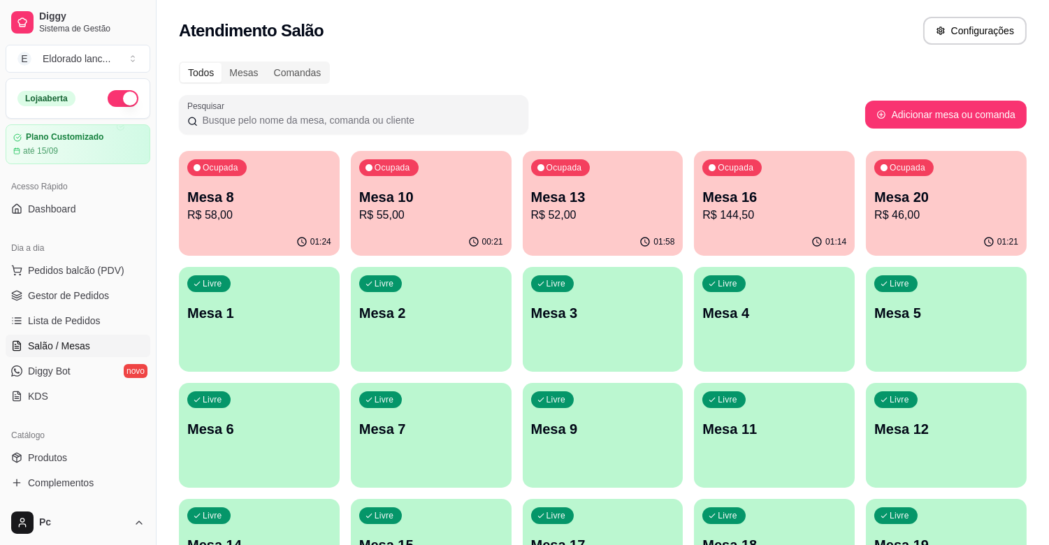
click at [232, 320] on p "Mesa 1" at bounding box center [259, 313] width 144 height 20
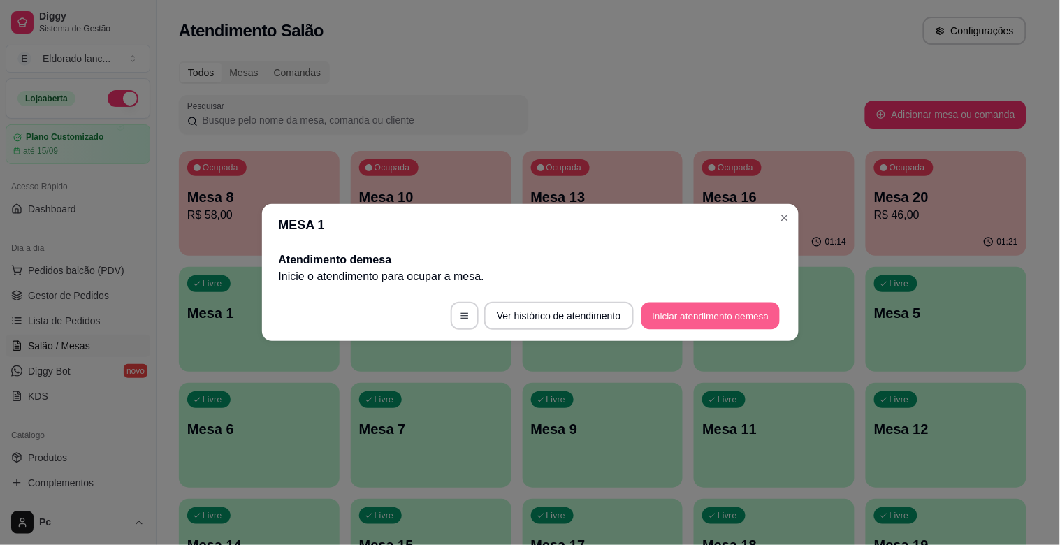
click at [695, 315] on button "Iniciar atendimento de mesa" at bounding box center [711, 316] width 138 height 27
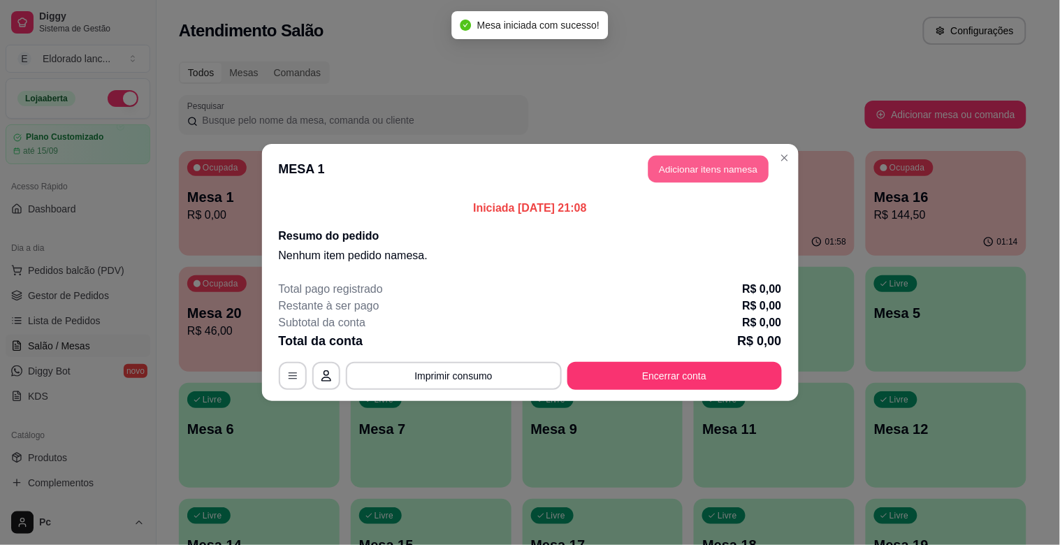
click at [711, 158] on button "Adicionar itens na mesa" at bounding box center [709, 169] width 120 height 27
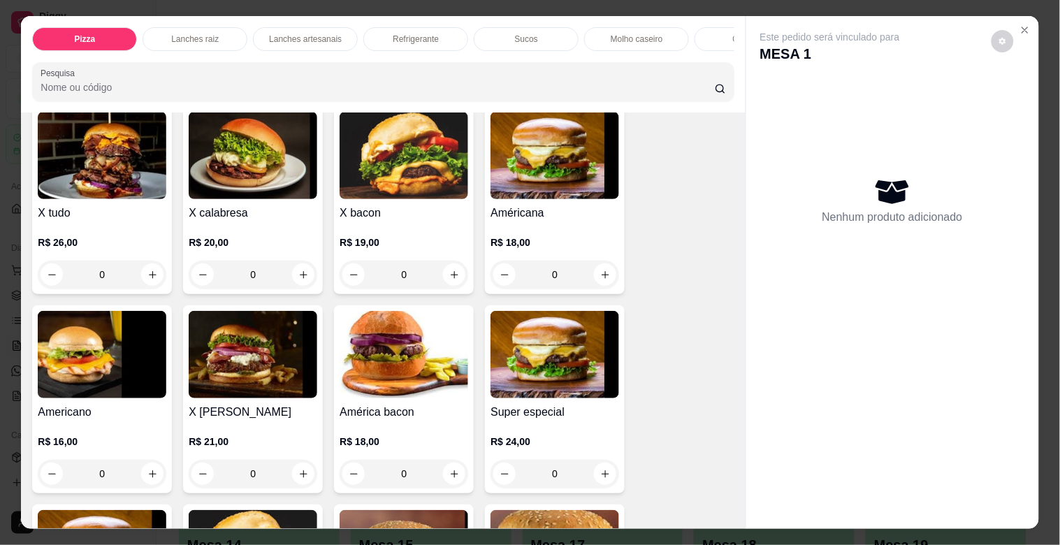
scroll to position [939, 0]
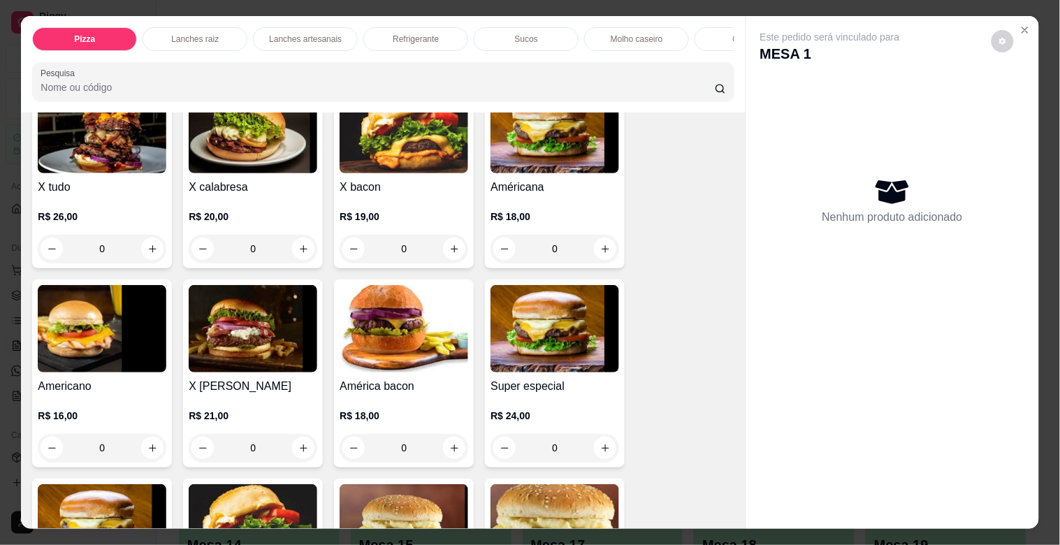
click at [453, 253] on div "0" at bounding box center [404, 249] width 129 height 28
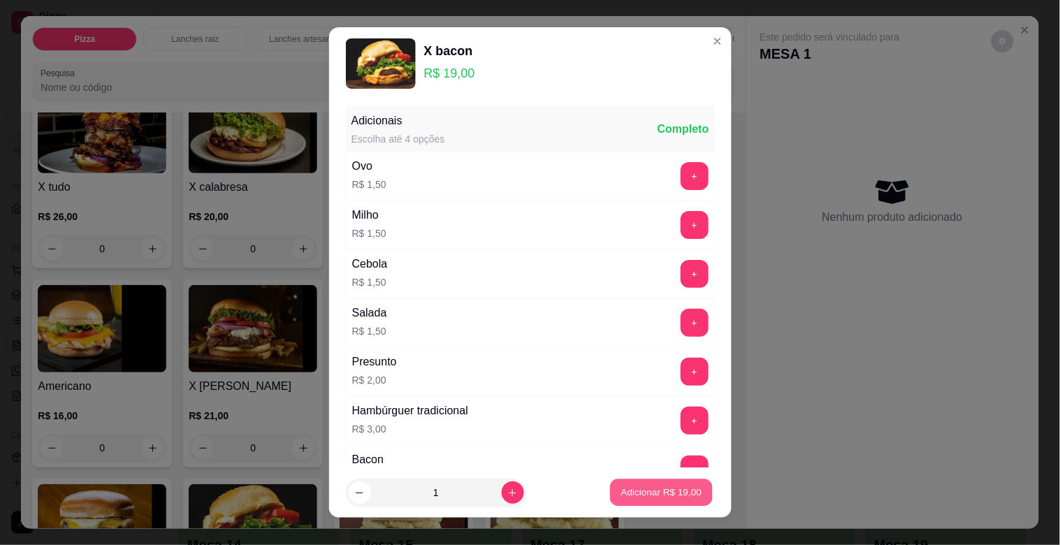
click at [676, 495] on p "Adicionar R$ 19,00" at bounding box center [661, 492] width 81 height 13
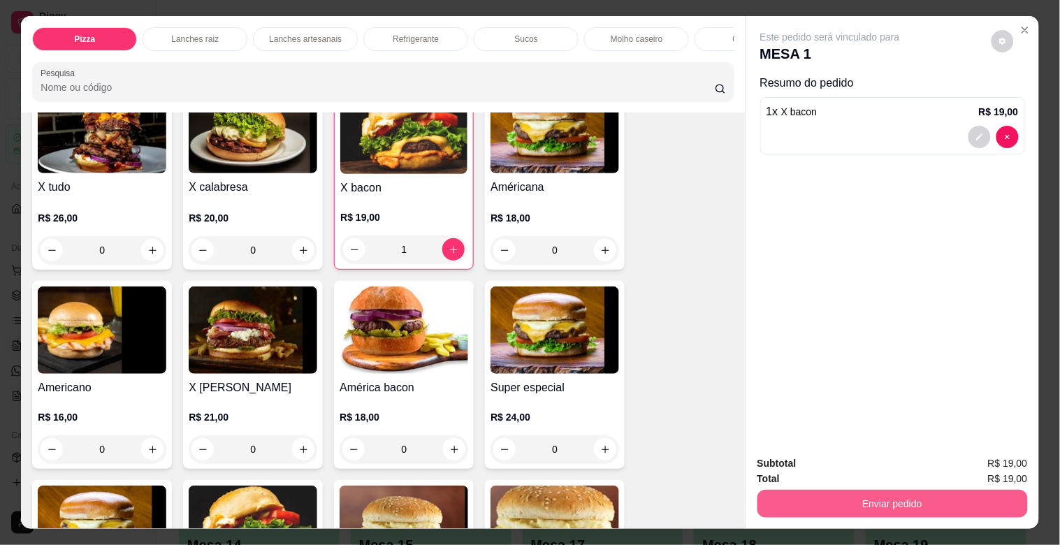
click at [862, 490] on button "Enviar pedido" at bounding box center [893, 504] width 270 height 28
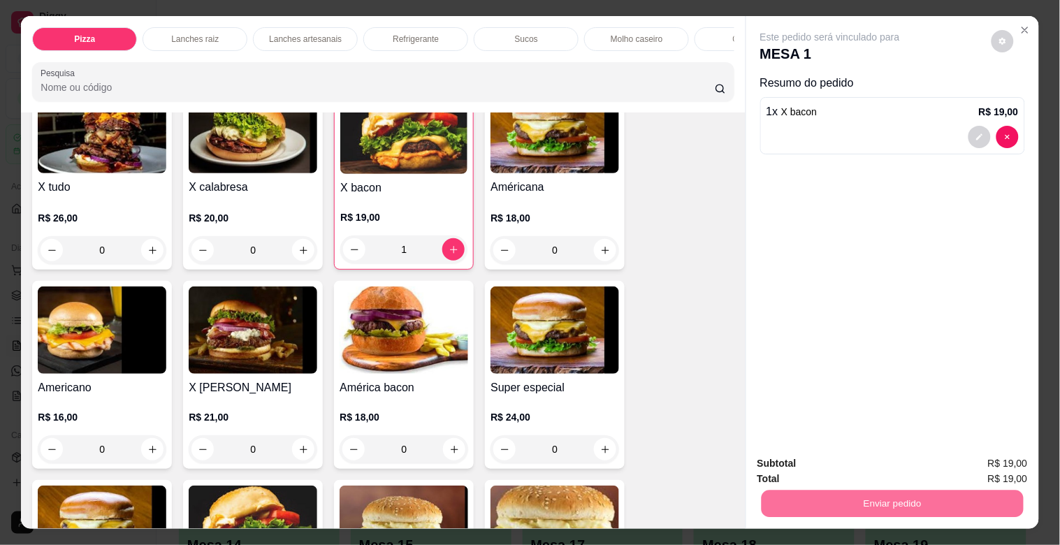
click at [1012, 317] on div "Este pedido será vinculado para MESA 1 Resumo do pedido 1 x X bacon R$ 19,00" at bounding box center [892, 230] width 293 height 428
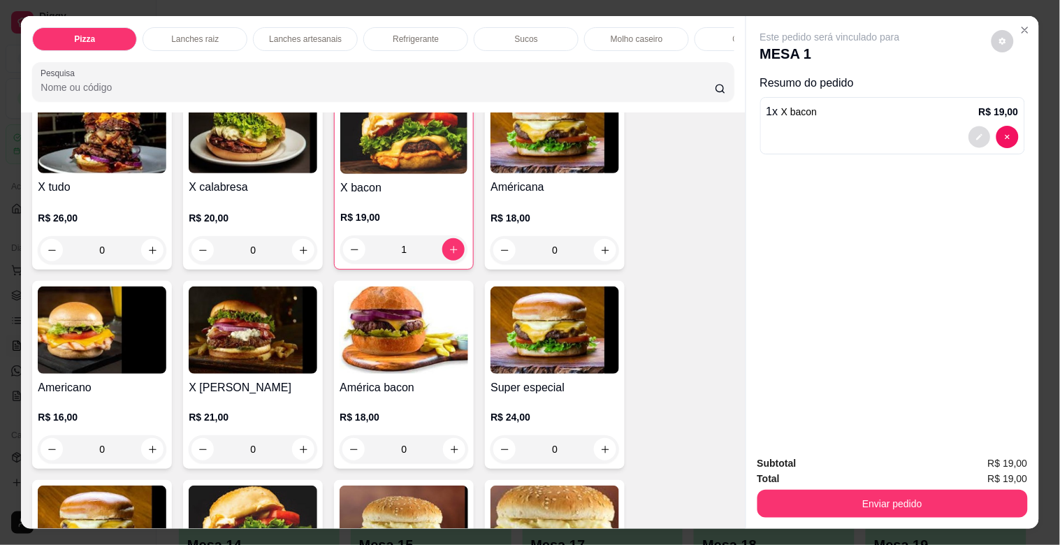
click at [976, 133] on icon "decrease-product-quantity" at bounding box center [980, 137] width 8 height 8
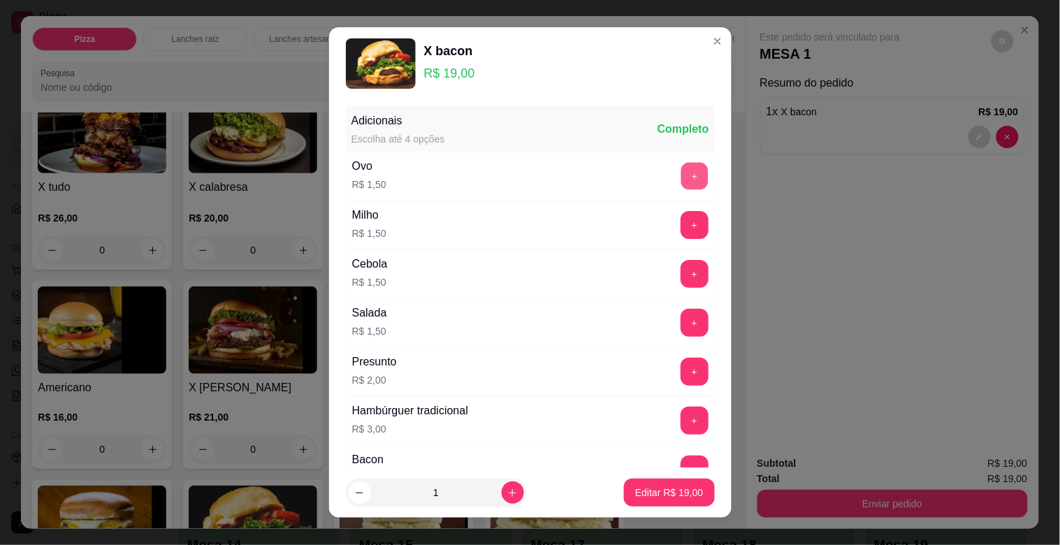
click at [681, 180] on button "+" at bounding box center [694, 176] width 27 height 27
click at [639, 494] on p "Editar R$ 20,50" at bounding box center [670, 492] width 66 height 13
type input "0"
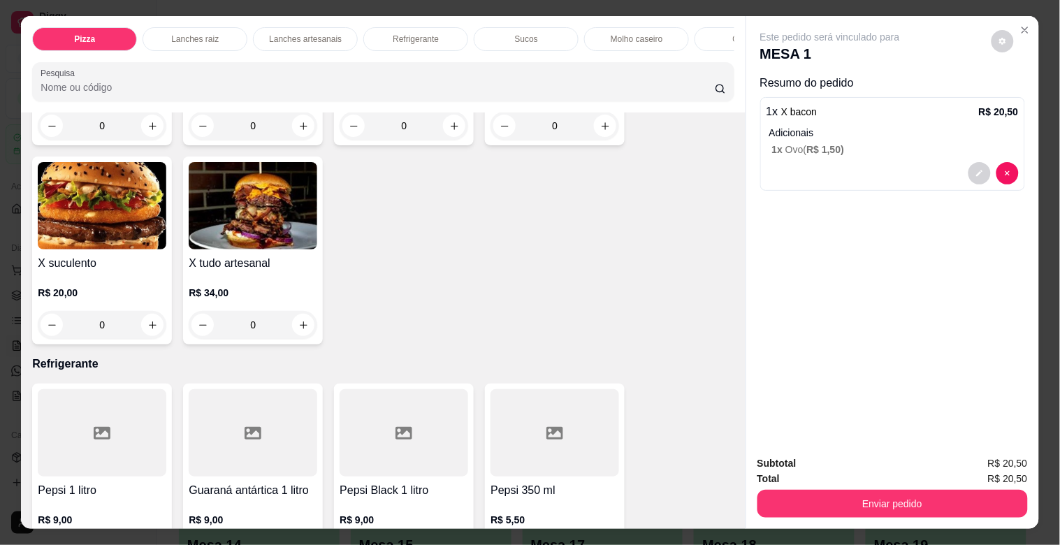
scroll to position [2438, 0]
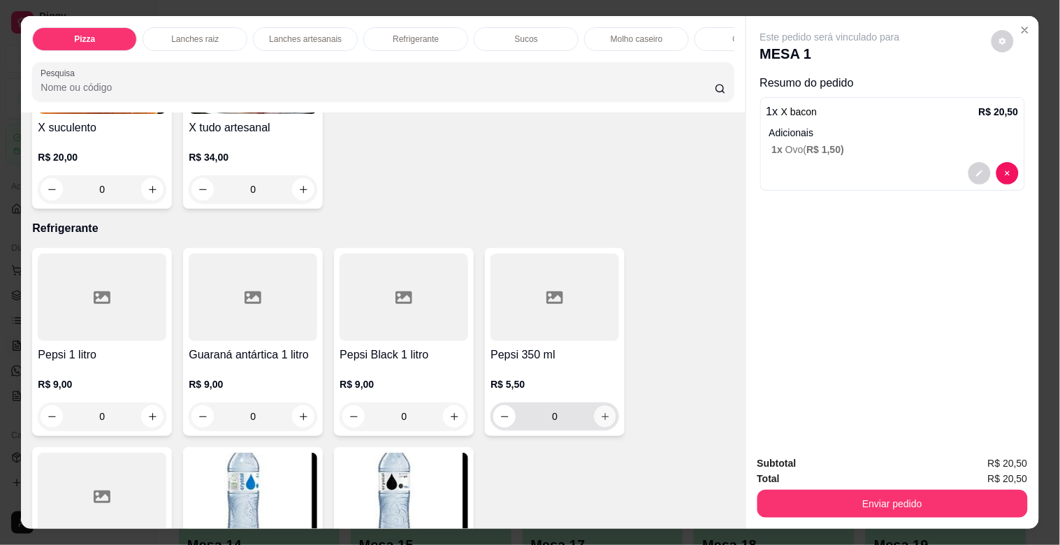
click at [600, 422] on icon "increase-product-quantity" at bounding box center [605, 417] width 10 height 10
type input "1"
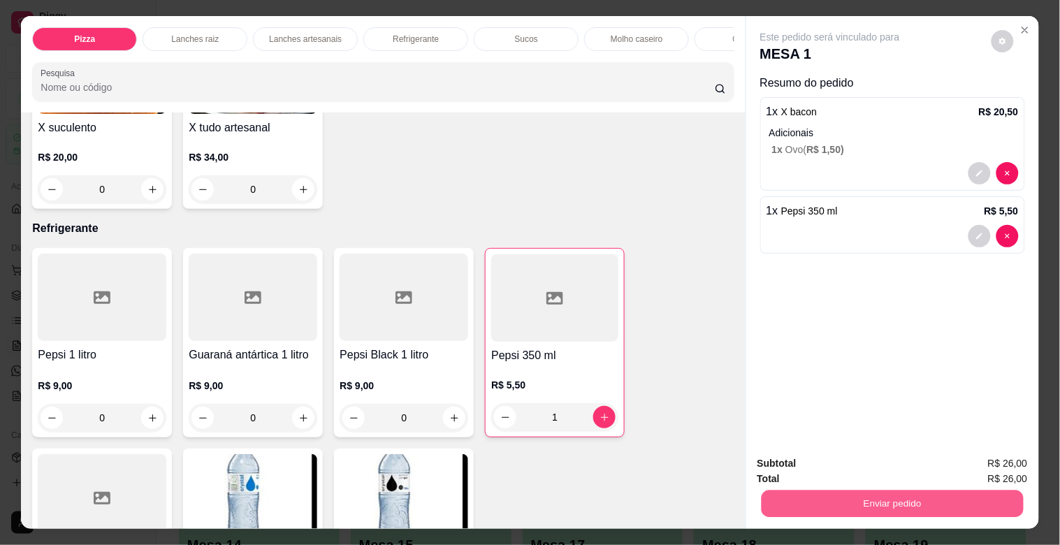
click at [942, 497] on button "Enviar pedido" at bounding box center [892, 503] width 262 height 27
click at [896, 452] on button "Não registrar e enviar pedido" at bounding box center [846, 463] width 141 height 26
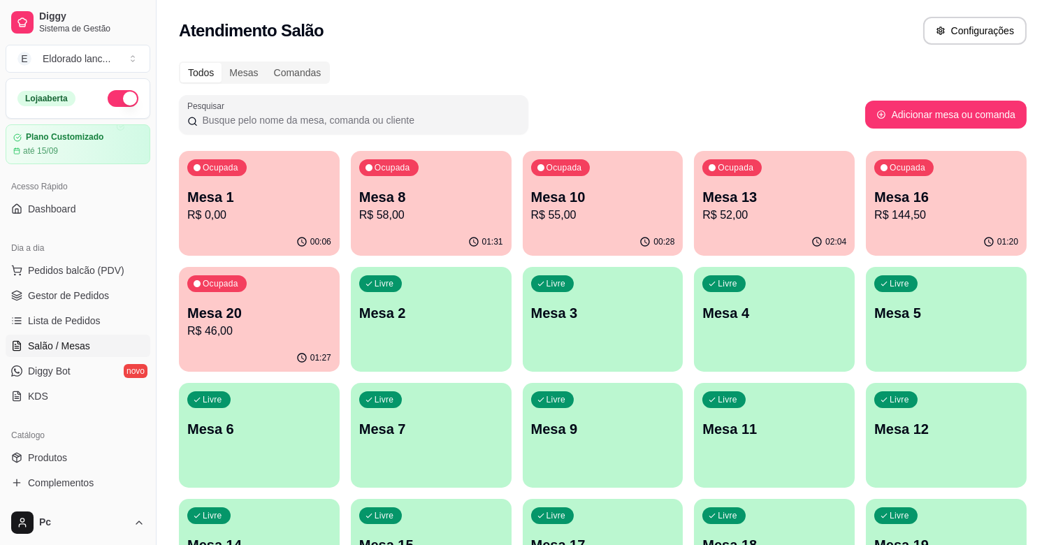
click at [920, 197] on p "Mesa 16" at bounding box center [946, 197] width 144 height 20
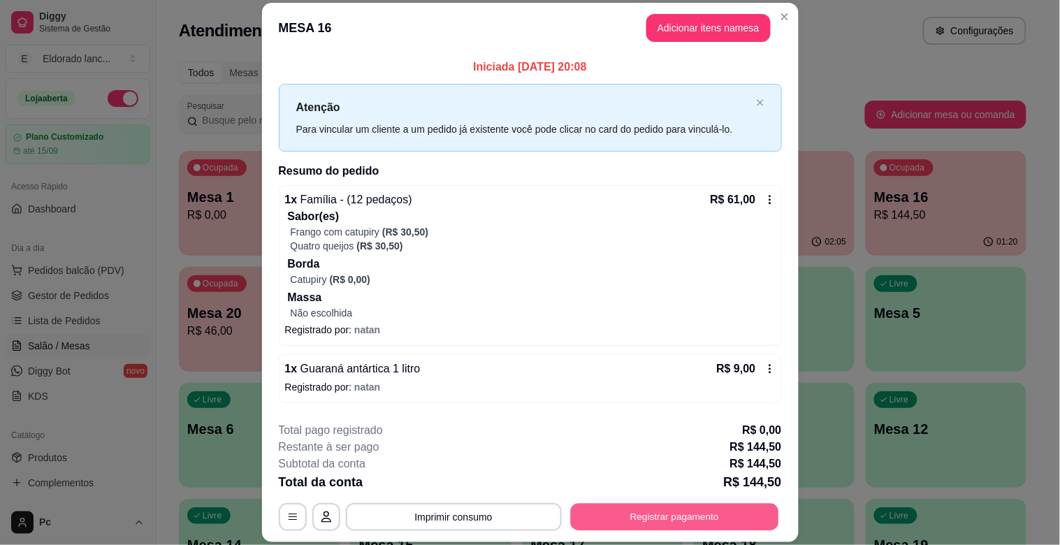
click at [699, 517] on button "Registrar pagamento" at bounding box center [674, 517] width 208 height 27
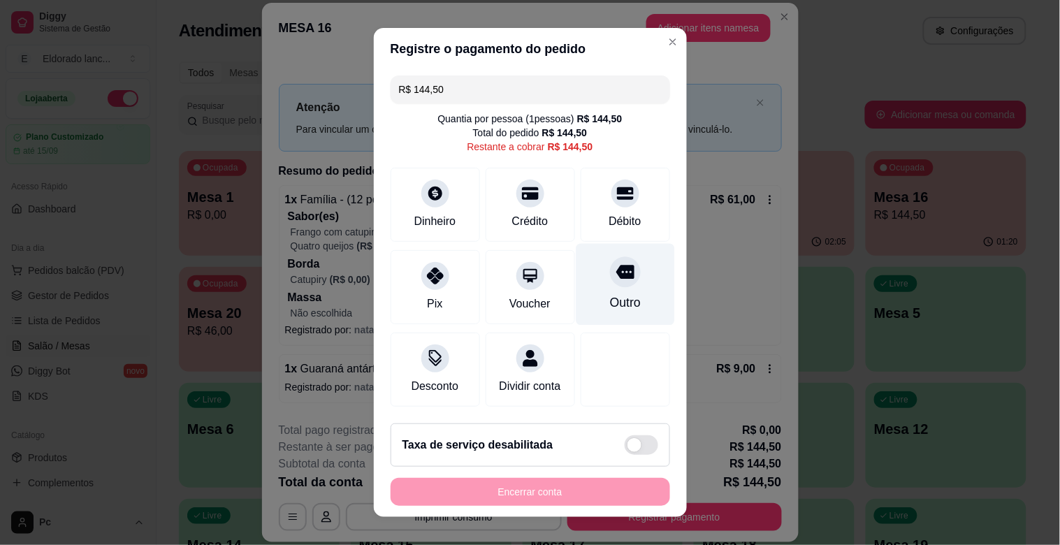
click at [616, 277] on icon at bounding box center [625, 273] width 18 height 14
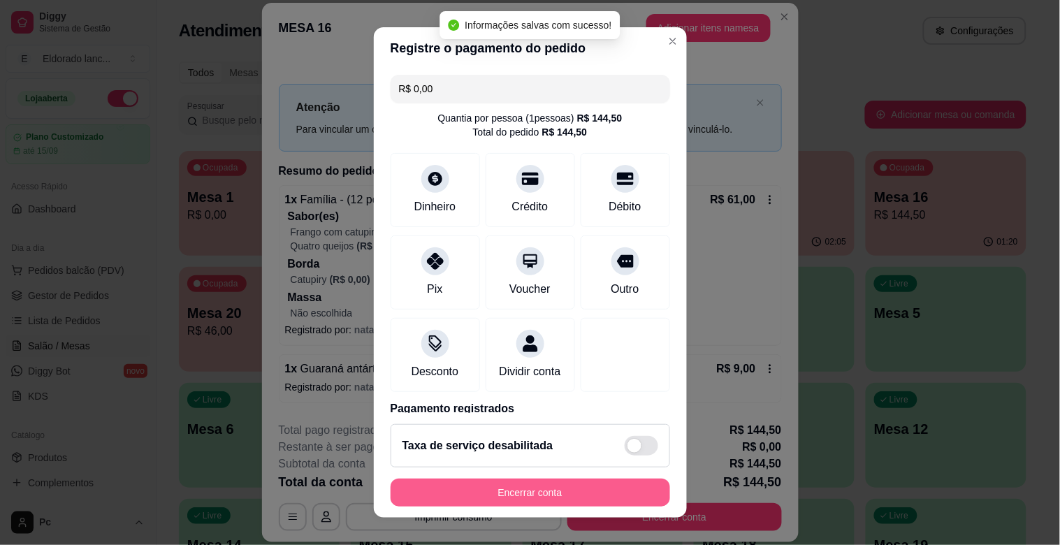
type input "R$ 0,00"
click at [554, 483] on button "Encerrar conta" at bounding box center [531, 493] width 280 height 28
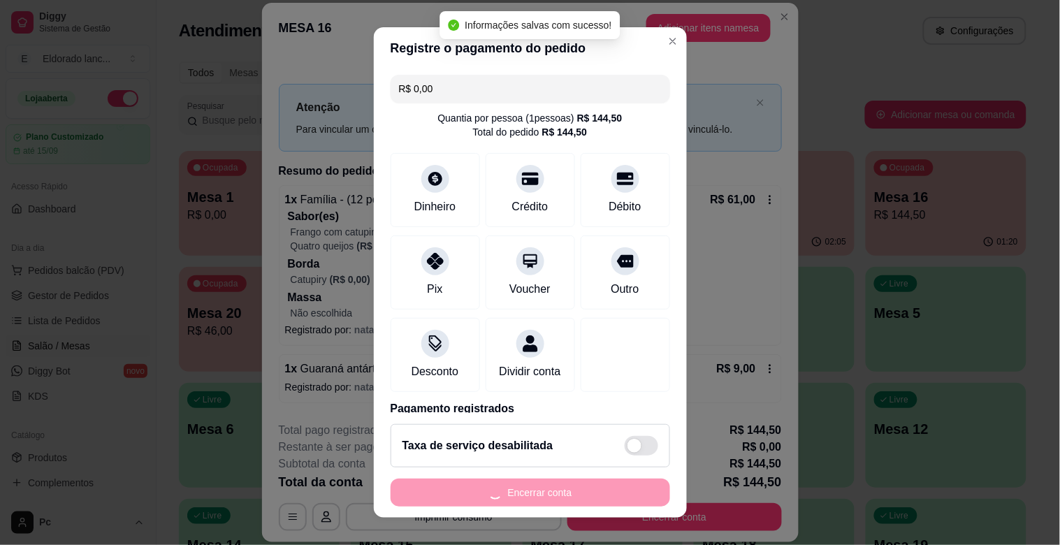
click at [554, 483] on div "Encerrar conta" at bounding box center [531, 493] width 280 height 28
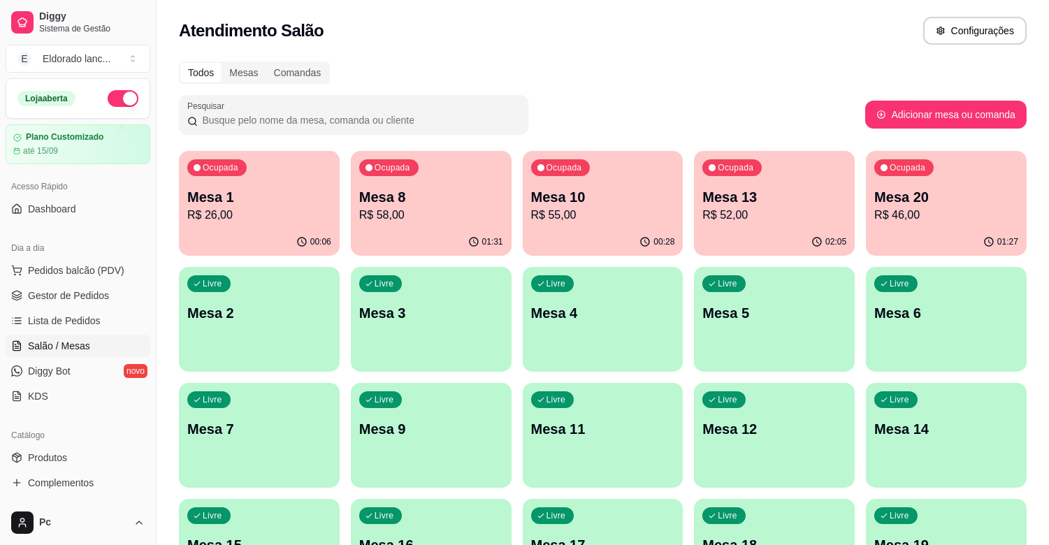
click at [969, 218] on p "R$ 46,00" at bounding box center [946, 215] width 144 height 17
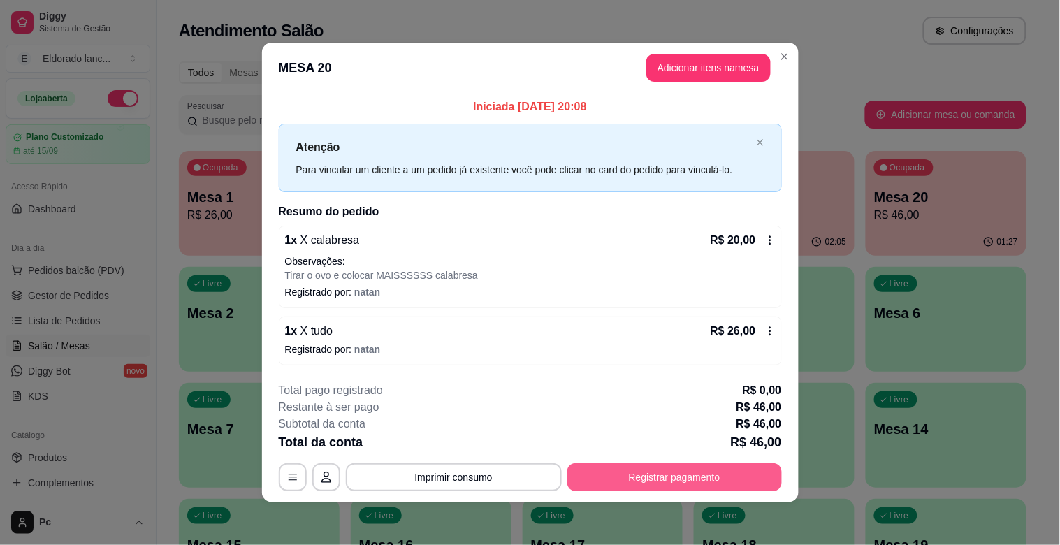
click at [689, 477] on button "Registrar pagamento" at bounding box center [675, 477] width 215 height 28
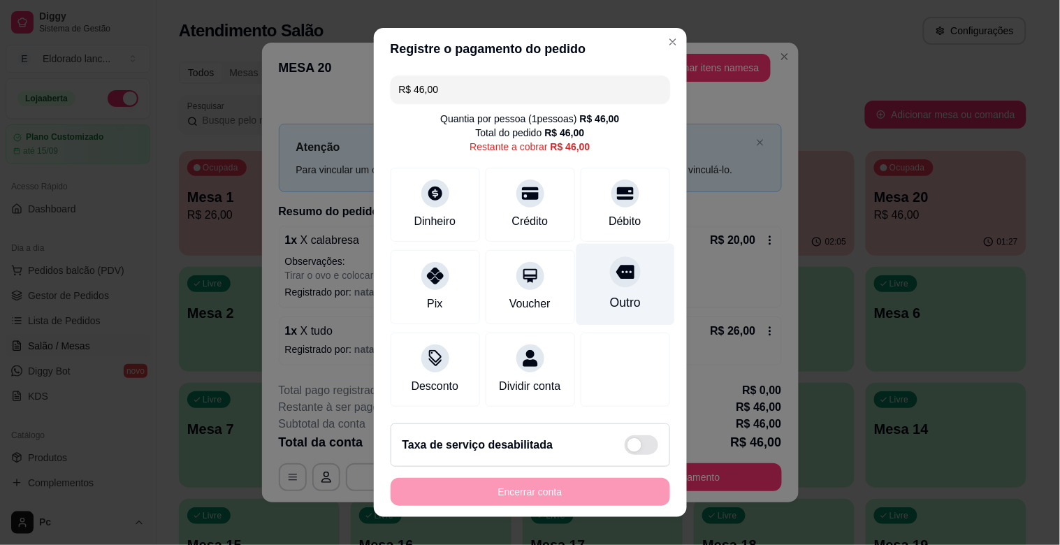
click at [610, 269] on div at bounding box center [625, 272] width 31 height 31
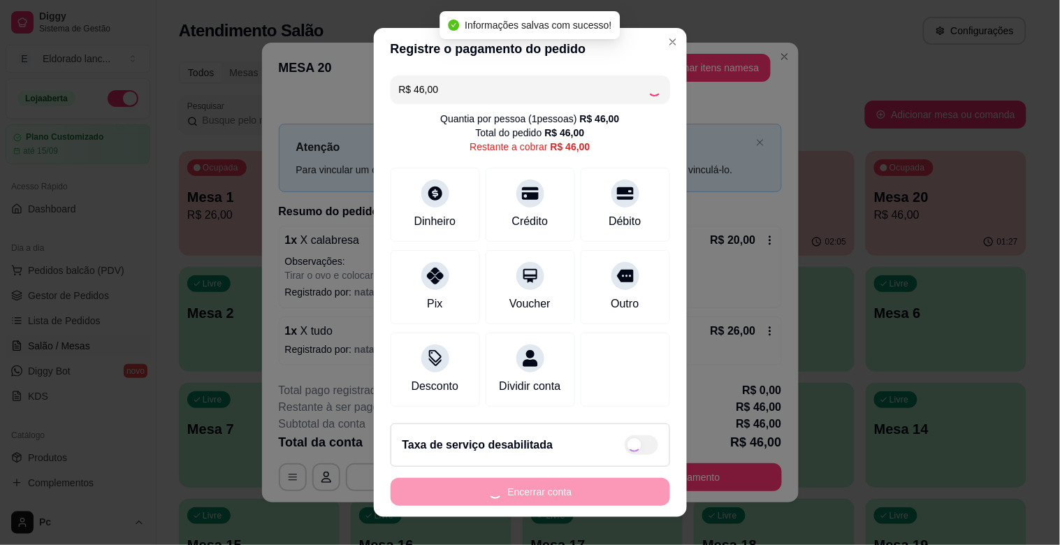
type input "R$ 0,00"
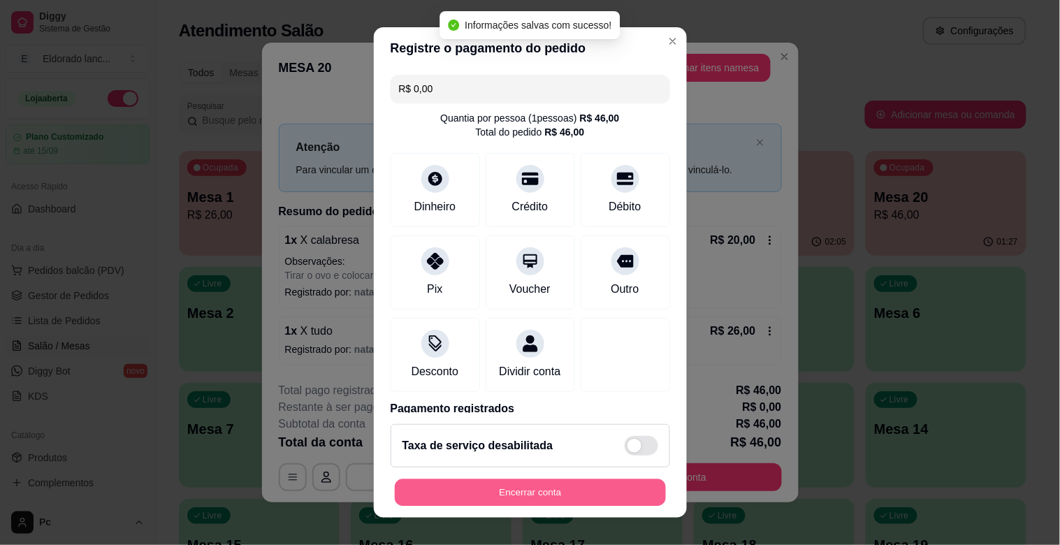
click at [533, 487] on button "Encerrar conta" at bounding box center [530, 492] width 271 height 27
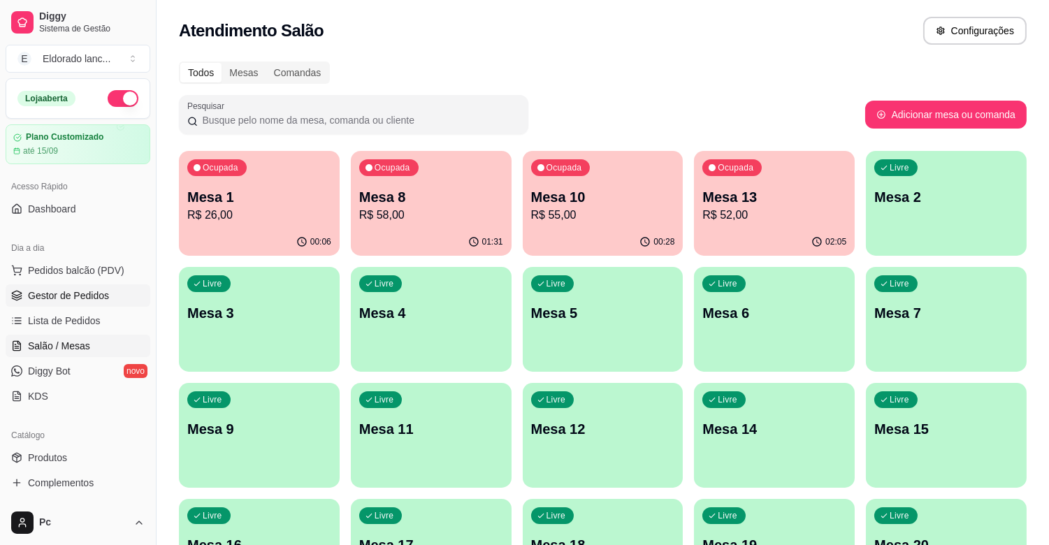
click at [66, 301] on span "Gestor de Pedidos" at bounding box center [68, 296] width 81 height 14
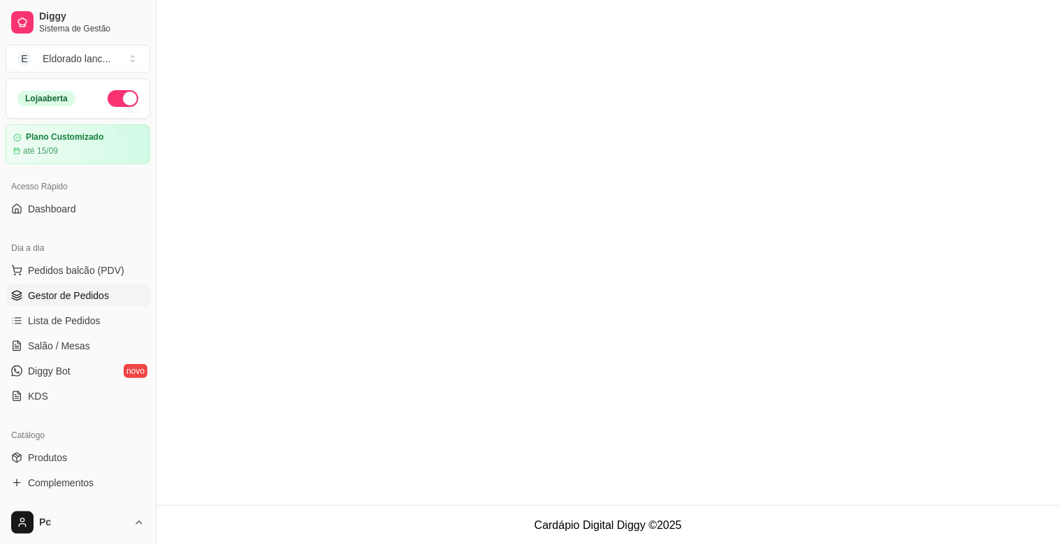
click at [66, 295] on span "Gestor de Pedidos" at bounding box center [68, 296] width 81 height 14
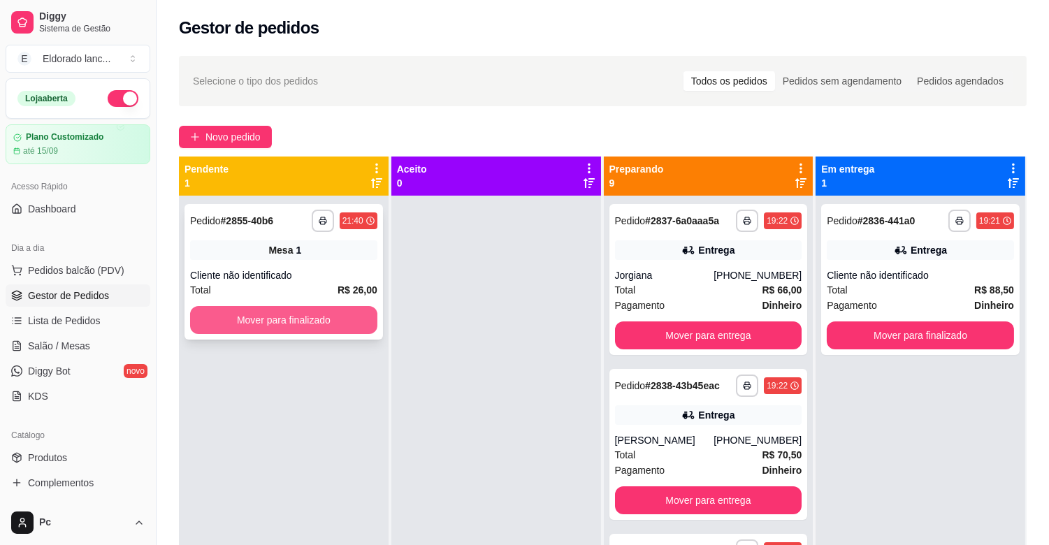
click at [292, 320] on button "Mover para finalizado" at bounding box center [283, 320] width 187 height 28
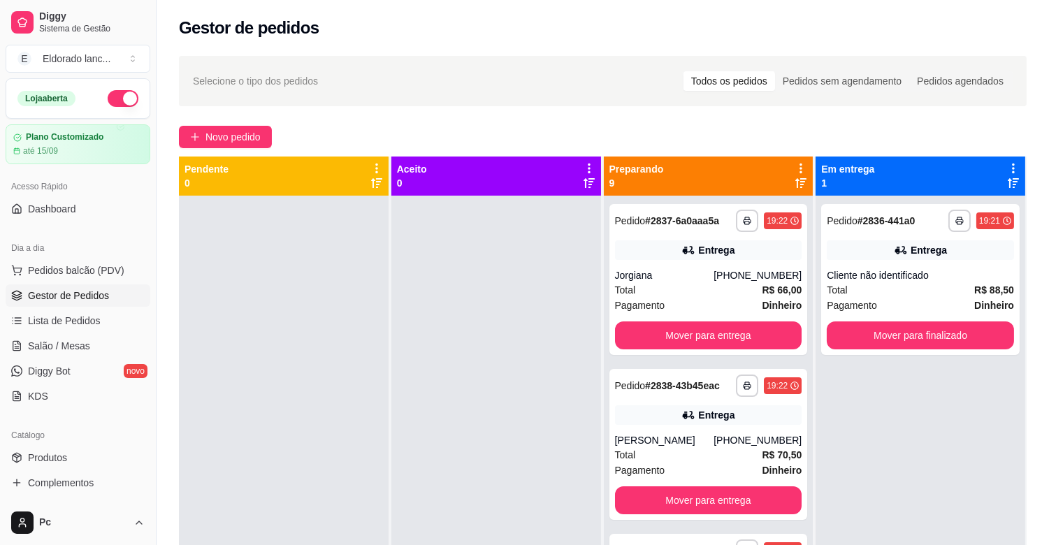
click at [791, 226] on div "**********" at bounding box center [709, 468] width 210 height 545
click at [714, 277] on div "[PHONE_NUMBER]" at bounding box center [758, 275] width 88 height 14
click at [914, 343] on button "Mover para finalizado" at bounding box center [921, 335] width 182 height 27
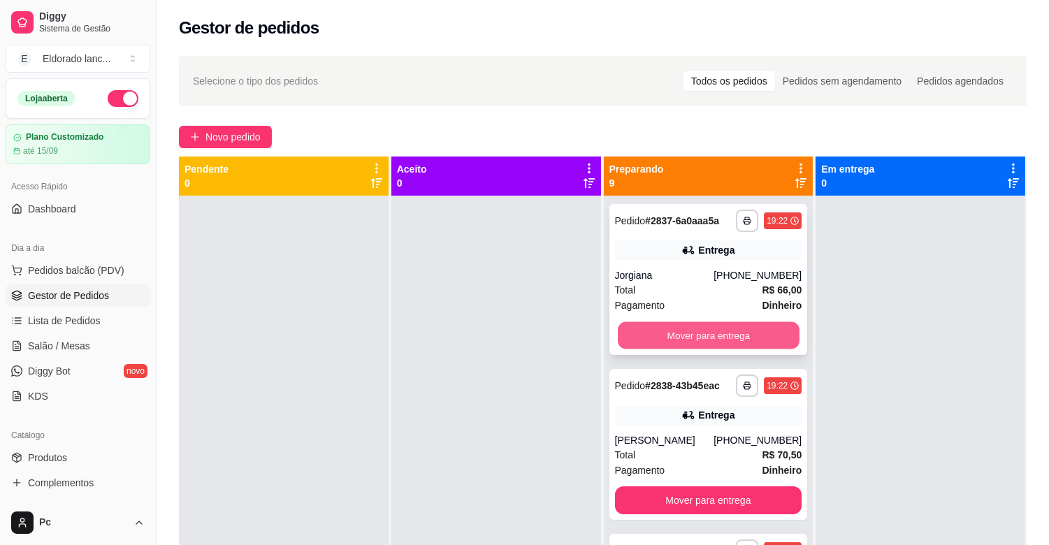
click at [730, 333] on button "Mover para entrega" at bounding box center [709, 335] width 182 height 27
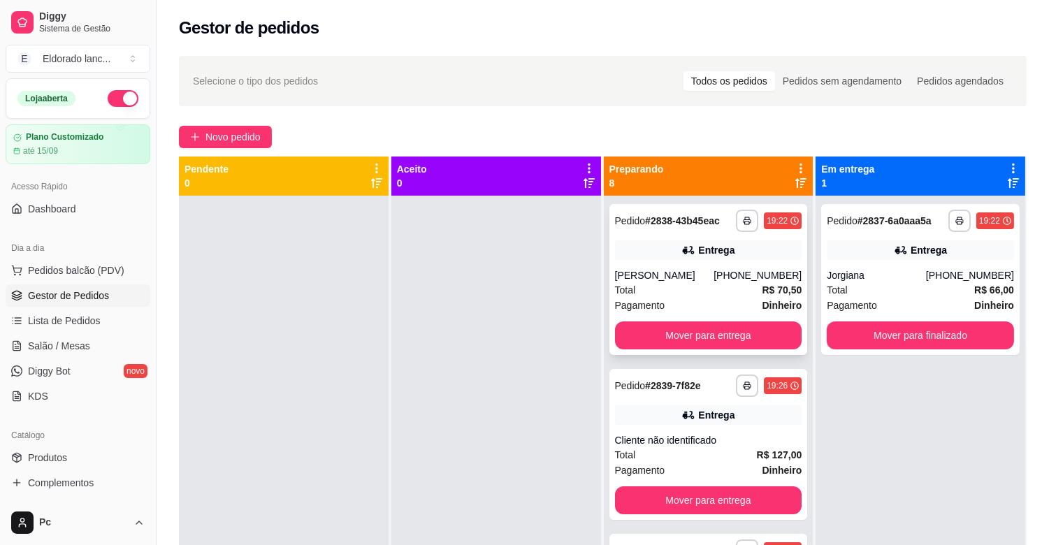
click at [686, 276] on div "[PERSON_NAME]" at bounding box center [664, 275] width 99 height 14
click at [749, 336] on button "Mover para entrega" at bounding box center [709, 335] width 182 height 27
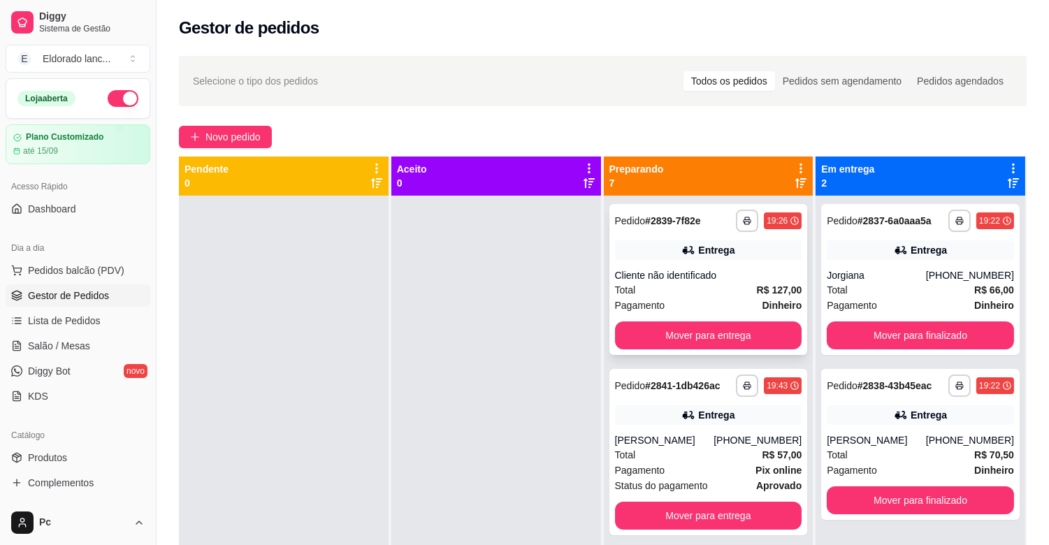
click at [713, 295] on div "Total R$ 127,00" at bounding box center [708, 289] width 187 height 15
click at [742, 342] on button "Mover para entrega" at bounding box center [709, 335] width 182 height 27
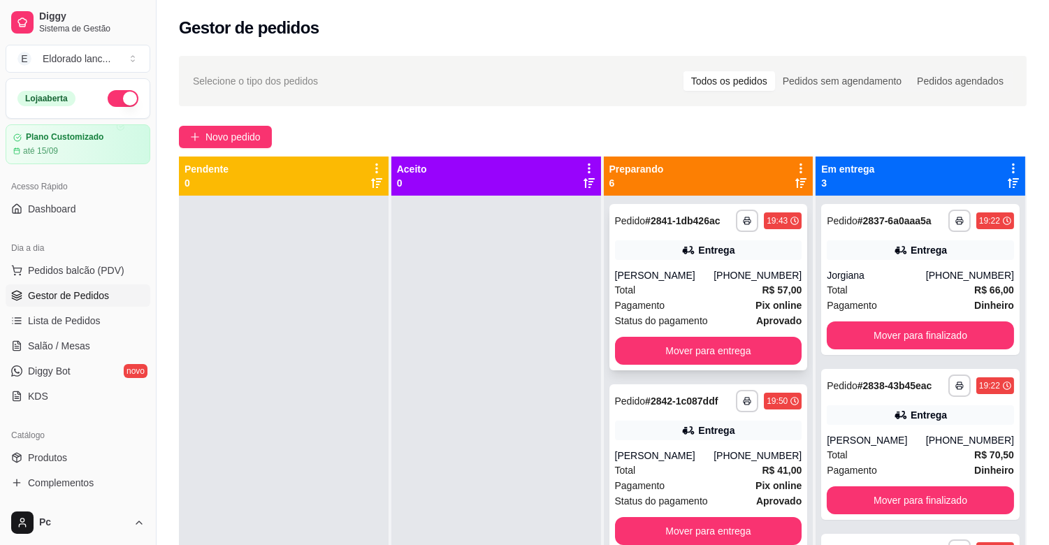
click at [701, 308] on div "Pagamento Pix online" at bounding box center [708, 305] width 187 height 15
click at [739, 351] on button "Mover para entrega" at bounding box center [708, 351] width 187 height 28
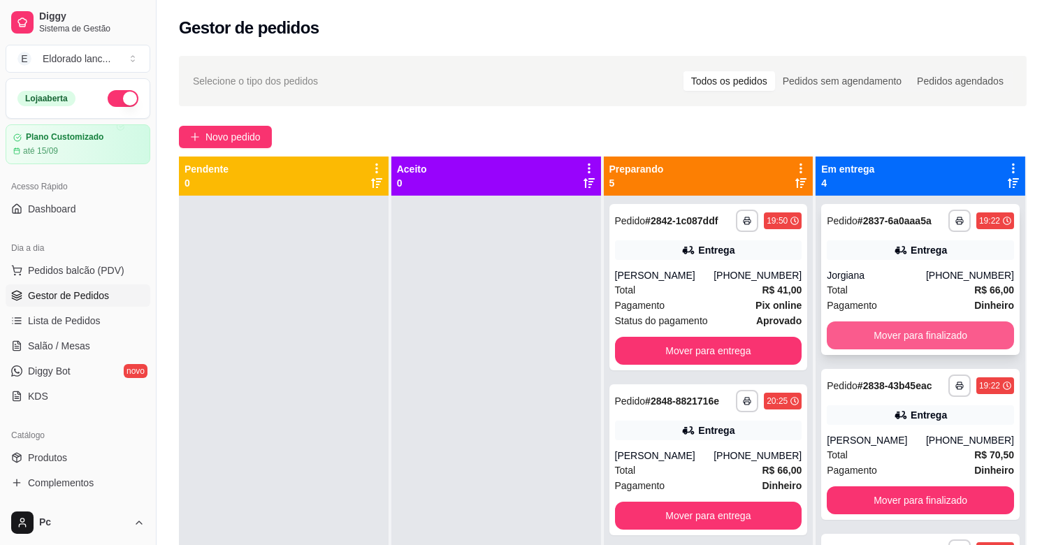
click at [899, 331] on button "Mover para finalizado" at bounding box center [920, 336] width 187 height 28
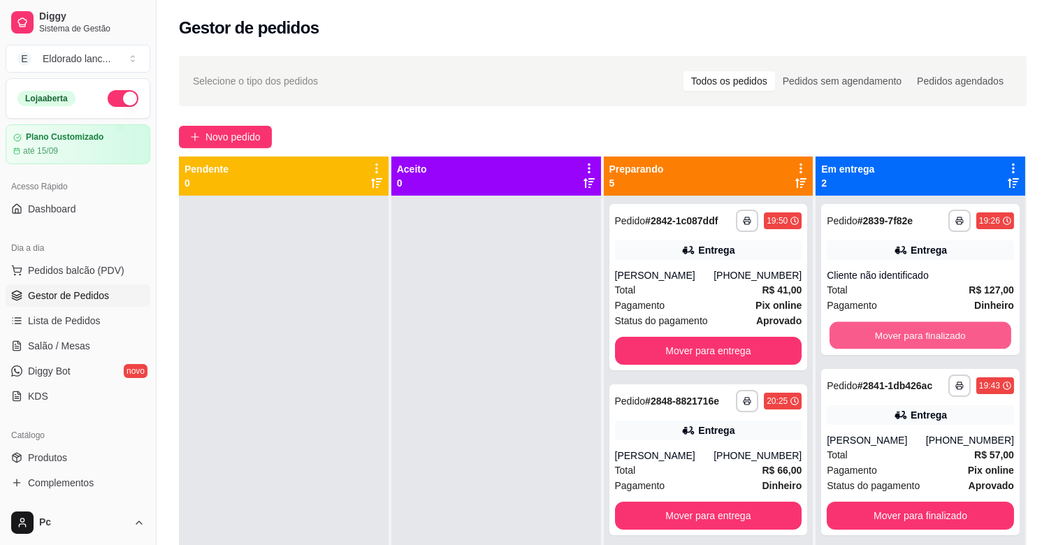
click at [899, 331] on button "Mover para finalizado" at bounding box center [921, 335] width 182 height 27
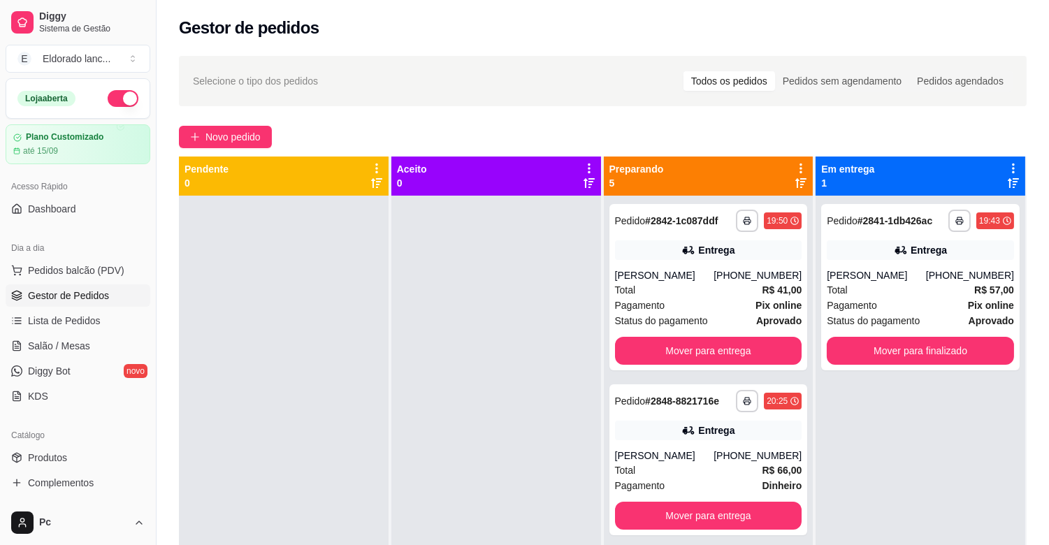
click at [899, 331] on div "**********" at bounding box center [920, 287] width 198 height 166
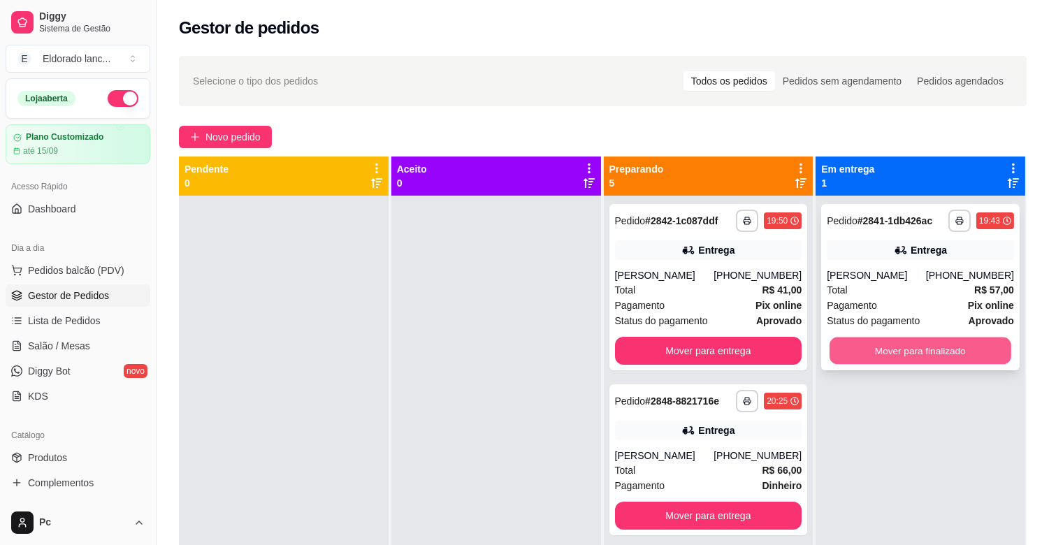
click at [947, 353] on button "Mover para finalizado" at bounding box center [921, 351] width 182 height 27
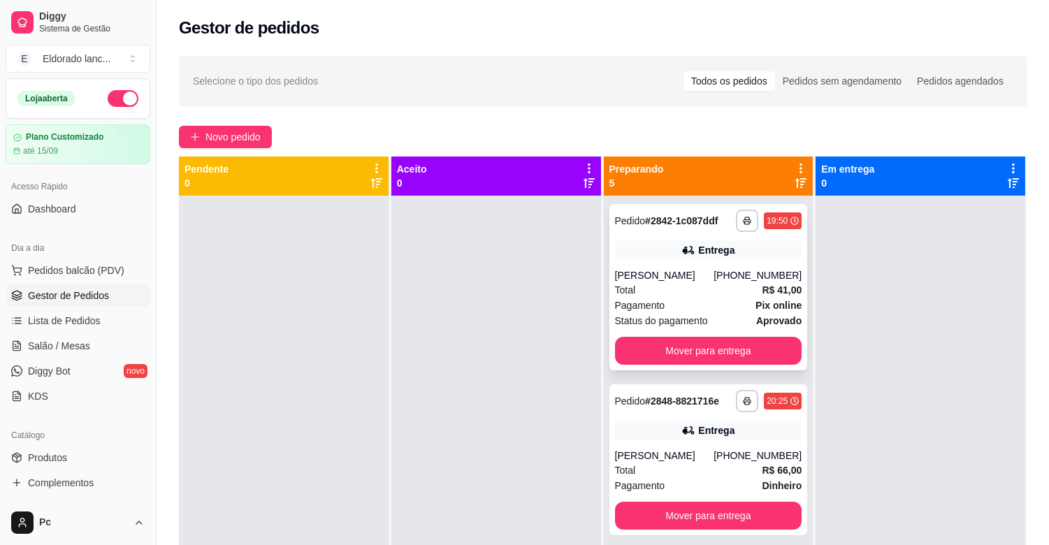
click at [679, 313] on span "Status do pagamento" at bounding box center [661, 320] width 93 height 15
click at [766, 344] on button "Mover para entrega" at bounding box center [709, 351] width 182 height 27
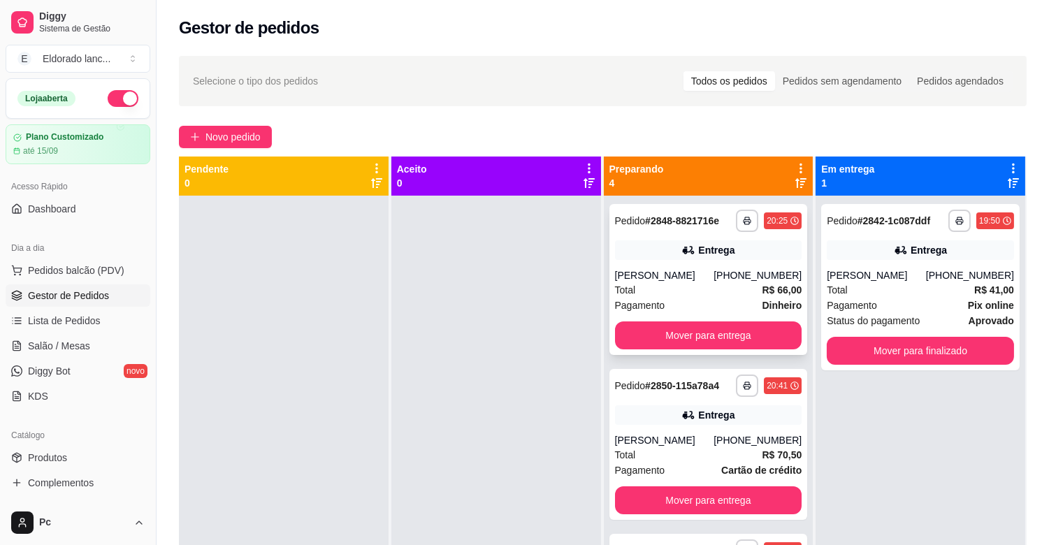
click at [660, 264] on div "**********" at bounding box center [708, 279] width 198 height 151
click at [777, 340] on button "Mover para entrega" at bounding box center [709, 335] width 182 height 27
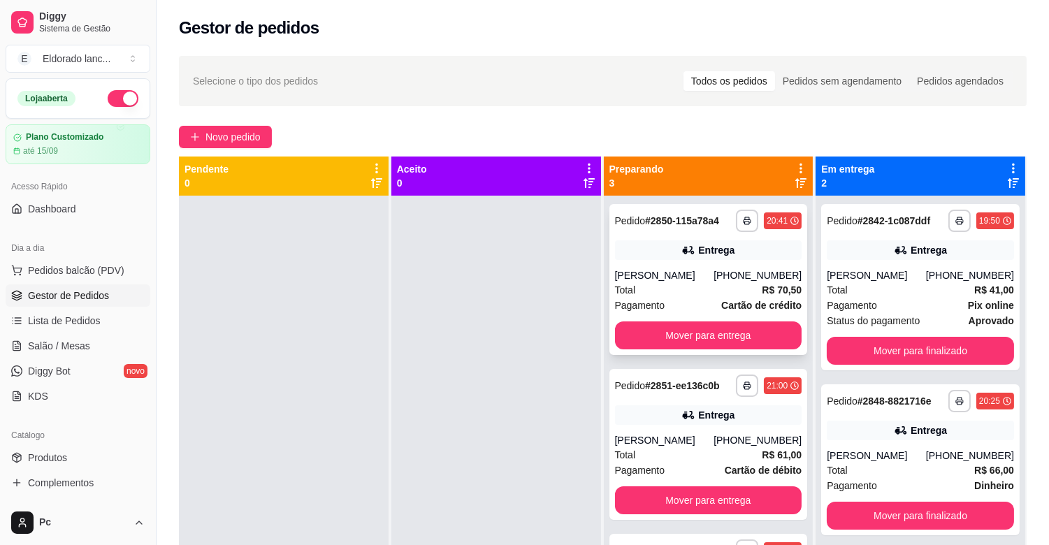
click at [735, 289] on div "Total R$ 70,50" at bounding box center [708, 289] width 187 height 15
click at [779, 334] on button "Mover para entrega" at bounding box center [708, 336] width 187 height 28
click at [731, 282] on div "Total R$ 61,00" at bounding box center [708, 289] width 187 height 15
click at [790, 354] on div "**********" at bounding box center [708, 279] width 198 height 151
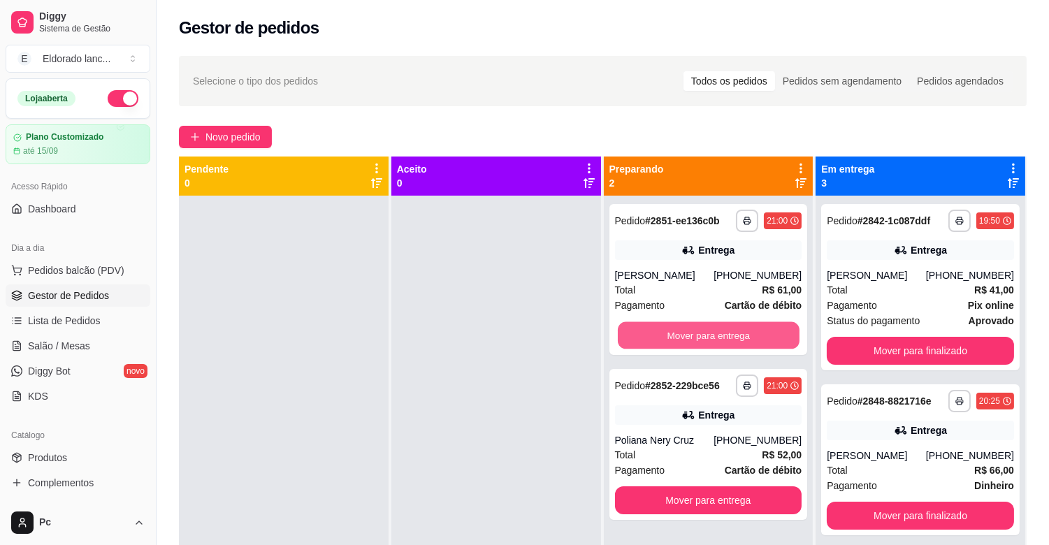
click at [770, 344] on button "Mover para entrega" at bounding box center [709, 335] width 182 height 27
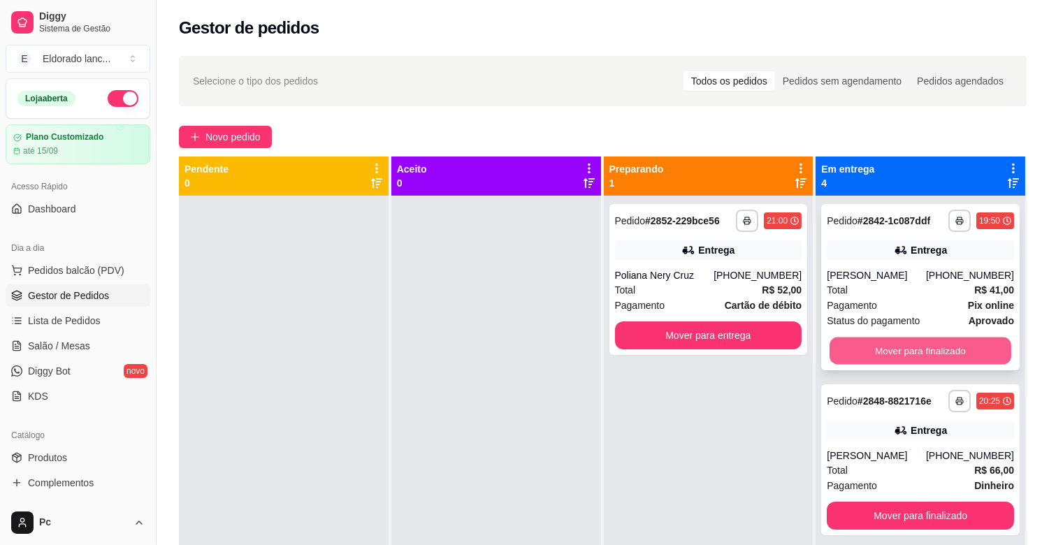
click at [867, 350] on button "Mover para finalizado" at bounding box center [921, 351] width 182 height 27
click at [867, 350] on div "Mover para finalizado" at bounding box center [920, 351] width 187 height 28
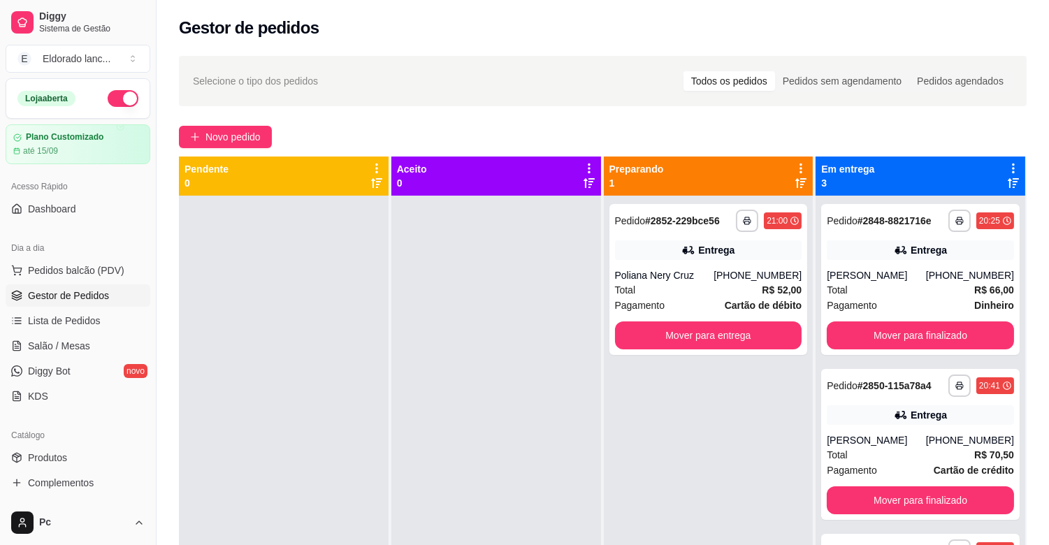
click at [867, 350] on div "**********" at bounding box center [920, 279] width 198 height 151
click at [867, 337] on button "Mover para finalizado" at bounding box center [921, 335] width 182 height 27
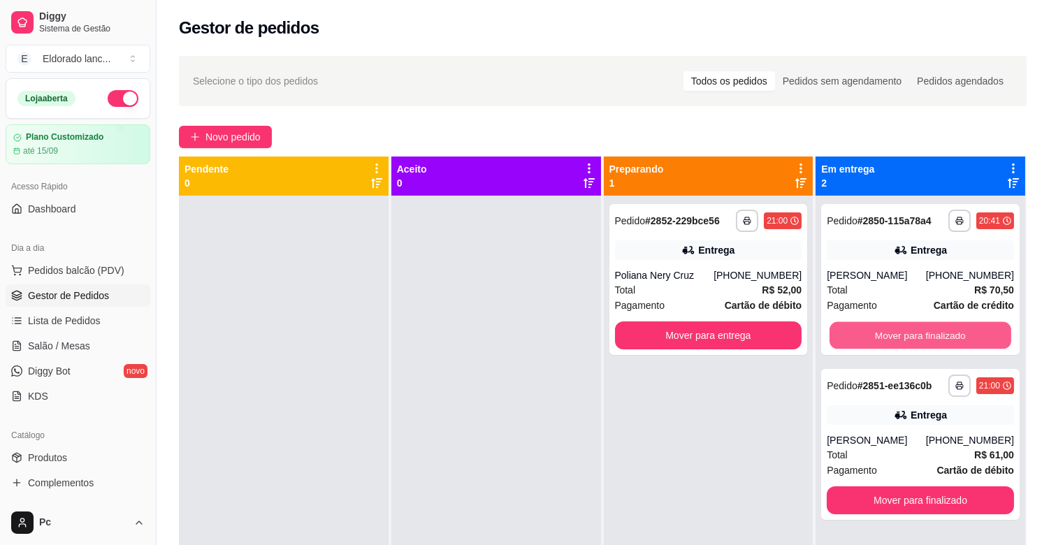
click at [867, 337] on button "Mover para finalizado" at bounding box center [921, 335] width 182 height 27
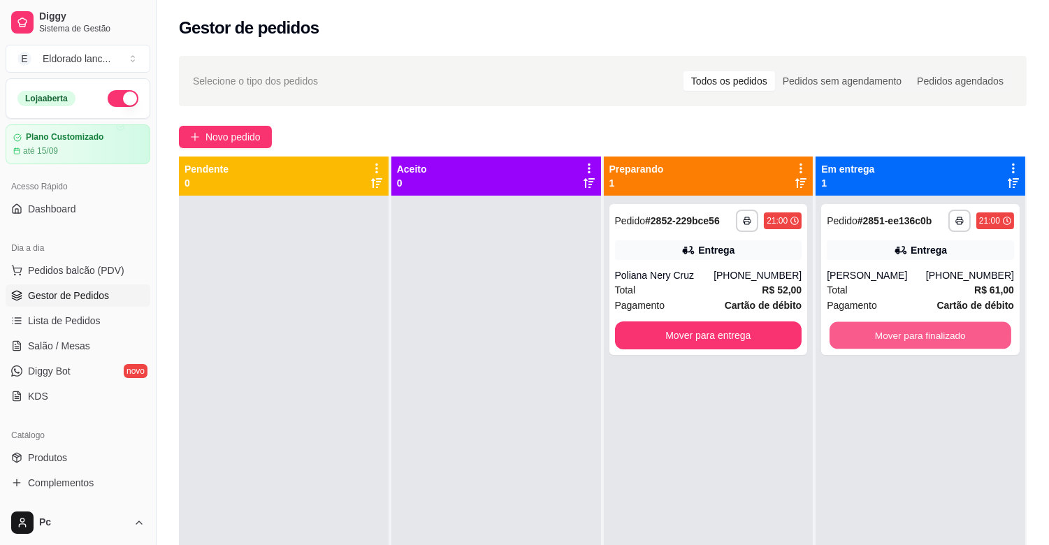
click at [867, 337] on button "Mover para finalizado" at bounding box center [921, 335] width 182 height 27
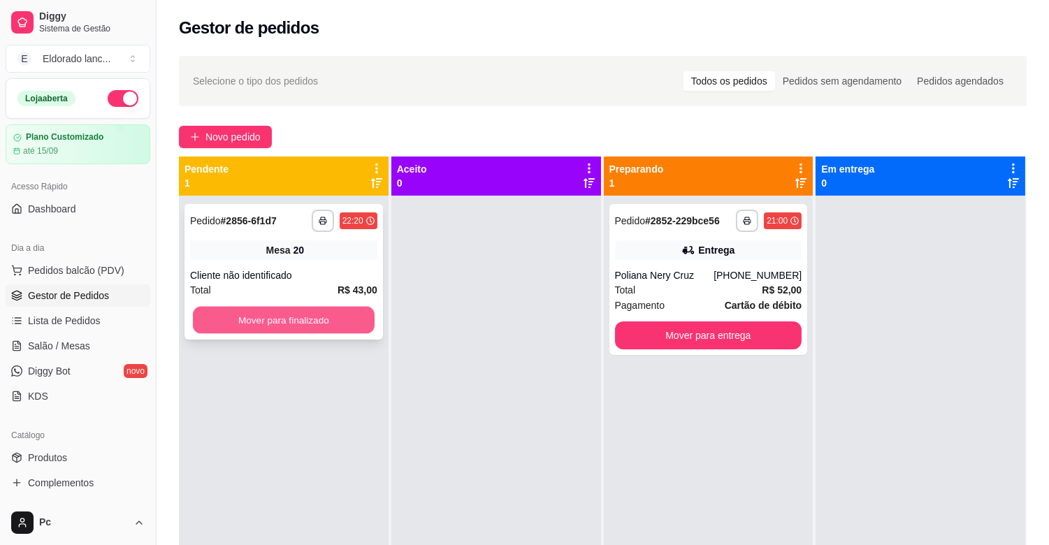
click at [305, 318] on button "Mover para finalizado" at bounding box center [284, 320] width 182 height 27
click at [305, 317] on button "Mover para finalizado" at bounding box center [284, 320] width 182 height 27
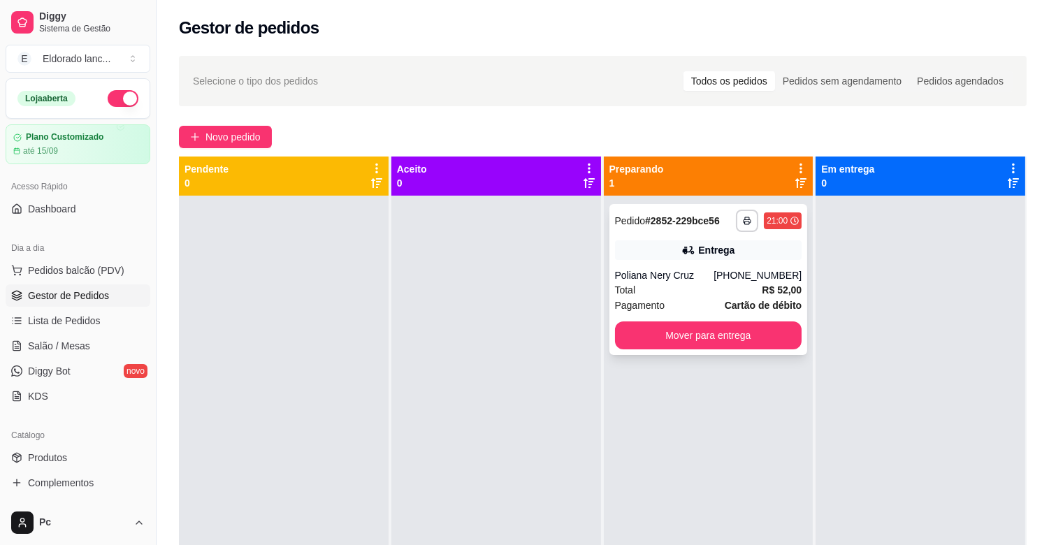
click at [686, 268] on div "Poliana Nery Cruz" at bounding box center [664, 275] width 99 height 14
click at [753, 345] on button "Mover para entrega" at bounding box center [709, 335] width 182 height 27
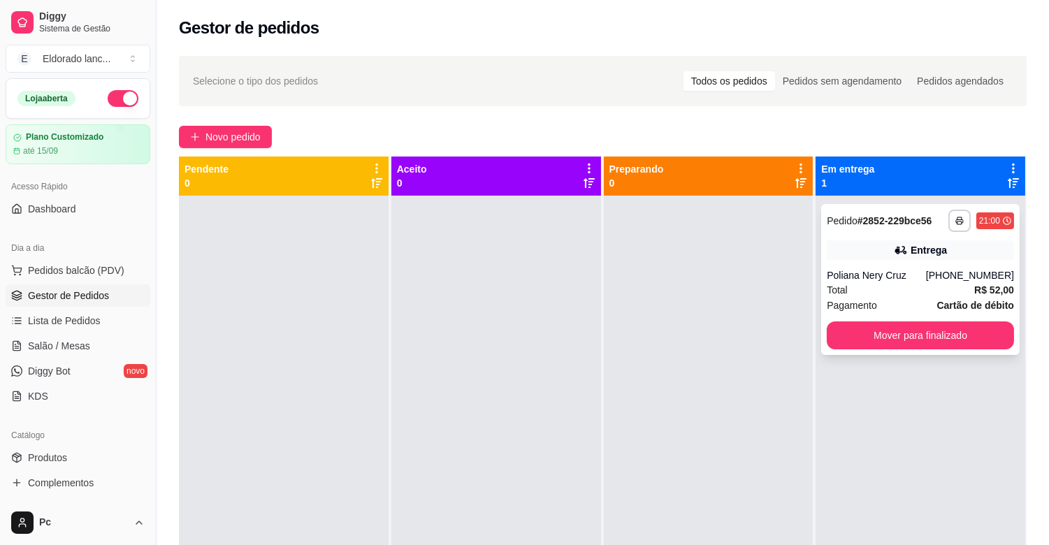
click at [918, 291] on div "Total R$ 52,00" at bounding box center [920, 289] width 187 height 15
click at [965, 333] on button "Mover para finalizado" at bounding box center [921, 335] width 182 height 27
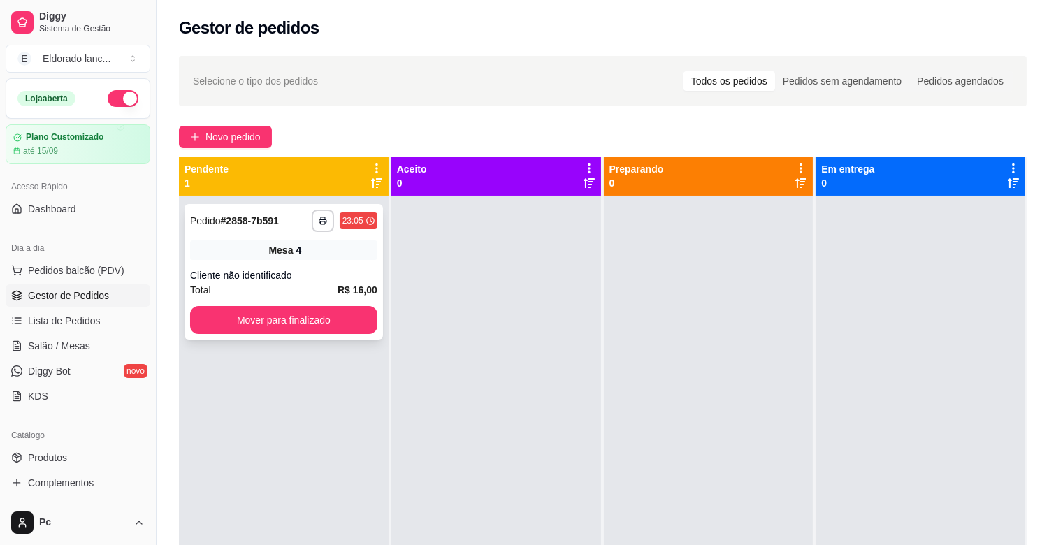
click at [330, 335] on div "**********" at bounding box center [284, 272] width 198 height 136
click at [297, 329] on button "Mover para finalizado" at bounding box center [284, 320] width 182 height 27
click at [299, 319] on button "Mover para finalizado" at bounding box center [284, 320] width 182 height 27
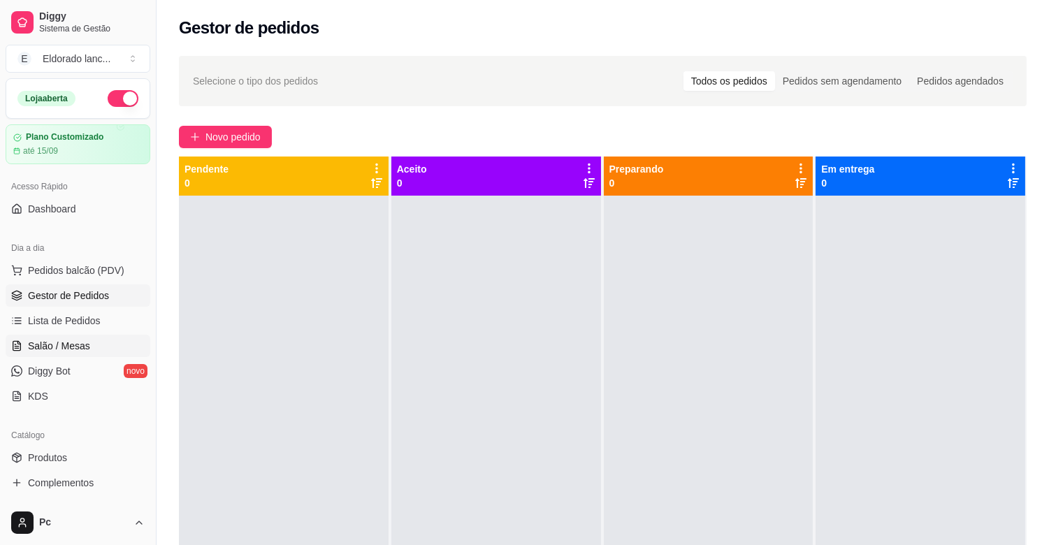
click at [51, 350] on span "Salão / Mesas" at bounding box center [59, 346] width 62 height 14
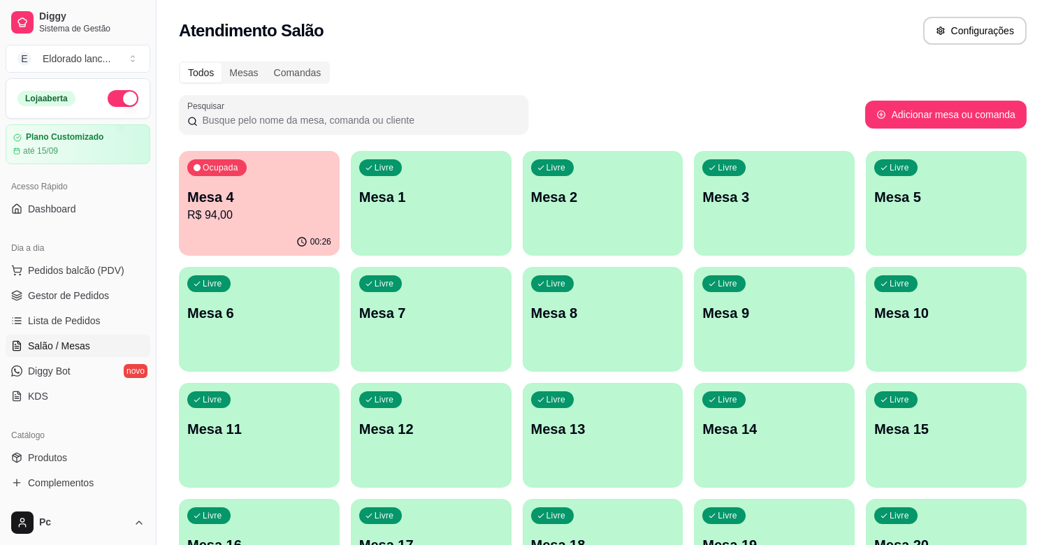
click at [868, 361] on div "button" at bounding box center [946, 363] width 161 height 17
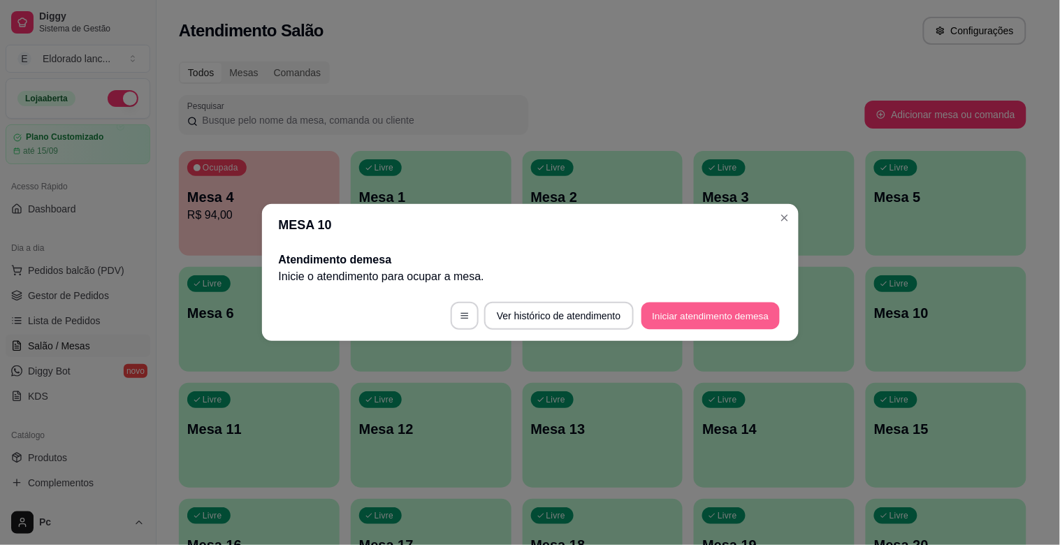
click at [685, 315] on button "Iniciar atendimento de mesa" at bounding box center [711, 316] width 138 height 27
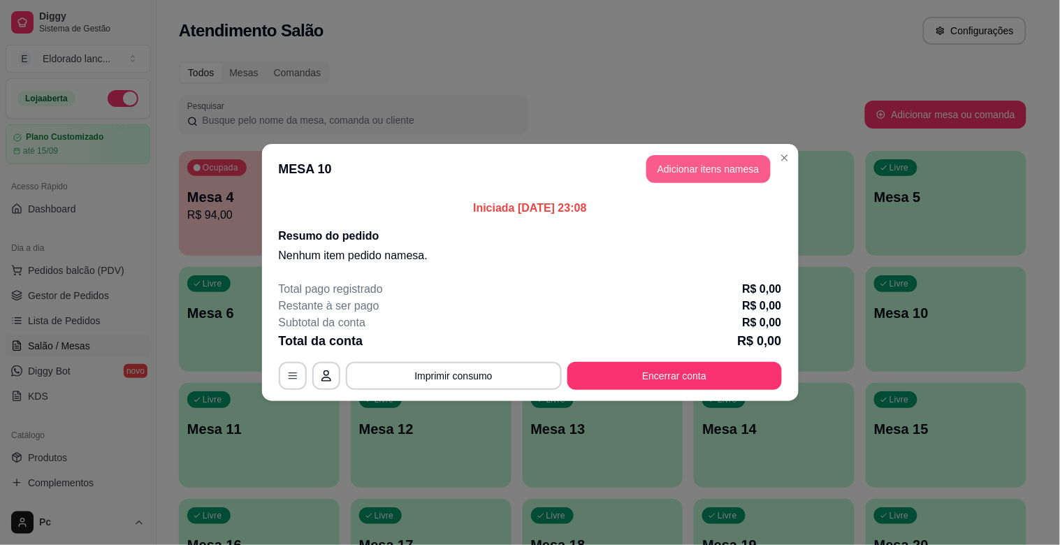
click at [716, 169] on button "Adicionar itens na mesa" at bounding box center [709, 169] width 124 height 28
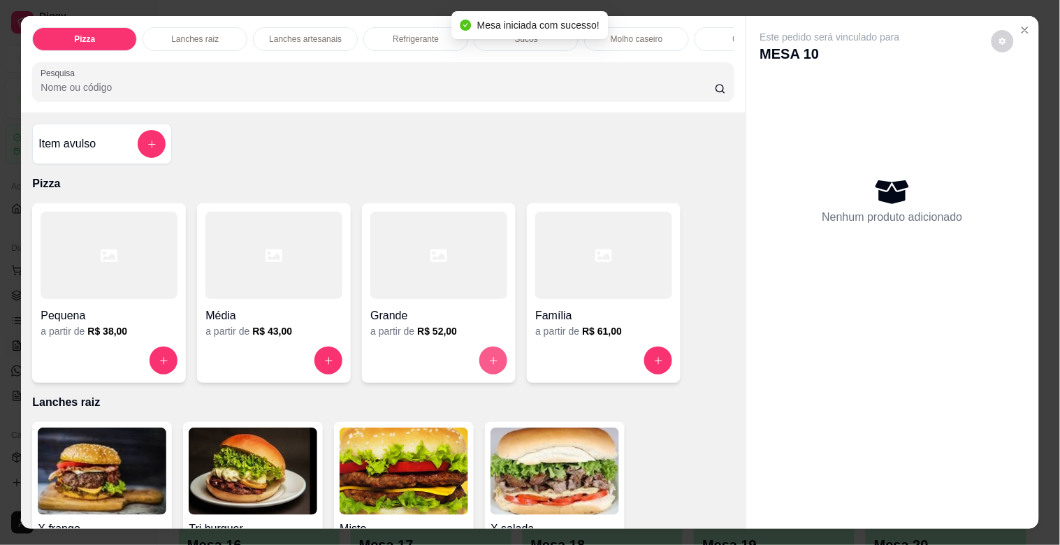
click at [480, 362] on button "increase-product-quantity" at bounding box center [493, 361] width 28 height 28
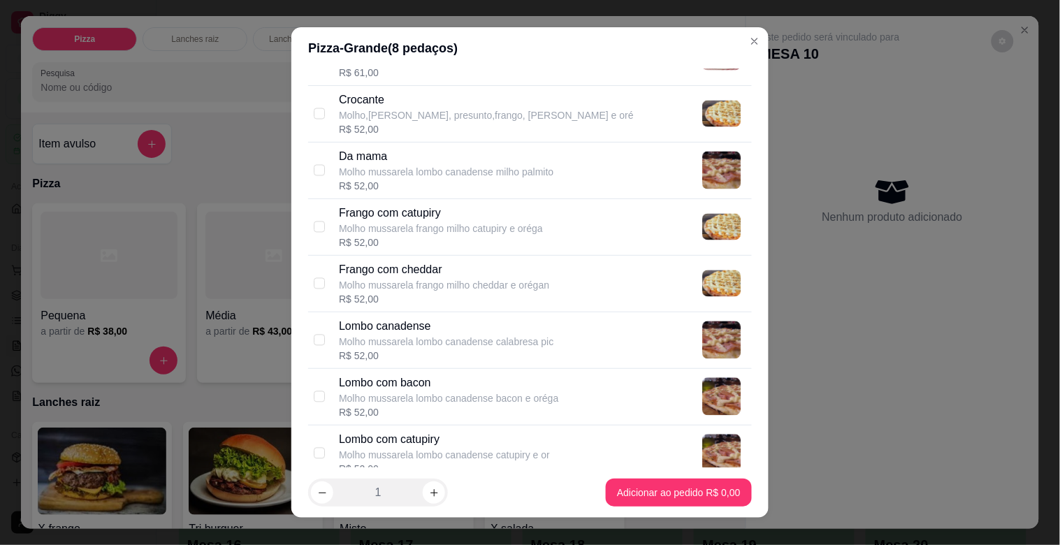
scroll to position [788, 0]
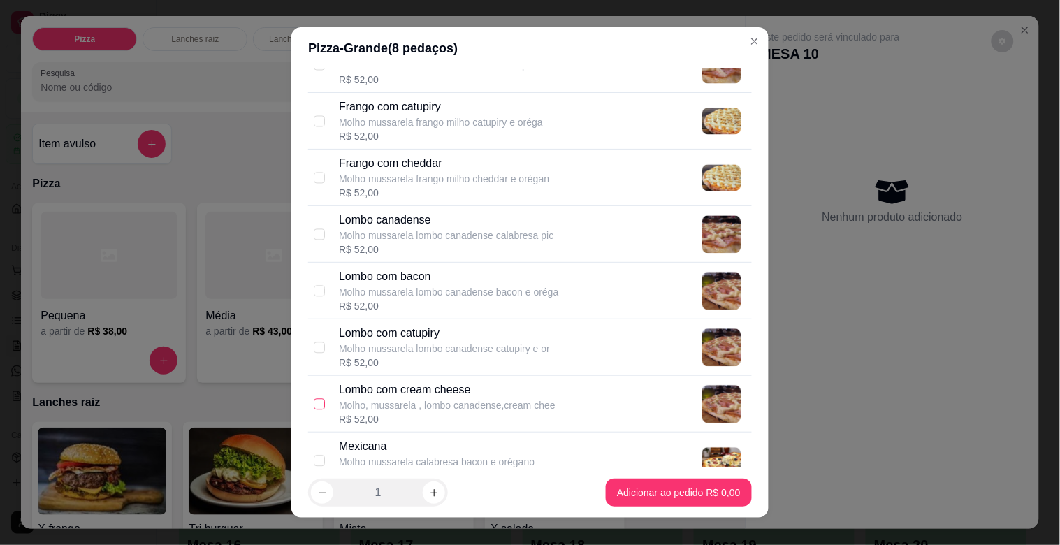
click at [315, 407] on input "checkbox" at bounding box center [319, 403] width 11 height 11
checkbox input "true"
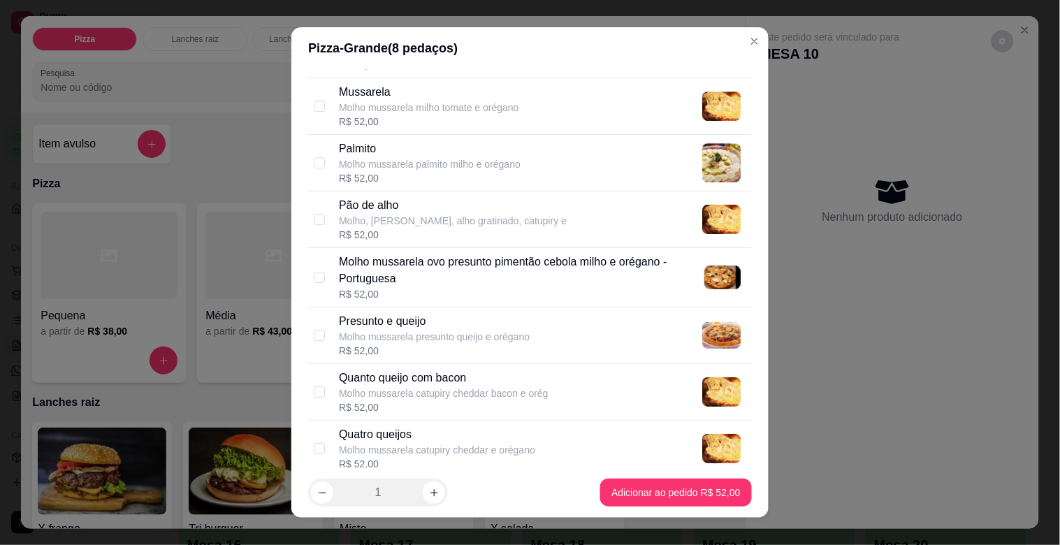
scroll to position [1297, 0]
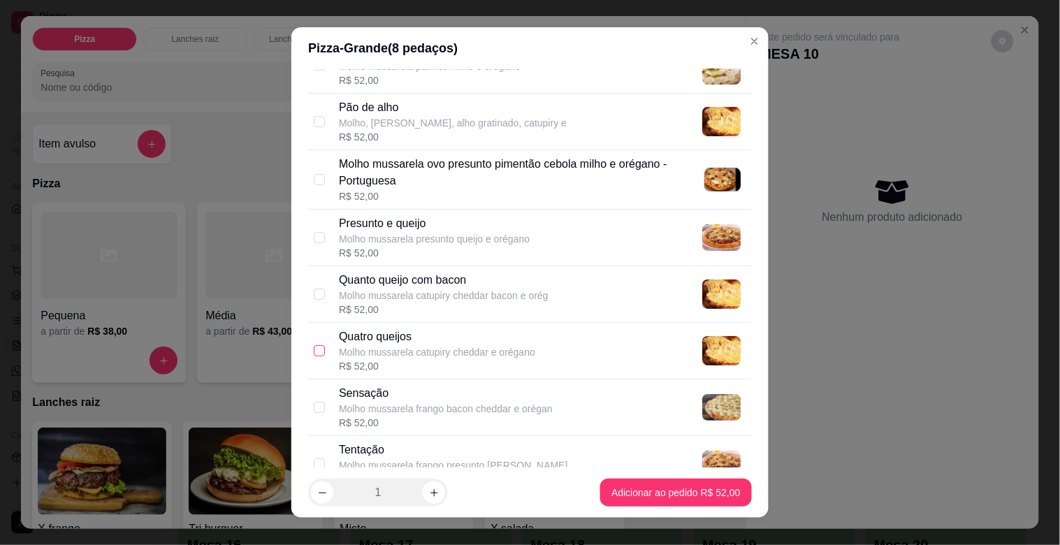
click at [314, 349] on input "checkbox" at bounding box center [319, 350] width 11 height 11
checkbox input "true"
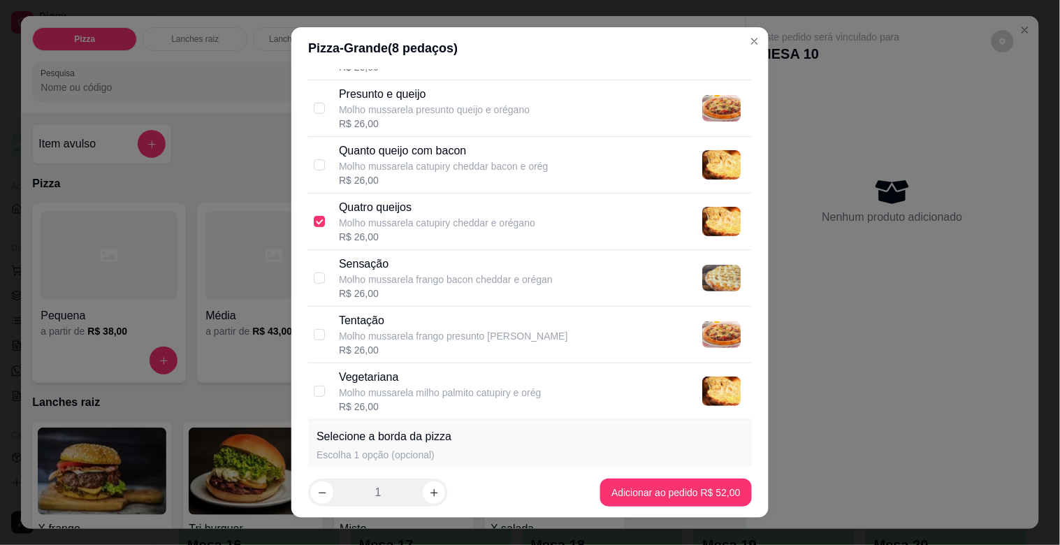
scroll to position [1713, 0]
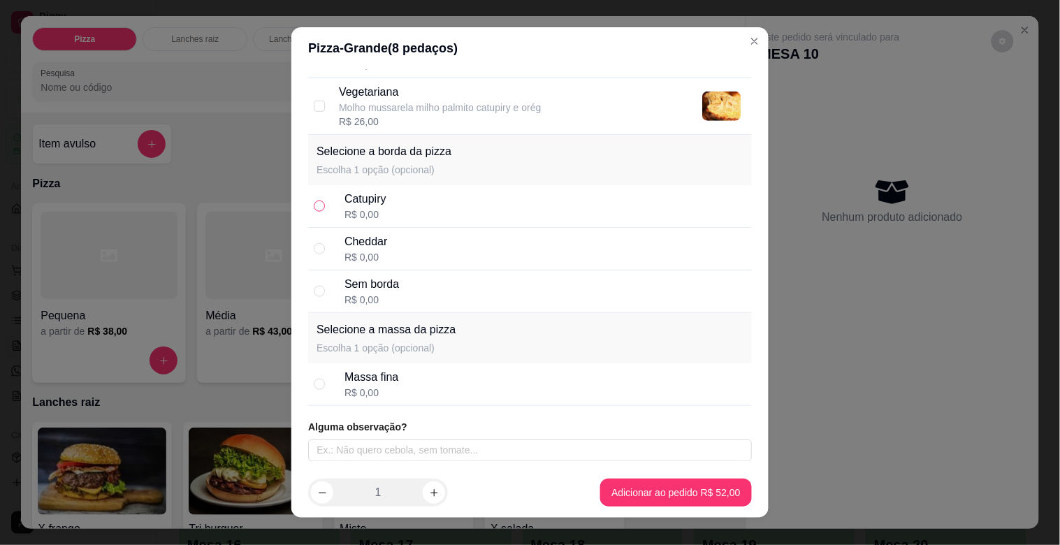
click at [314, 203] on input "radio" at bounding box center [319, 206] width 11 height 11
radio input "true"
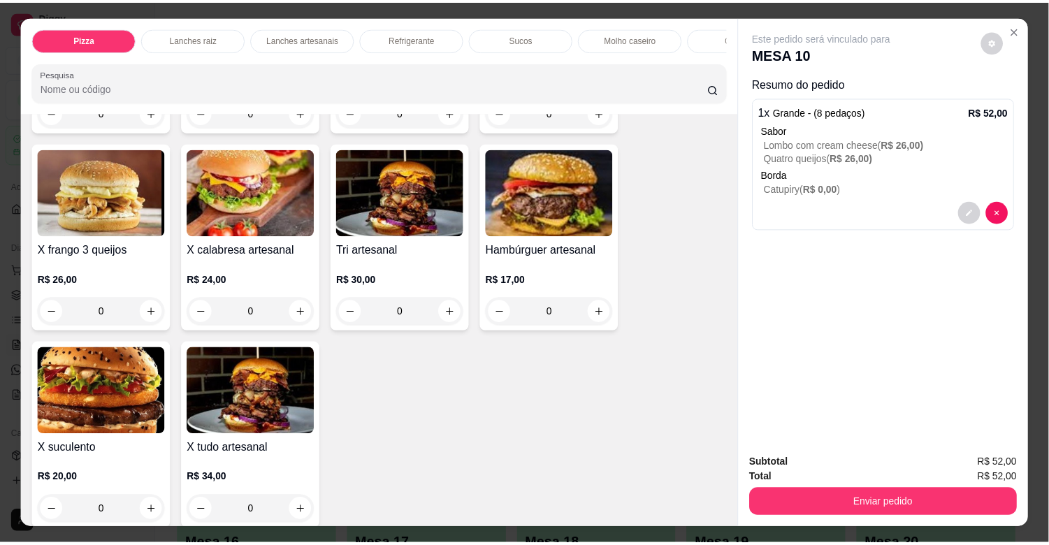
scroll to position [2438, 0]
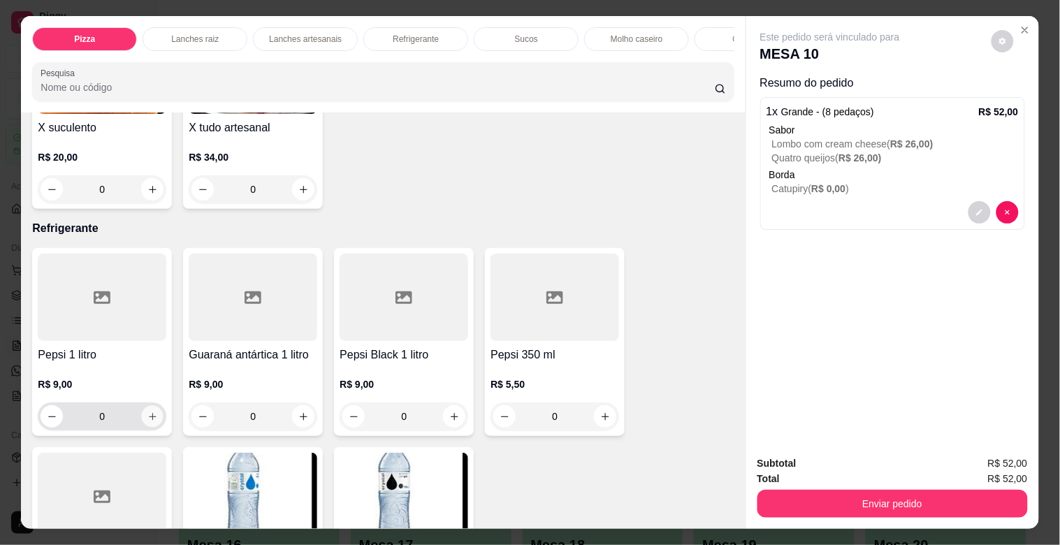
click at [147, 420] on icon "increase-product-quantity" at bounding box center [152, 417] width 10 height 10
type input "1"
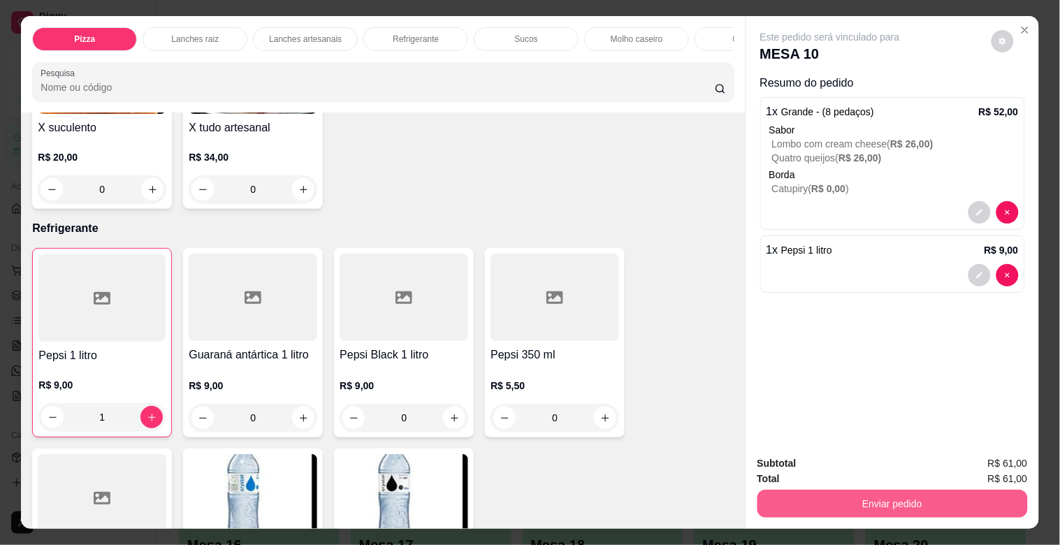
click at [767, 490] on button "Enviar pedido" at bounding box center [893, 504] width 270 height 28
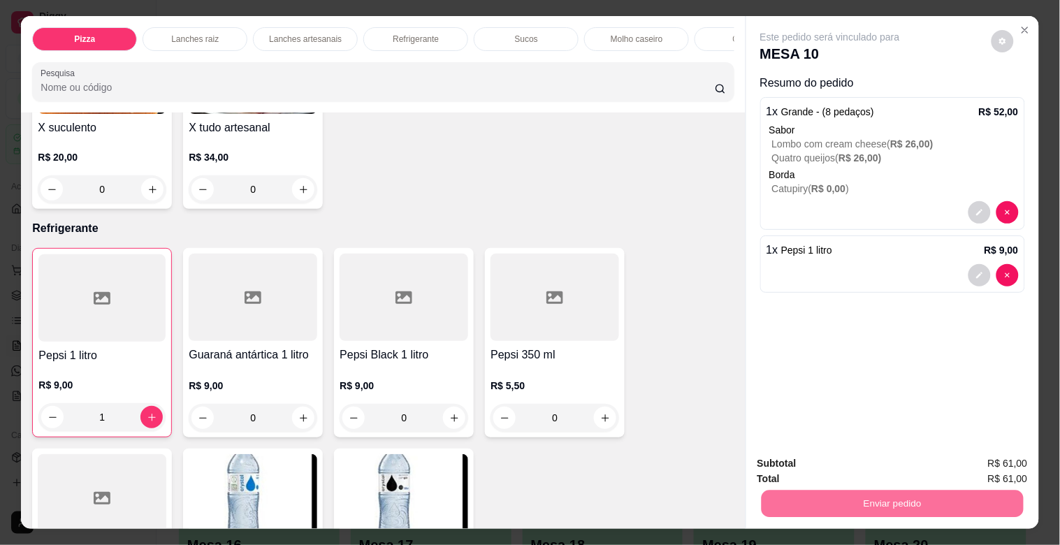
click at [795, 465] on button "Não registrar e enviar pedido" at bounding box center [846, 463] width 141 height 26
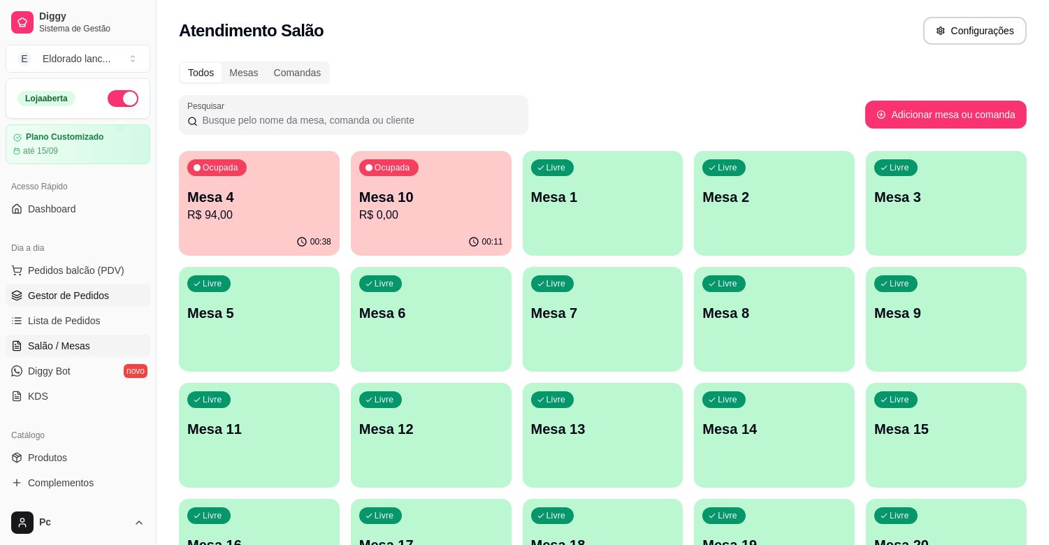
click at [101, 290] on span "Gestor de Pedidos" at bounding box center [68, 296] width 81 height 14
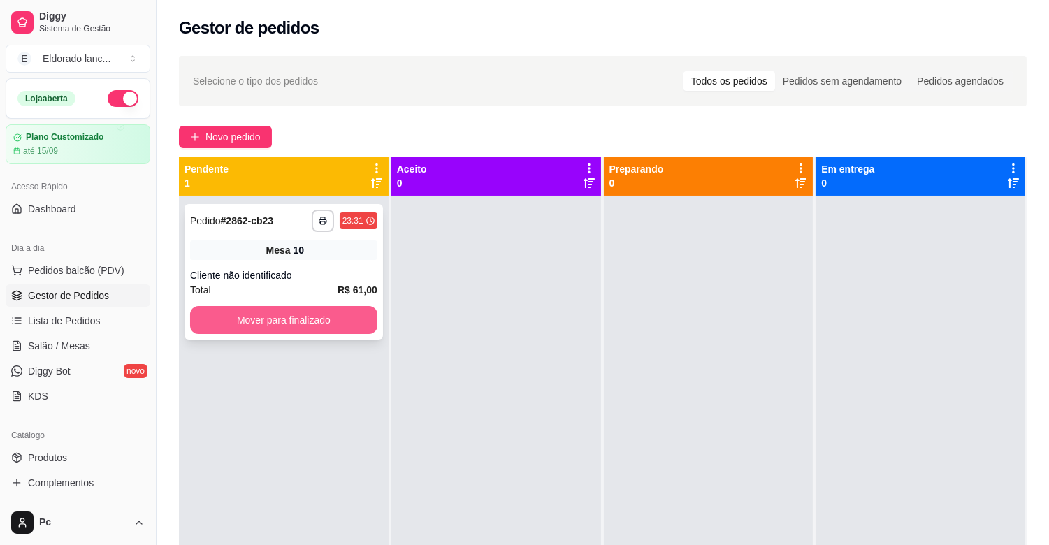
click at [248, 320] on button "Mover para finalizado" at bounding box center [283, 320] width 187 height 28
click at [277, 312] on button "Mover para finalizado" at bounding box center [284, 320] width 182 height 27
click at [277, 312] on button "Mover para finalizado" at bounding box center [283, 320] width 187 height 28
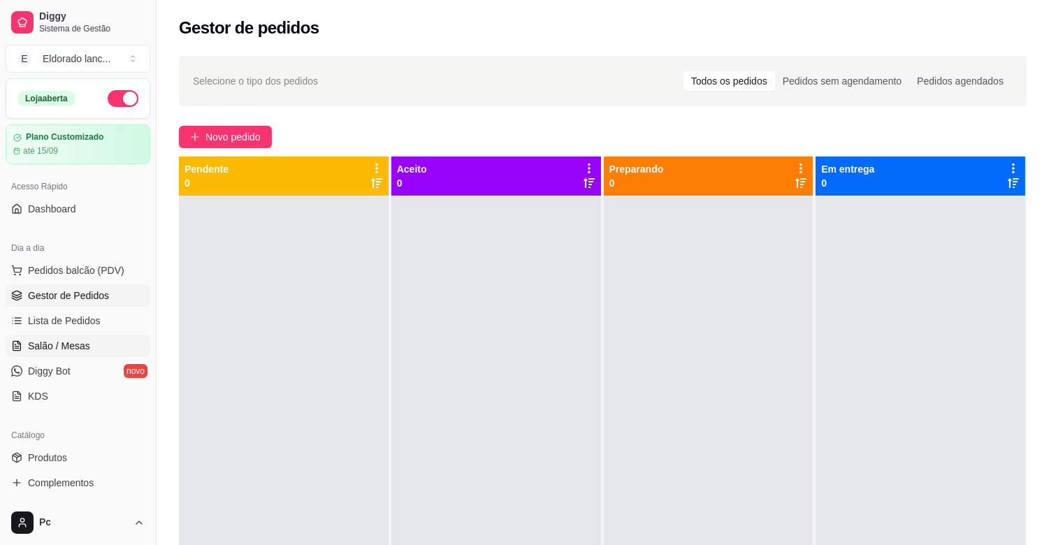
click at [107, 343] on link "Salão / Mesas" at bounding box center [78, 346] width 145 height 22
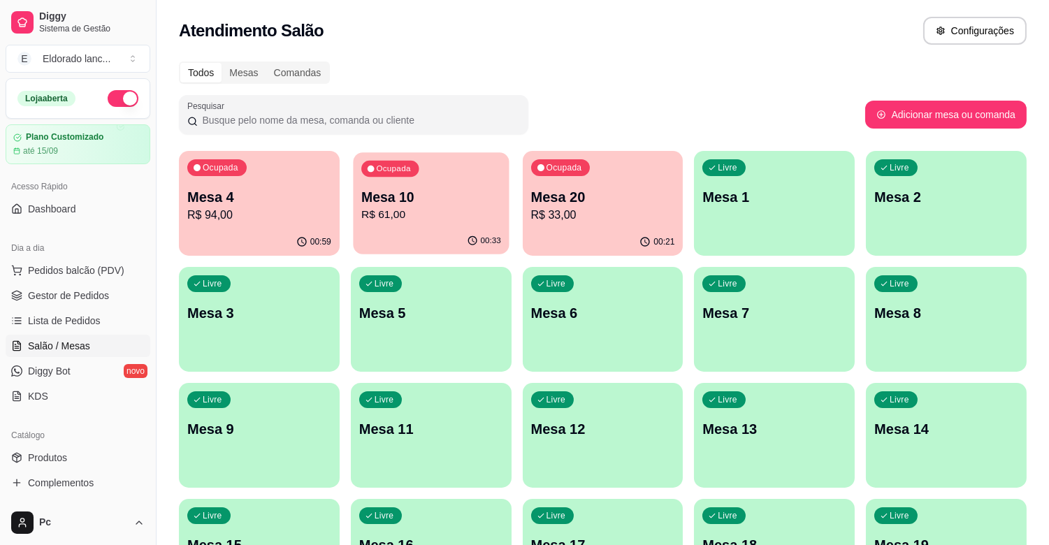
click at [418, 231] on div "00:33" at bounding box center [431, 241] width 156 height 27
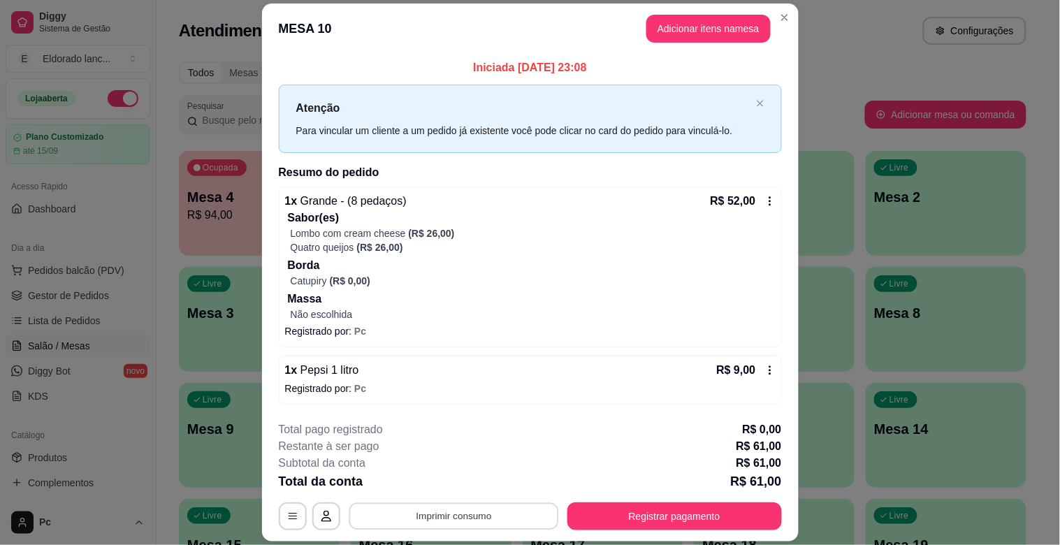
click at [466, 528] on button "Imprimir consumo" at bounding box center [454, 516] width 210 height 27
click at [481, 493] on button "IMPRESSORA" at bounding box center [452, 484] width 98 height 22
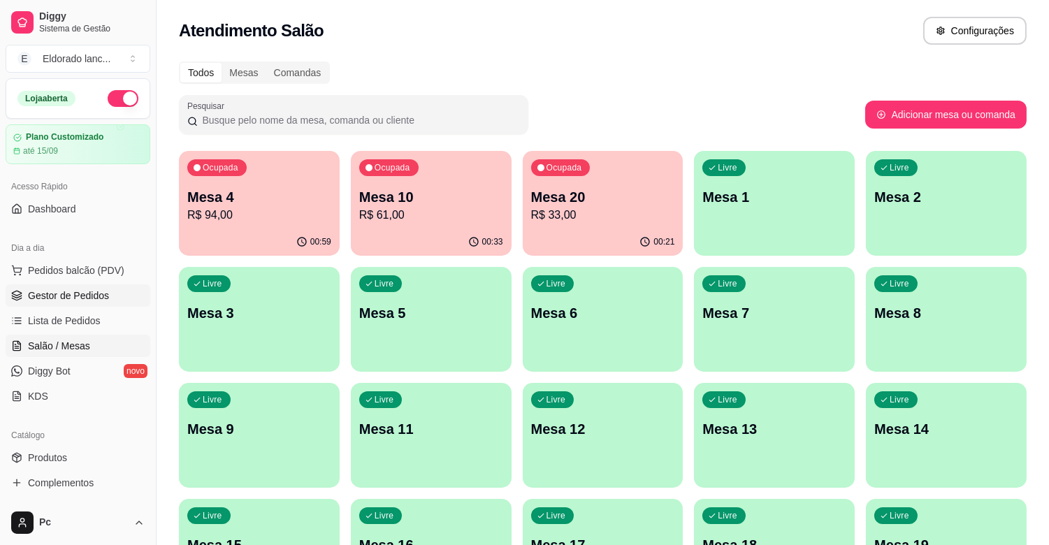
click at [71, 298] on span "Gestor de Pedidos" at bounding box center [68, 296] width 81 height 14
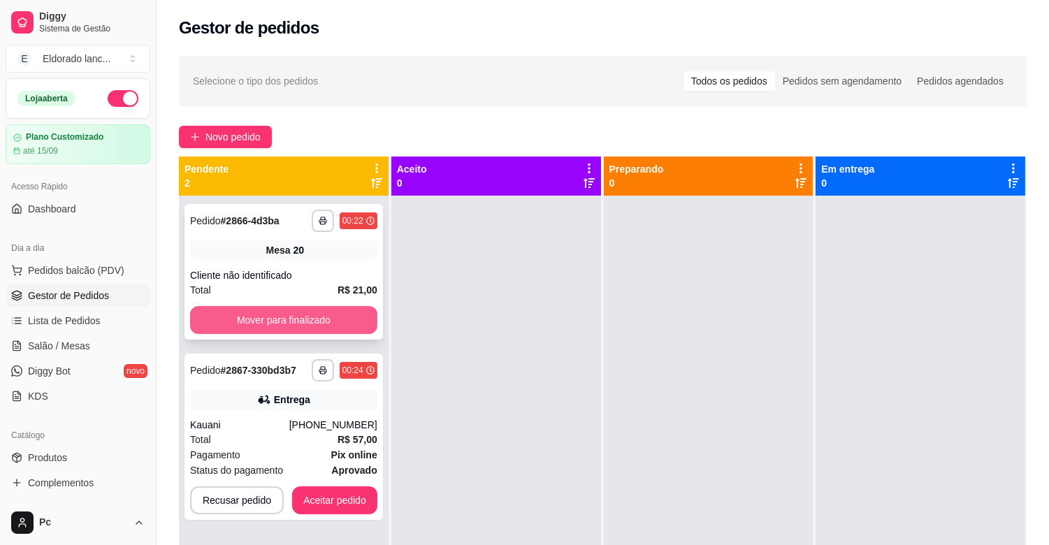
click at [253, 326] on button "Mover para finalizado" at bounding box center [283, 320] width 187 height 28
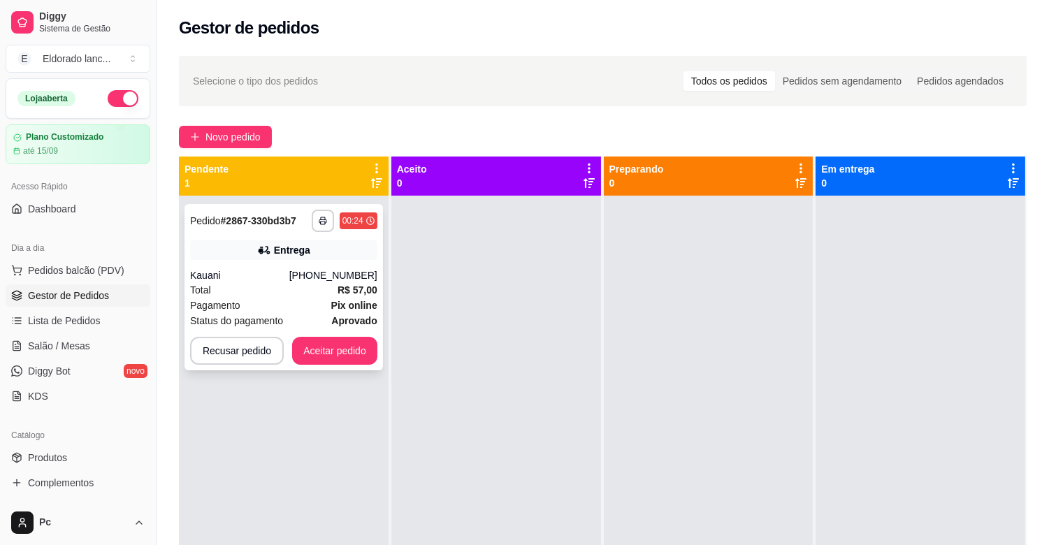
click at [320, 368] on div "**********" at bounding box center [284, 287] width 198 height 166
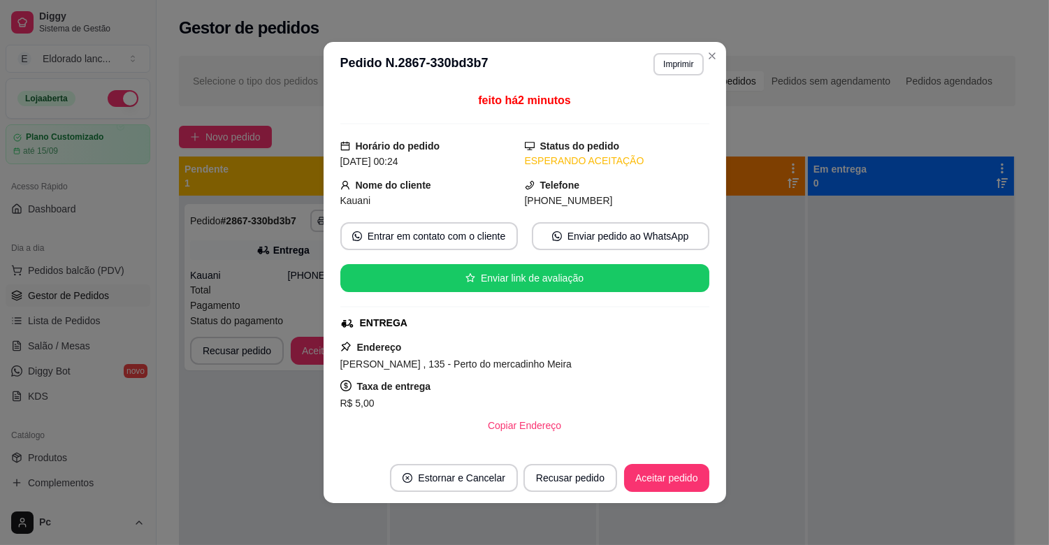
click at [322, 368] on div "**********" at bounding box center [283, 287] width 197 height 166
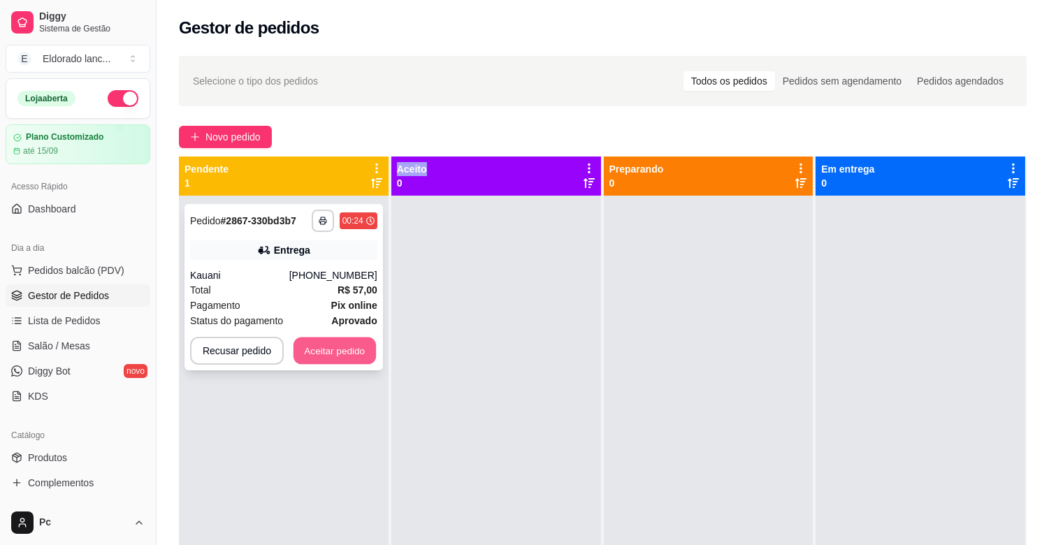
click at [313, 339] on button "Aceitar pedido" at bounding box center [335, 351] width 82 height 27
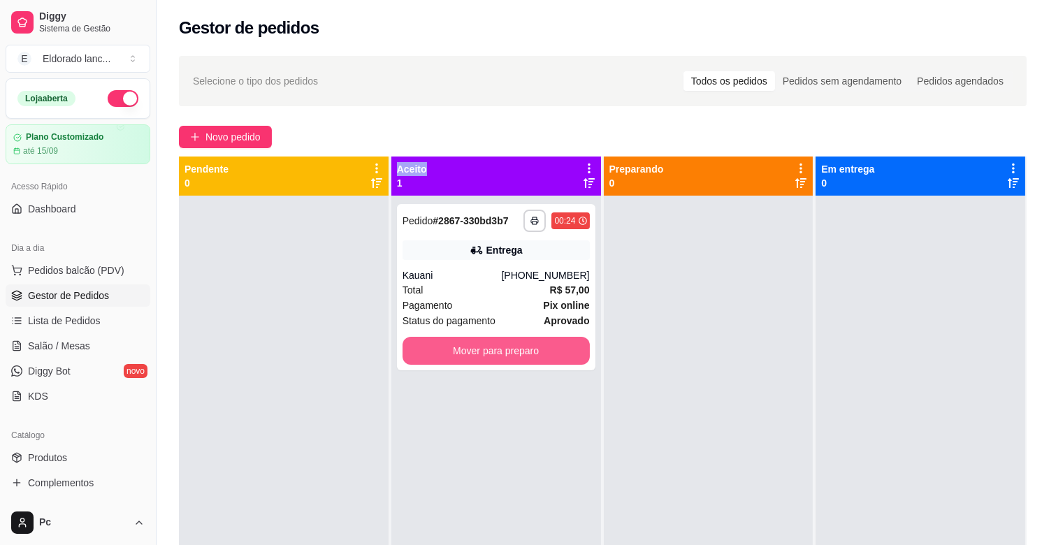
click at [439, 349] on button "Mover para preparo" at bounding box center [496, 351] width 187 height 28
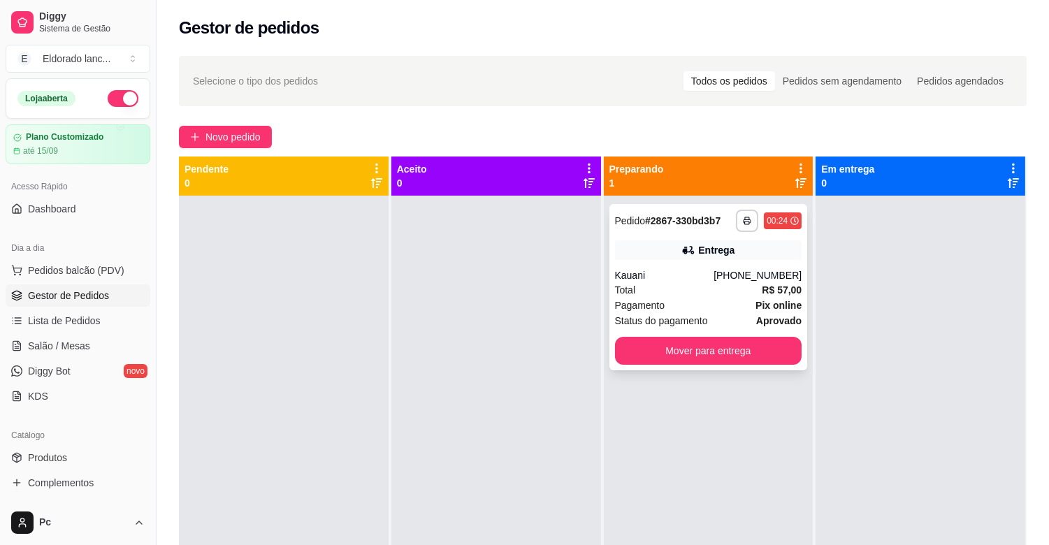
click at [676, 210] on div "**********" at bounding box center [708, 221] width 187 height 22
click at [644, 252] on div "Entrega" at bounding box center [708, 250] width 187 height 20
click at [784, 344] on button "Mover para entrega" at bounding box center [709, 351] width 182 height 27
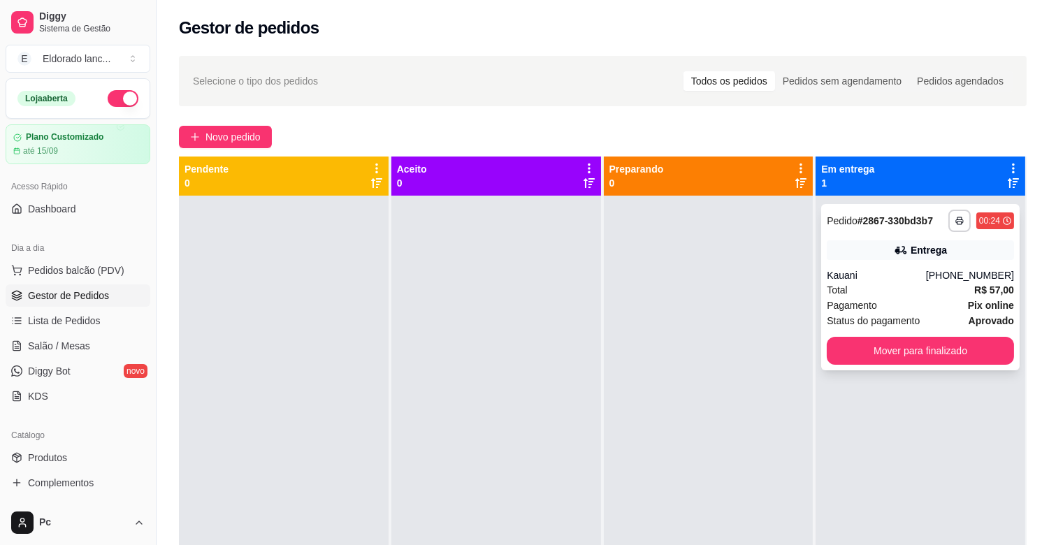
click at [844, 261] on div "**********" at bounding box center [920, 287] width 198 height 166
click at [116, 102] on button "button" at bounding box center [123, 98] width 31 height 17
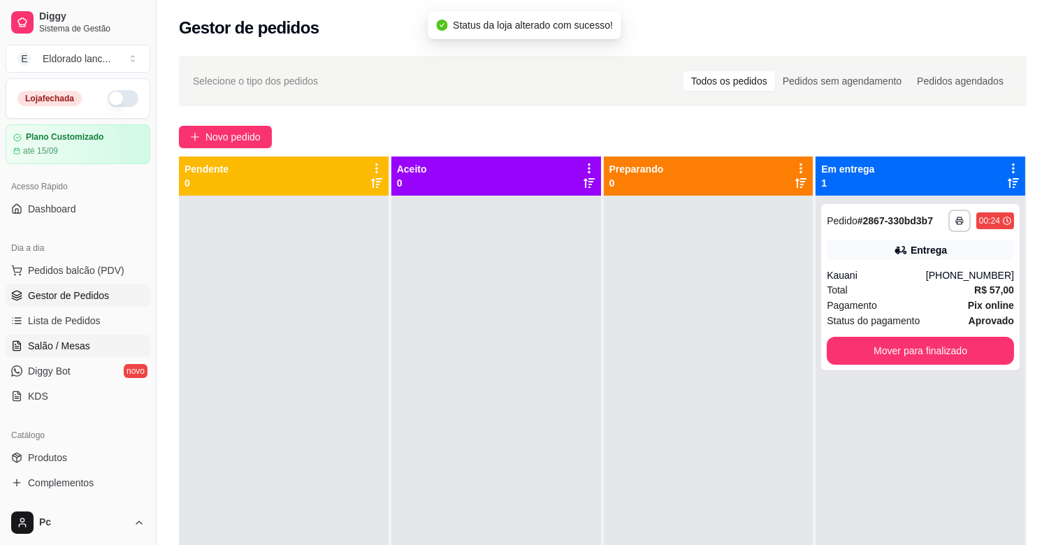
click at [108, 350] on link "Salão / Mesas" at bounding box center [78, 346] width 145 height 22
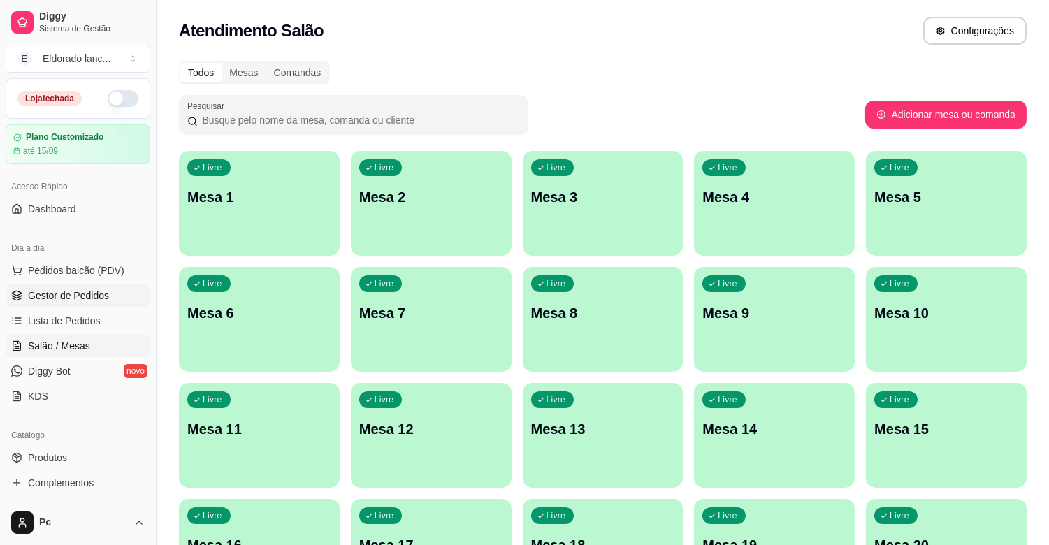
click at [99, 297] on span "Gestor de Pedidos" at bounding box center [68, 296] width 81 height 14
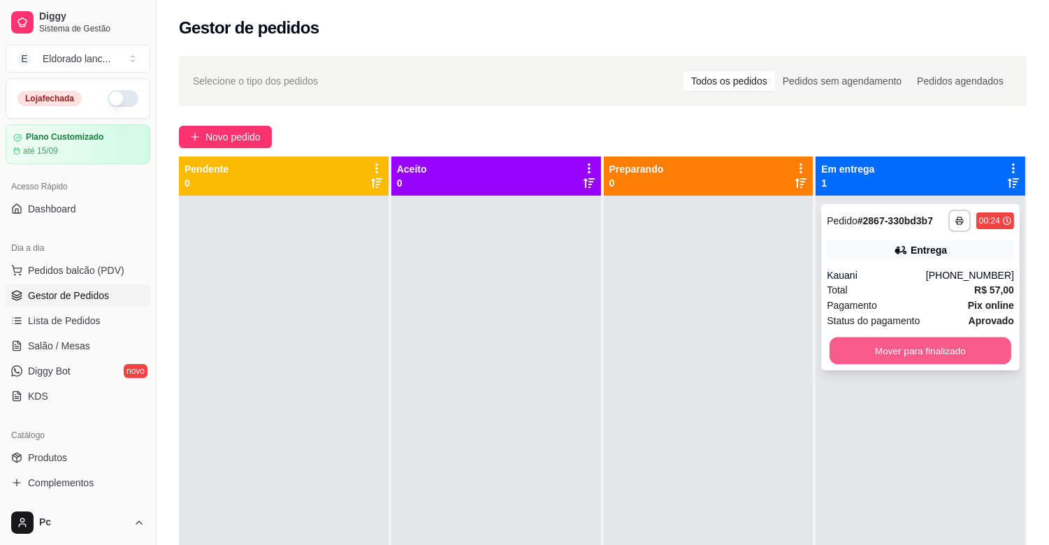
click at [889, 346] on button "Mover para finalizado" at bounding box center [921, 351] width 182 height 27
